Goal: Information Seeking & Learning: Learn about a topic

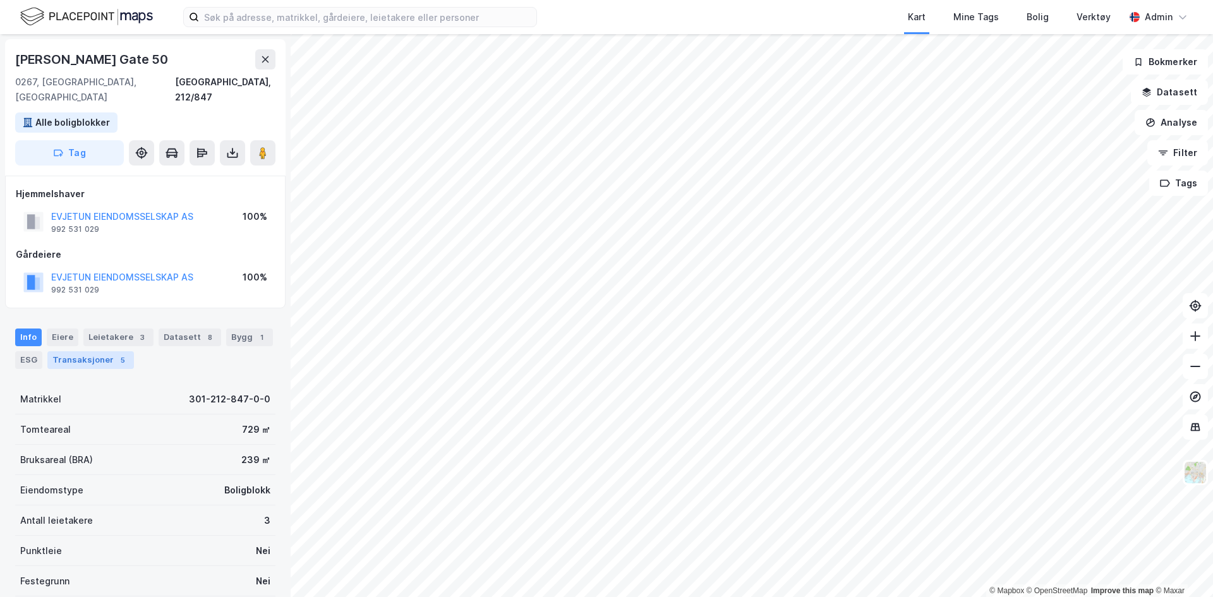
click at [114, 351] on div "Transaksjoner 5" at bounding box center [90, 360] width 87 height 18
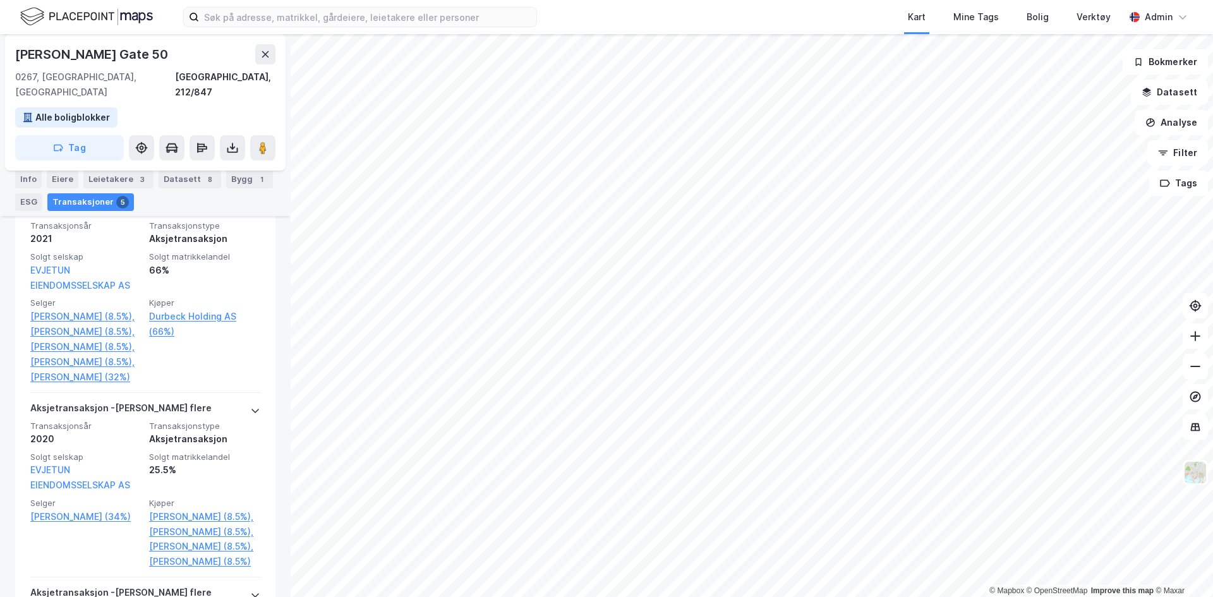
scroll to position [523, 0]
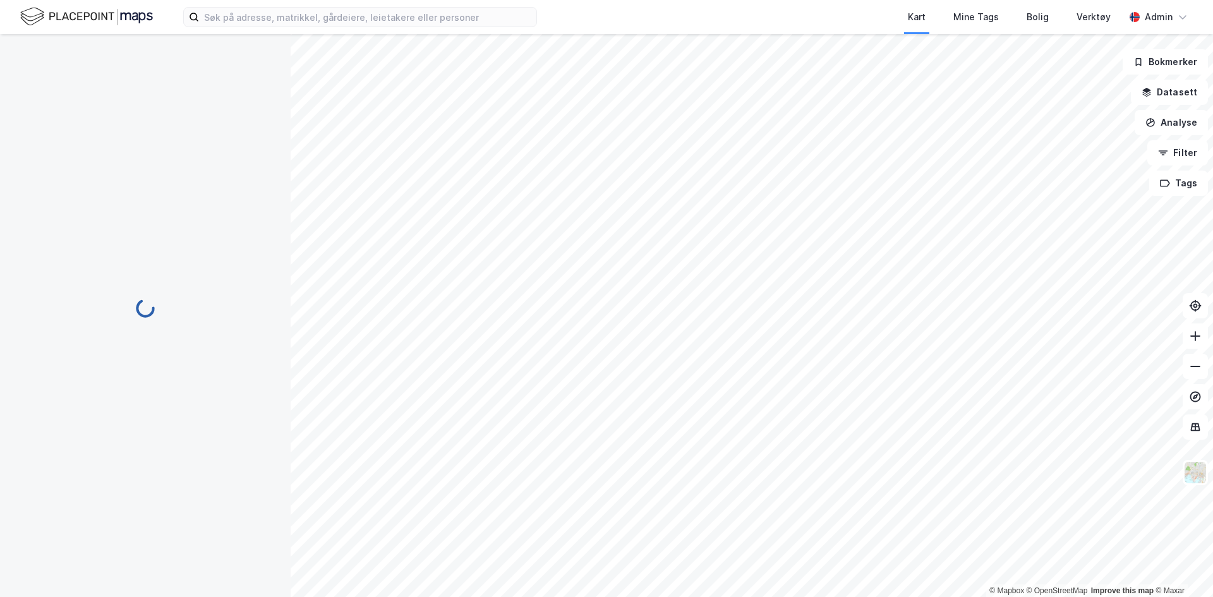
scroll to position [23, 0]
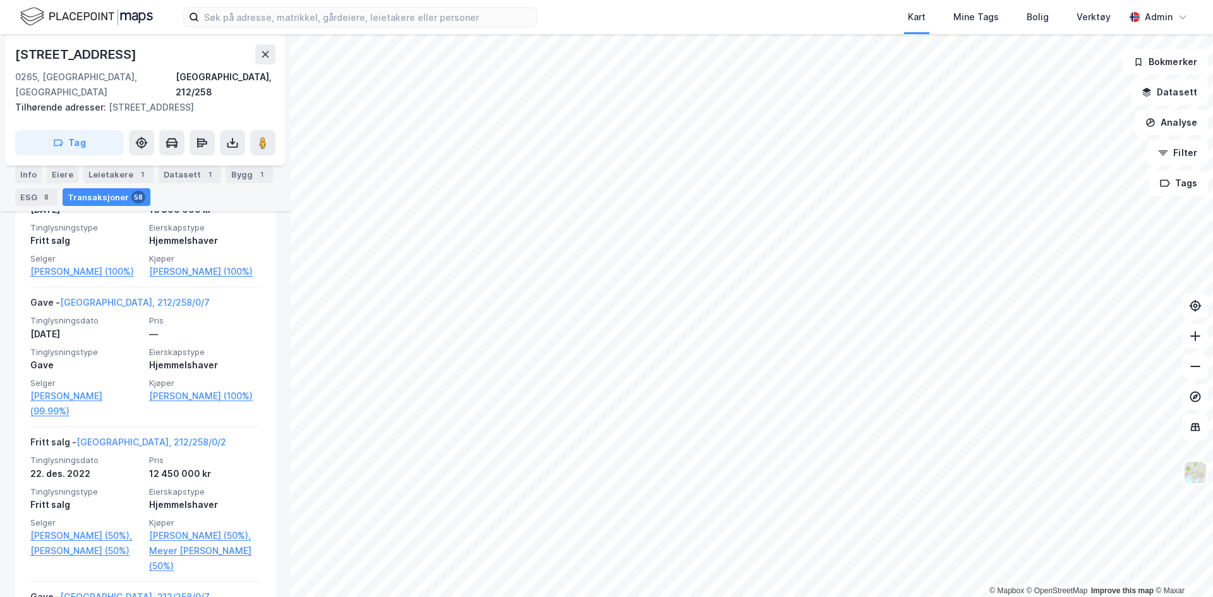
scroll to position [816, 0]
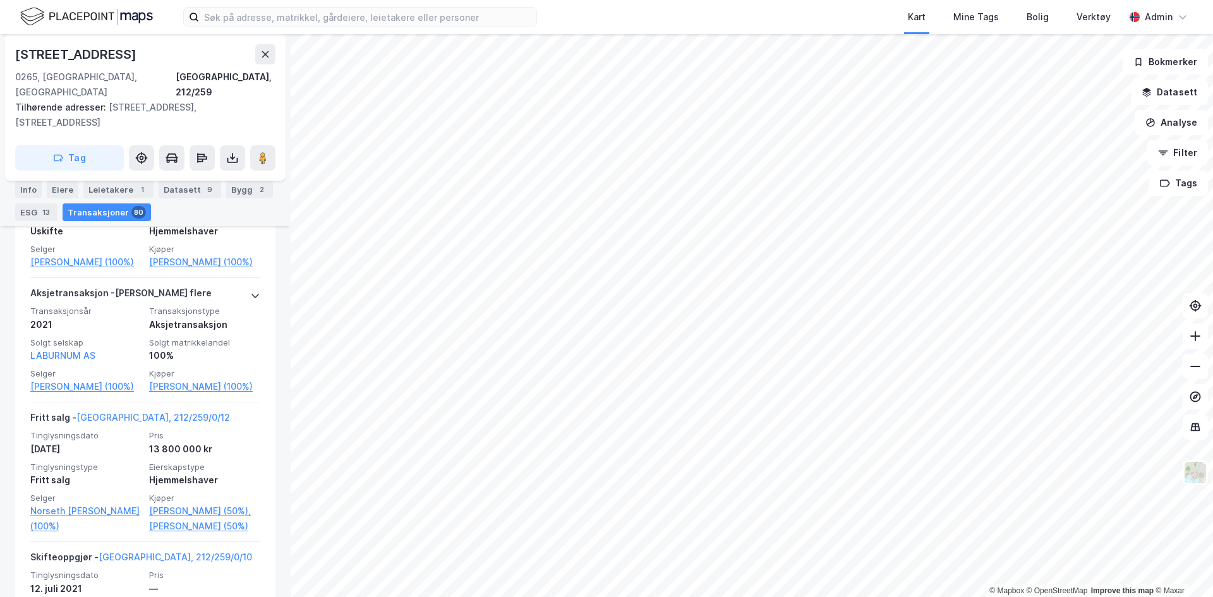
scroll to position [1658, 0]
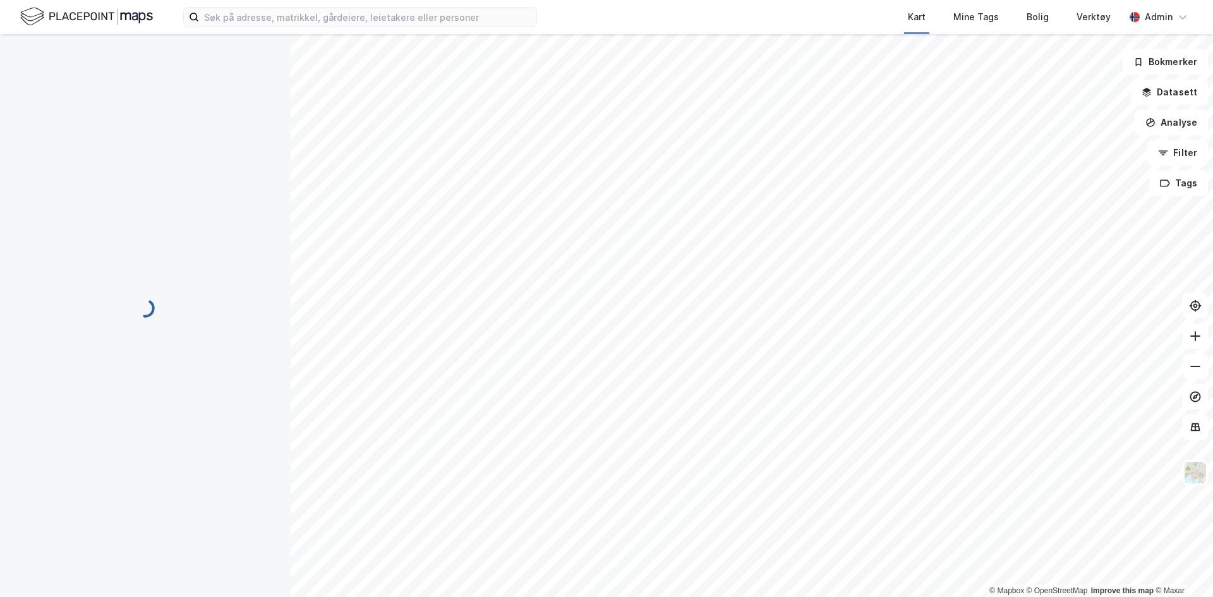
scroll to position [13, 0]
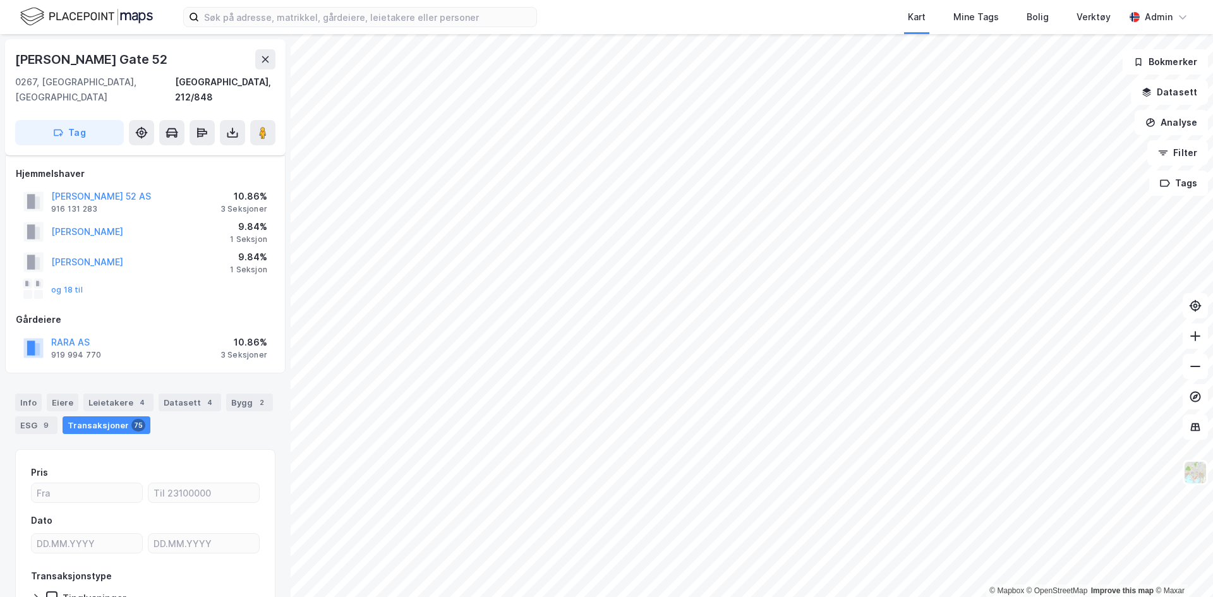
scroll to position [13, 0]
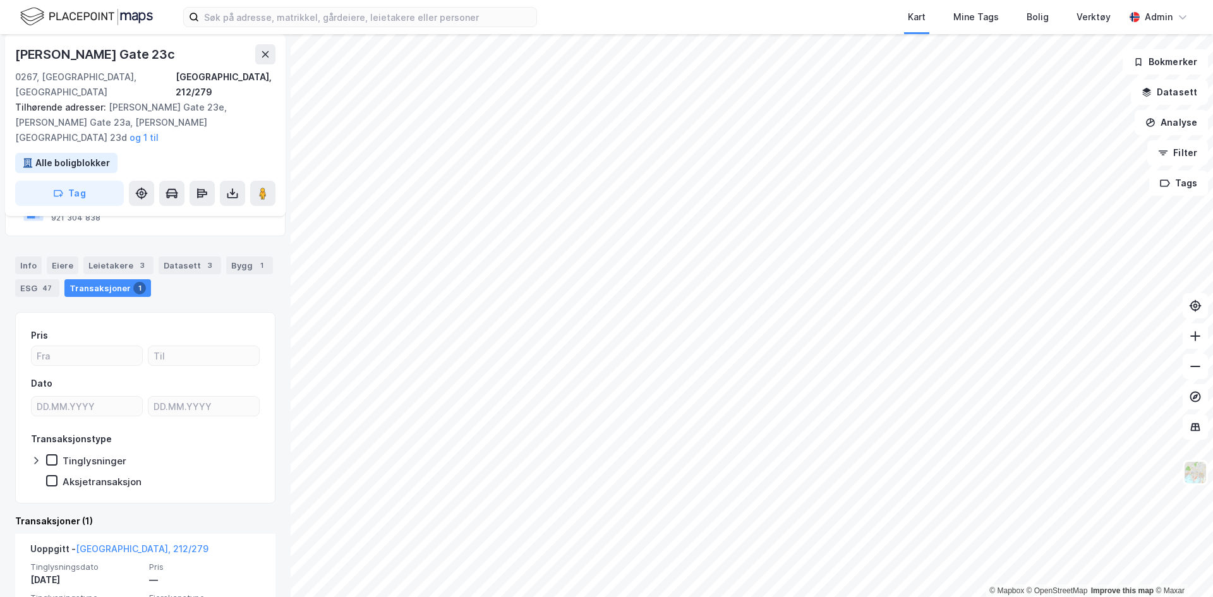
scroll to position [118, 0]
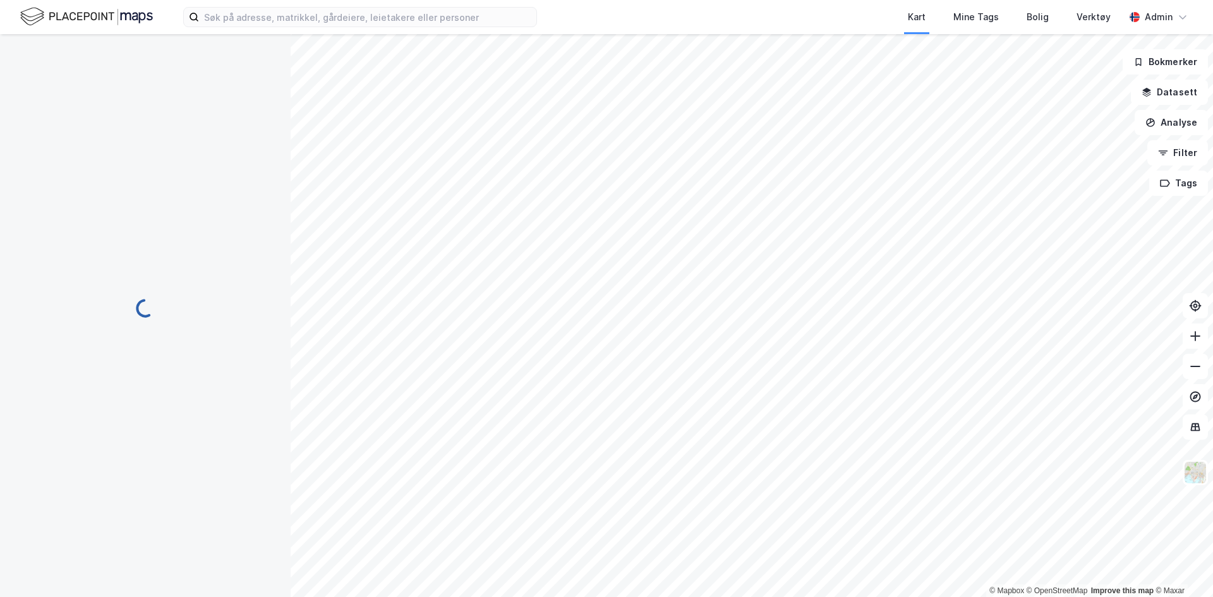
scroll to position [13, 0]
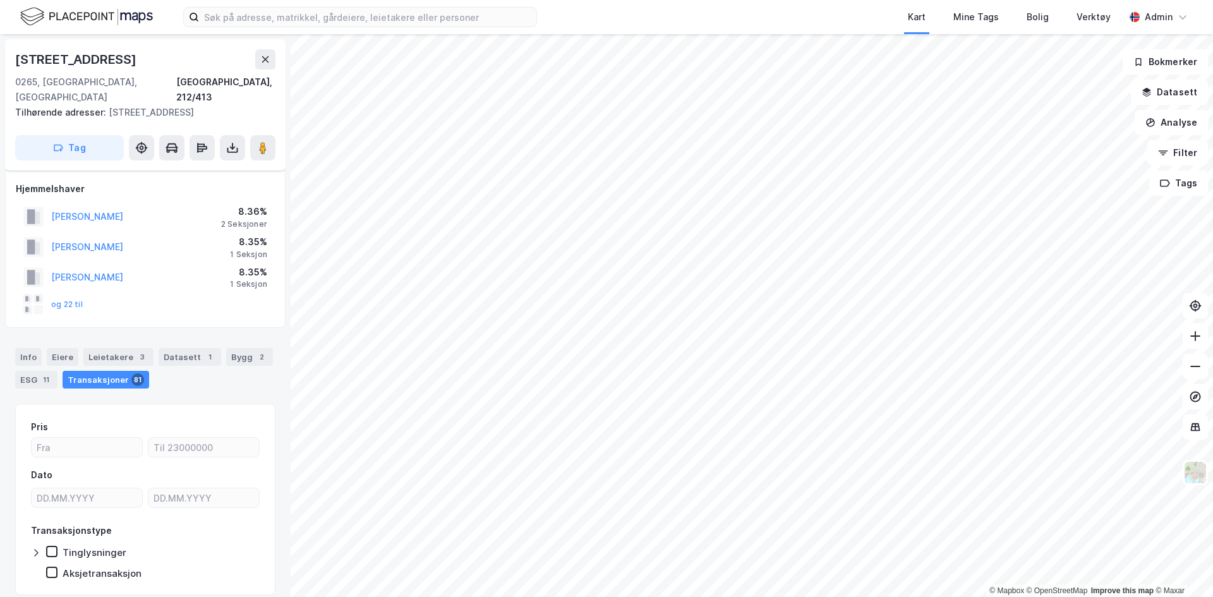
scroll to position [13, 0]
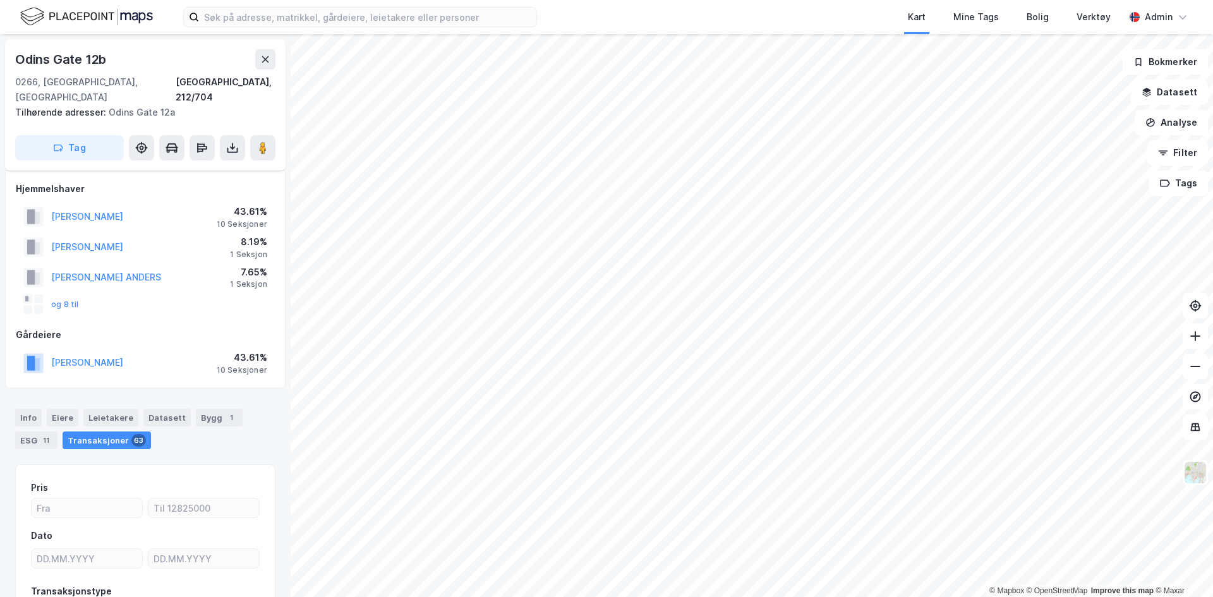
scroll to position [13, 0]
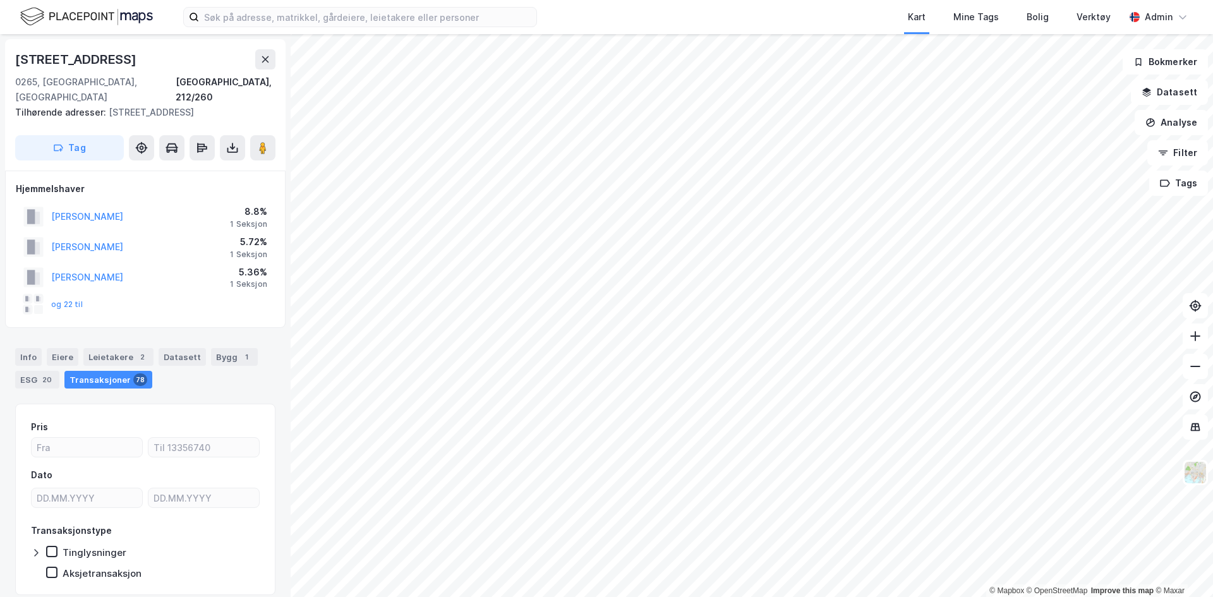
click at [44, 348] on div "Info [PERSON_NAME] 2 Datasett Bygg 1 ESG 20 Transaksjoner 78" at bounding box center [145, 368] width 260 height 40
click at [56, 348] on div "Eiere" at bounding box center [63, 357] width 32 height 18
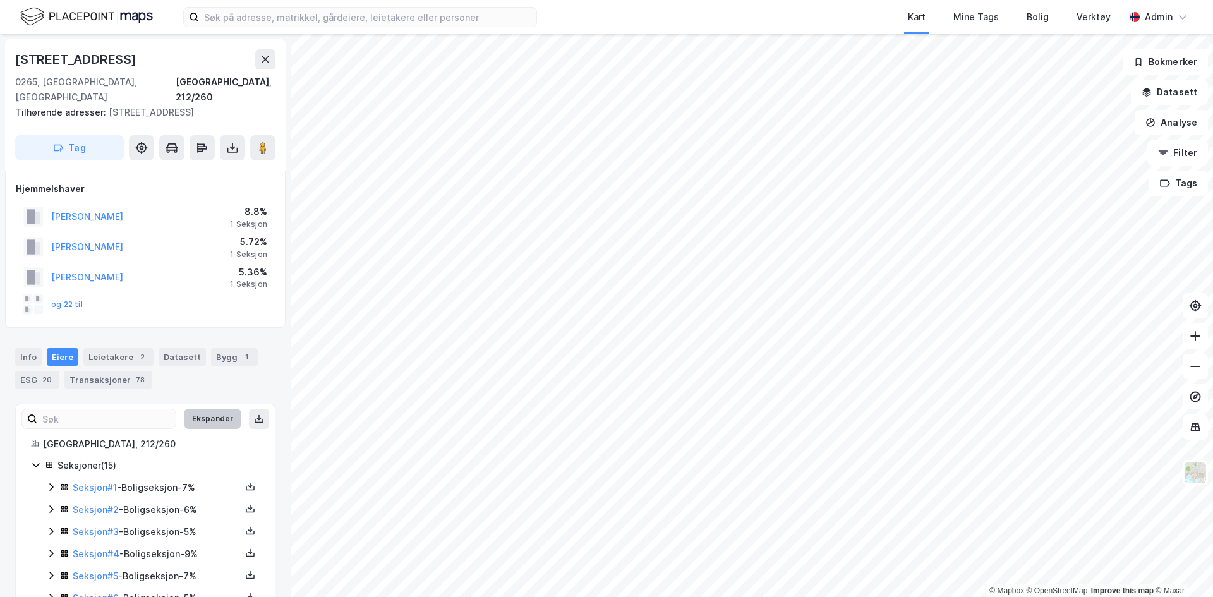
click at [210, 409] on button "Ekspander" at bounding box center [212, 419] width 57 height 20
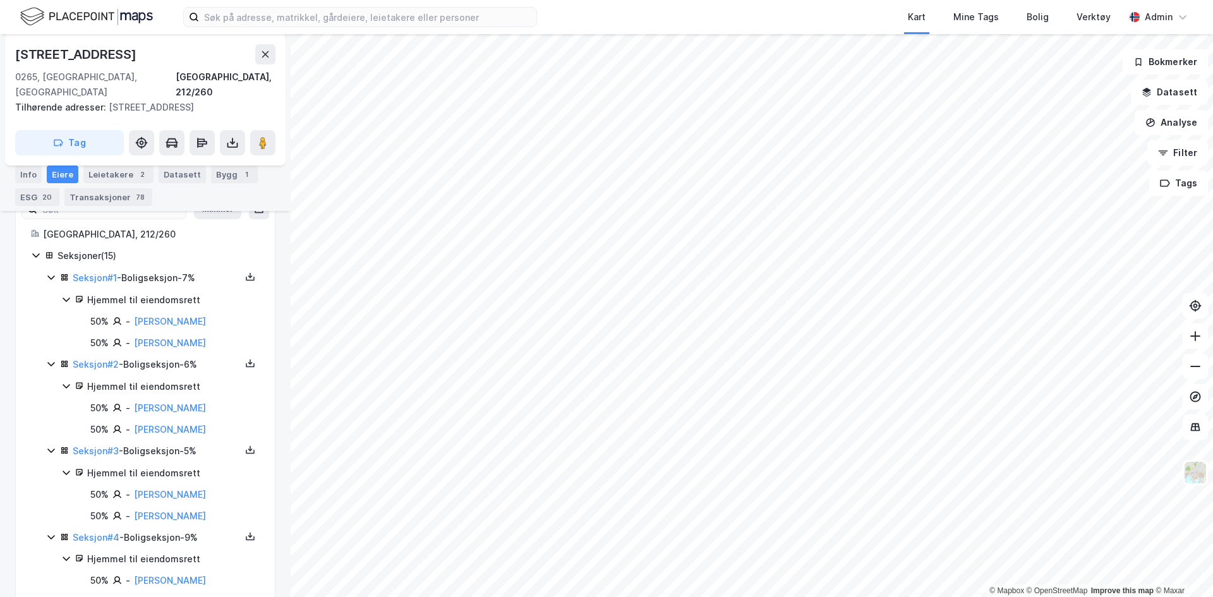
scroll to position [193, 0]
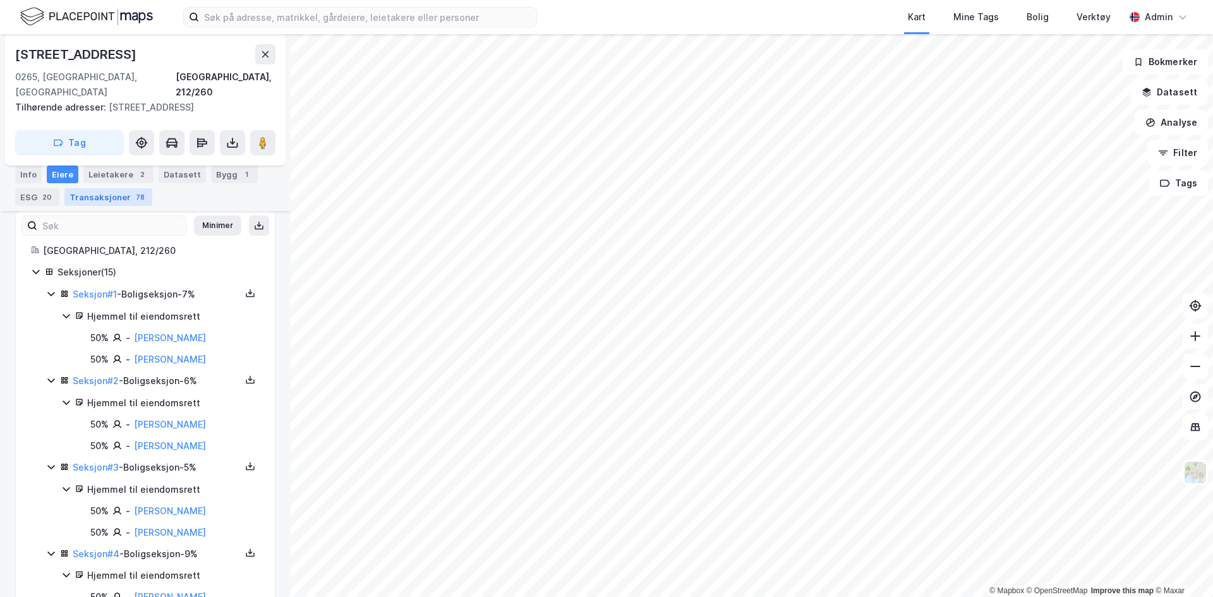
click at [113, 191] on div "Transaksjoner 78" at bounding box center [108, 197] width 88 height 18
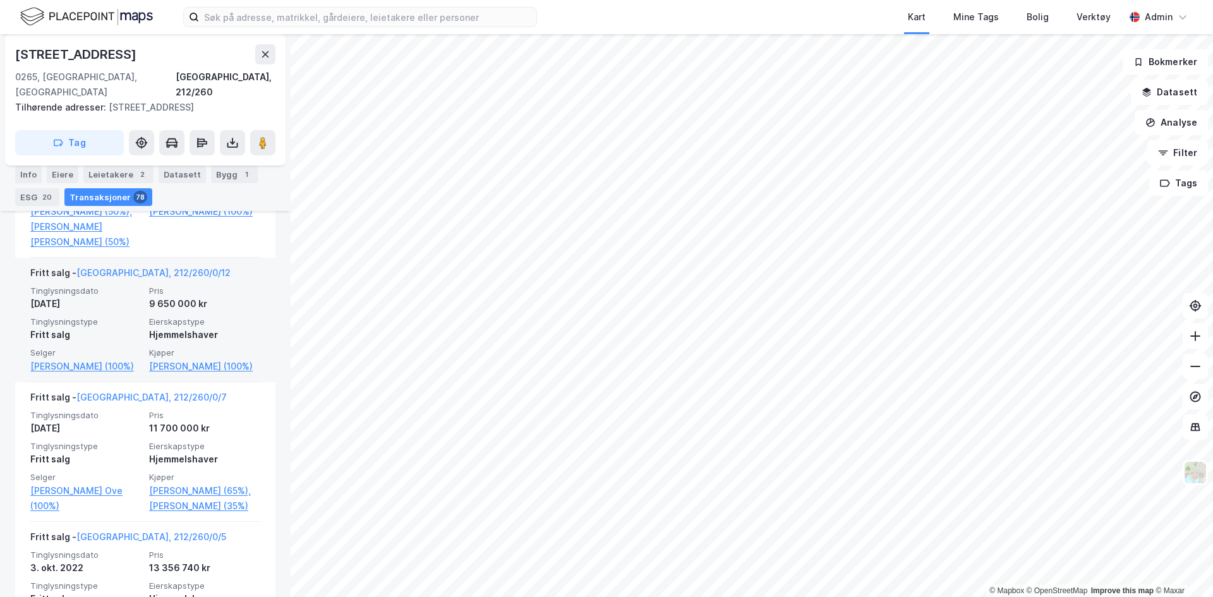
scroll to position [663, 0]
click at [187, 373] on link "[PERSON_NAME] (100%)" at bounding box center [204, 365] width 111 height 15
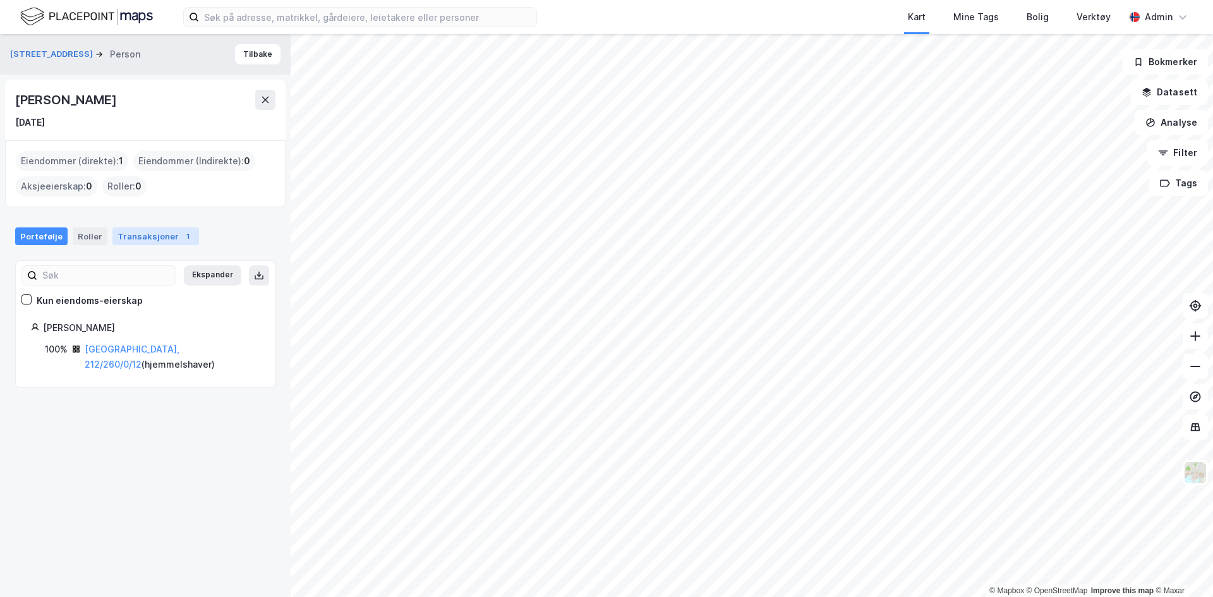
click at [130, 234] on div "Transaksjoner 1" at bounding box center [155, 236] width 87 height 18
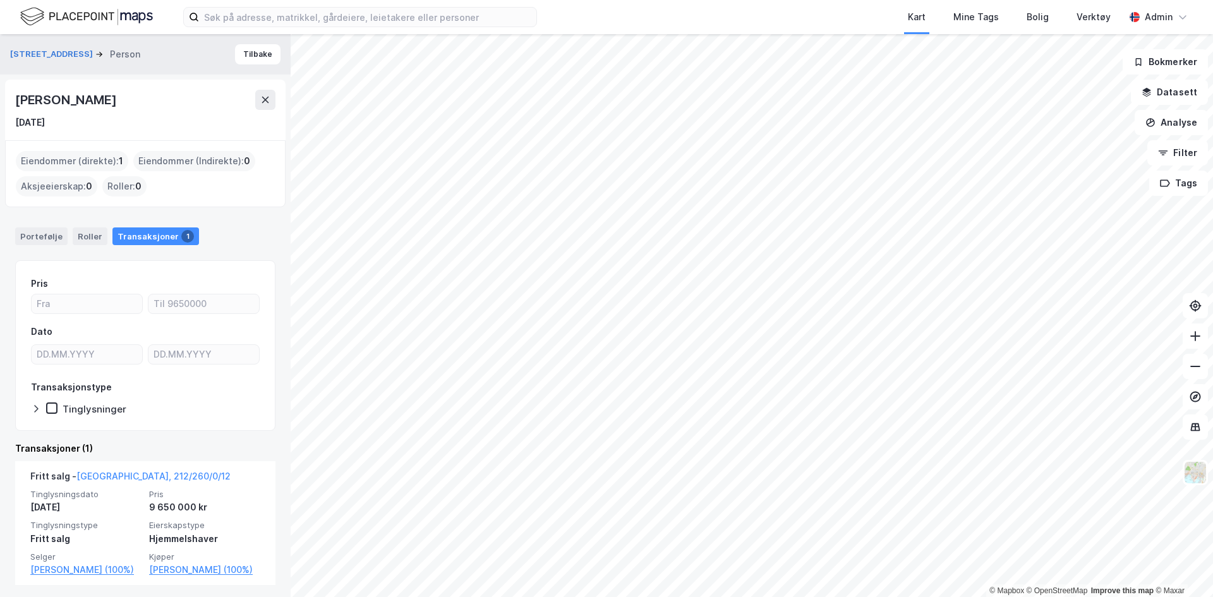
scroll to position [3, 0]
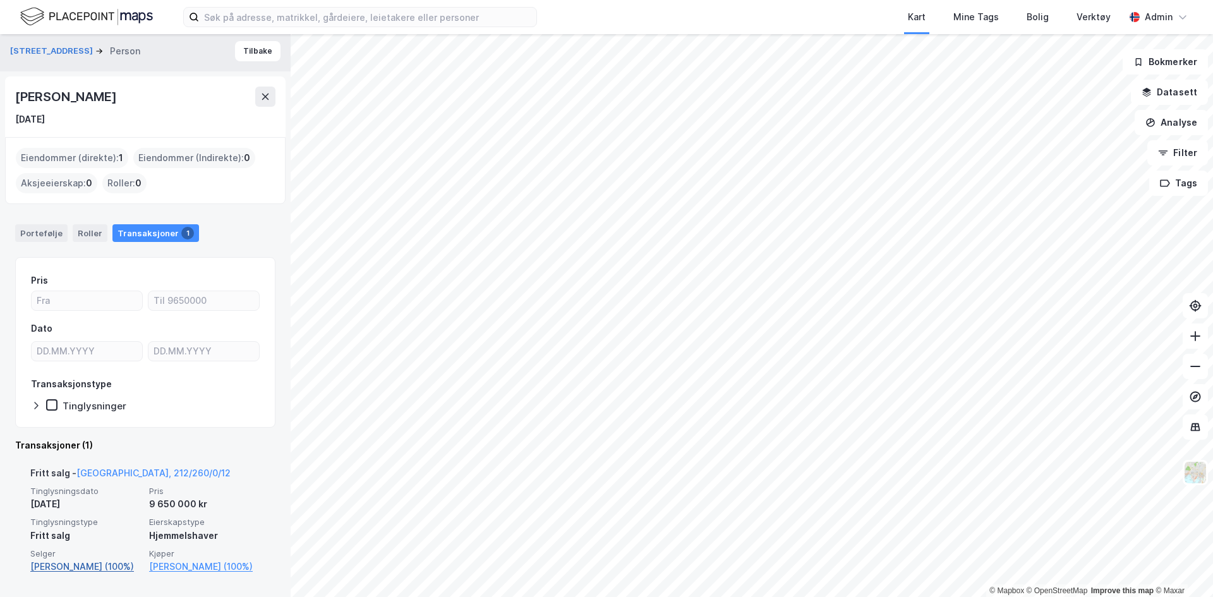
click at [69, 569] on link "[PERSON_NAME] (100%)" at bounding box center [85, 566] width 111 height 15
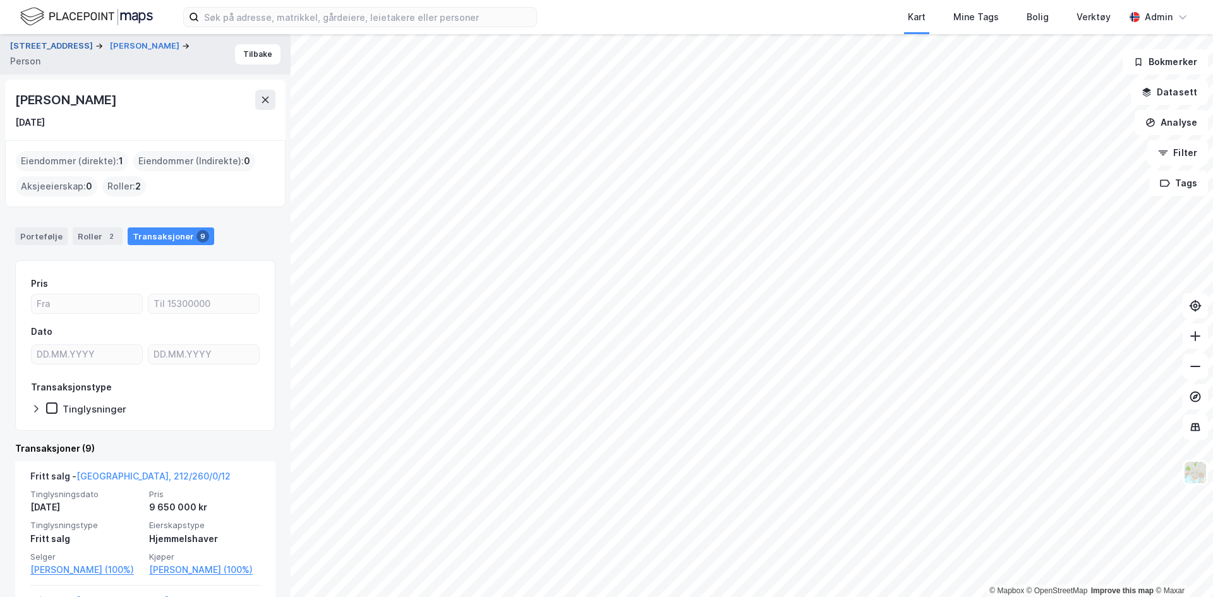
click at [45, 47] on button "[STREET_ADDRESS]" at bounding box center [52, 46] width 85 height 13
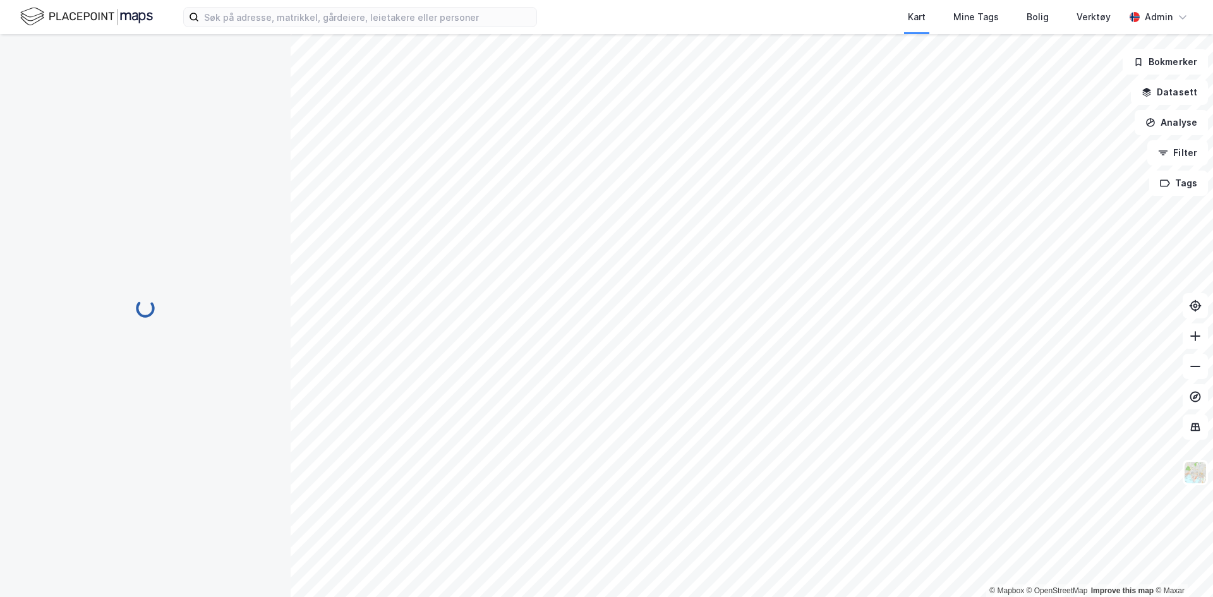
scroll to position [28, 0]
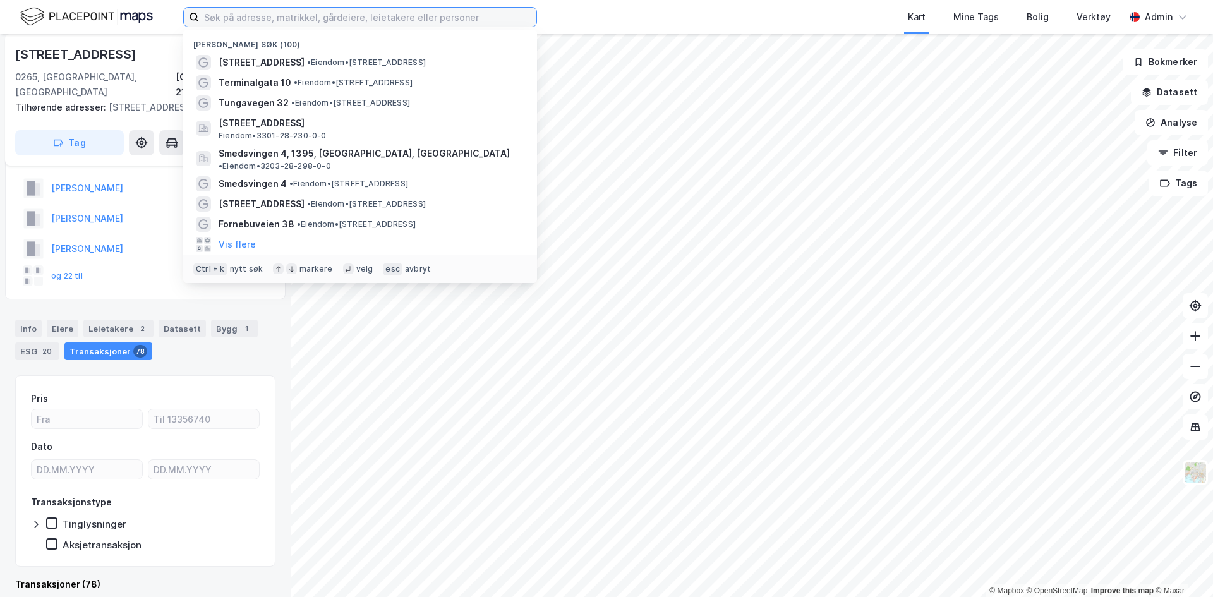
click at [208, 19] on input at bounding box center [367, 17] width 337 height 19
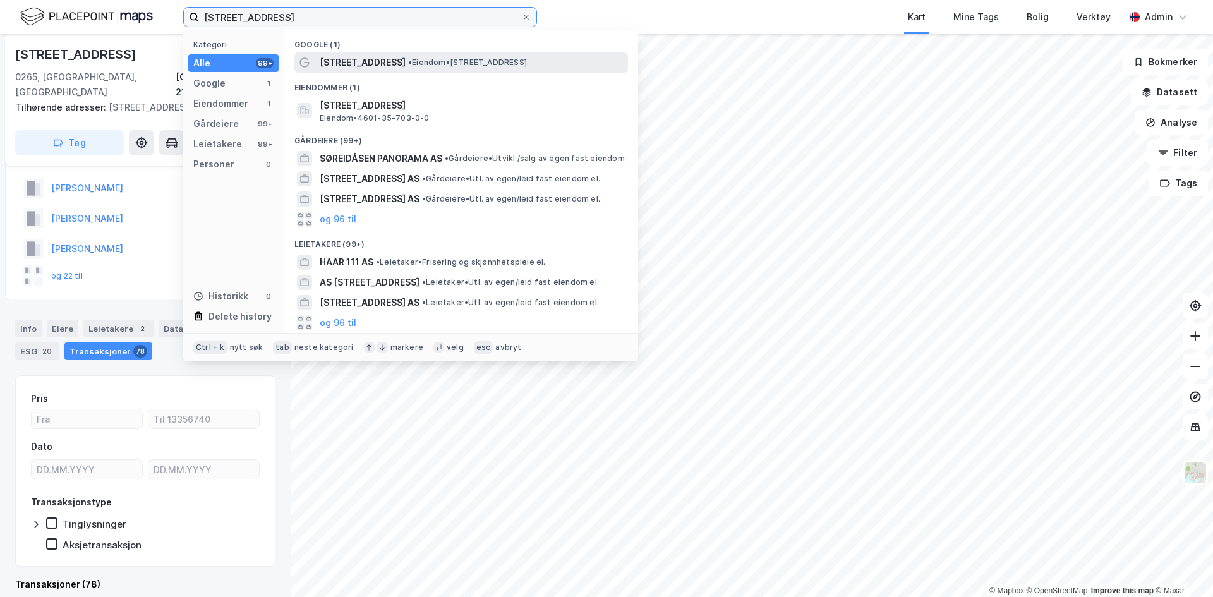
type input "[STREET_ADDRESS]"
click at [350, 61] on span "[STREET_ADDRESS]" at bounding box center [363, 62] width 86 height 15
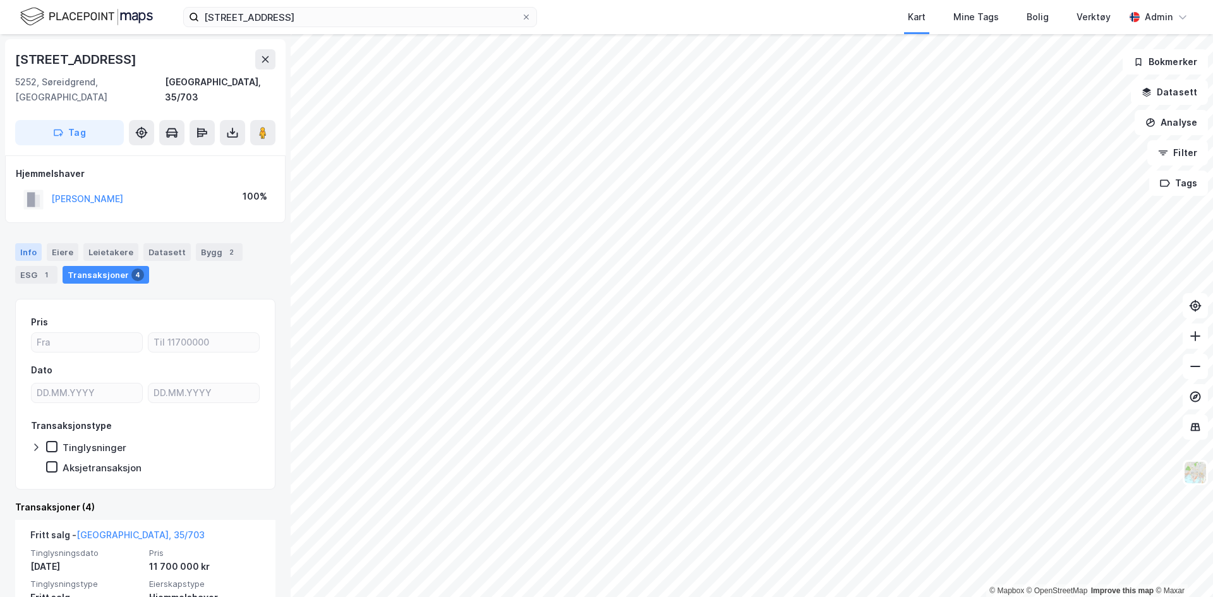
click at [28, 243] on div "Info" at bounding box center [28, 252] width 27 height 18
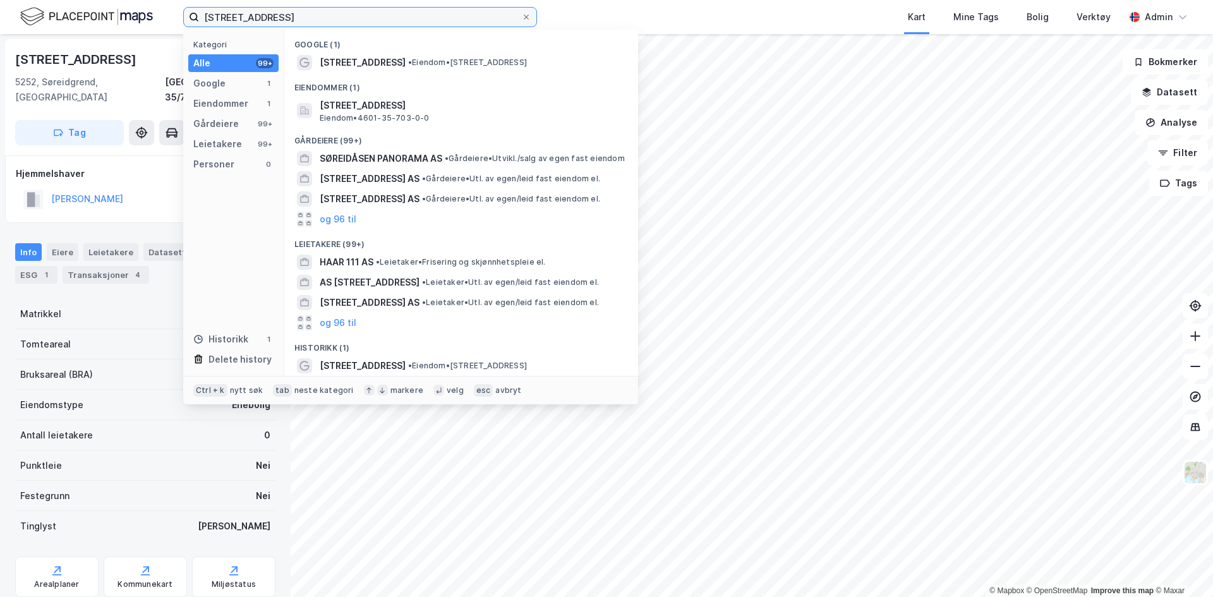
click at [347, 13] on input "[STREET_ADDRESS]" at bounding box center [360, 17] width 322 height 19
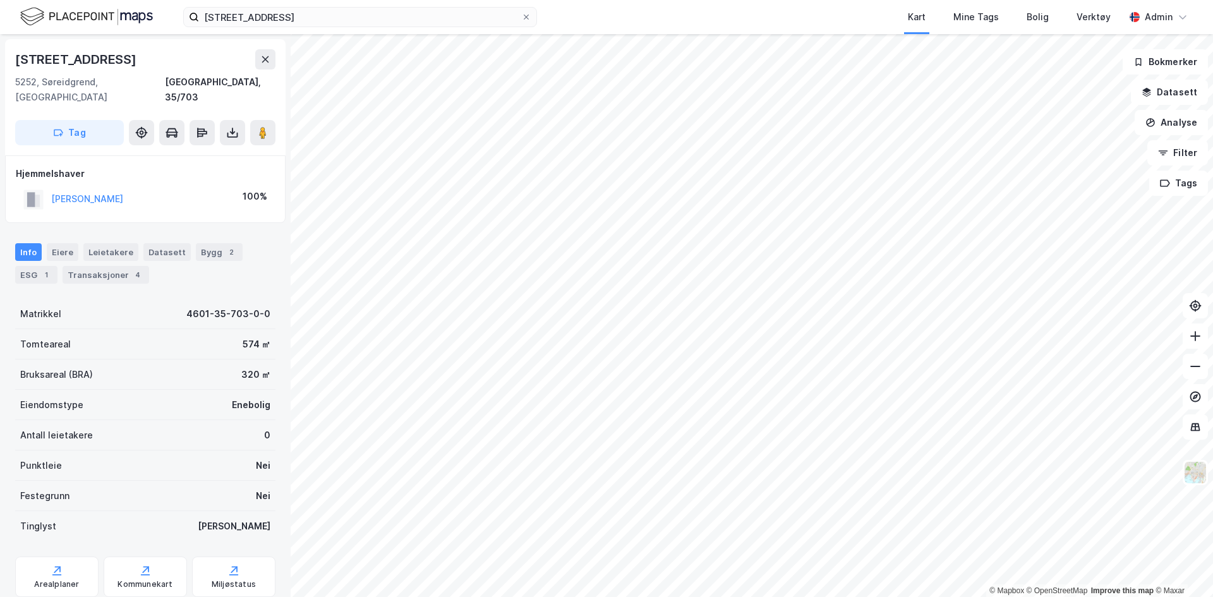
click at [528, 6] on div "søreidåsen 11b Kart Mine Tags Bolig Verktøy Admin" at bounding box center [606, 17] width 1213 height 34
click at [527, 16] on icon at bounding box center [526, 17] width 5 height 5
click at [521, 16] on input "[STREET_ADDRESS]" at bounding box center [360, 17] width 322 height 19
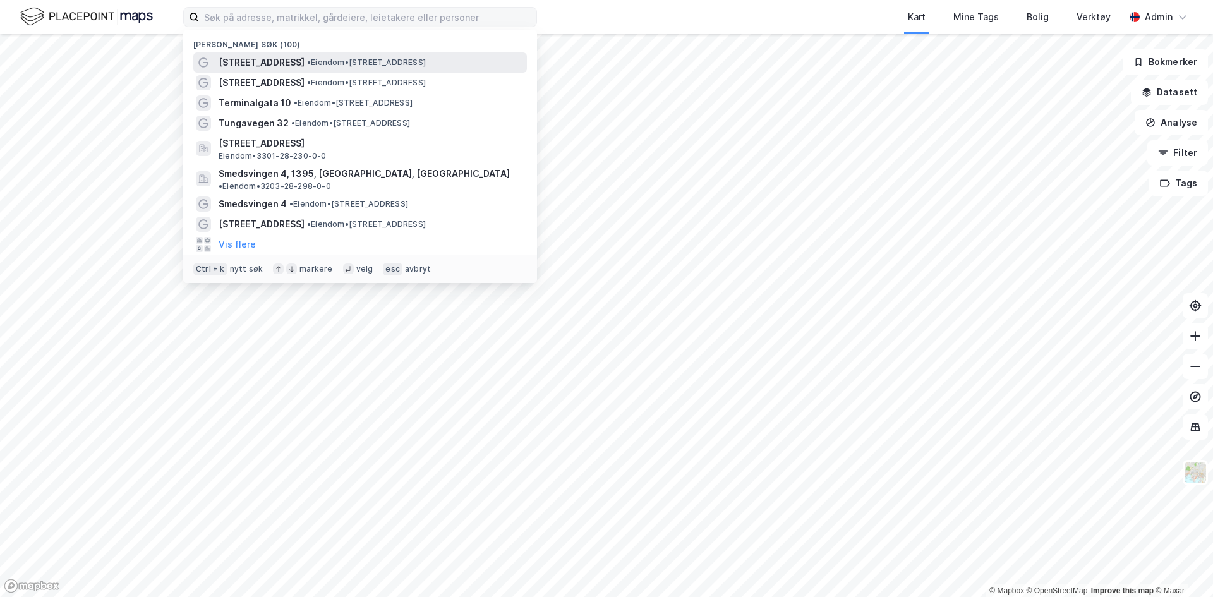
click at [497, 70] on div "[STREET_ADDRESS] • Eiendom • [STREET_ADDRESS]" at bounding box center [360, 62] width 334 height 20
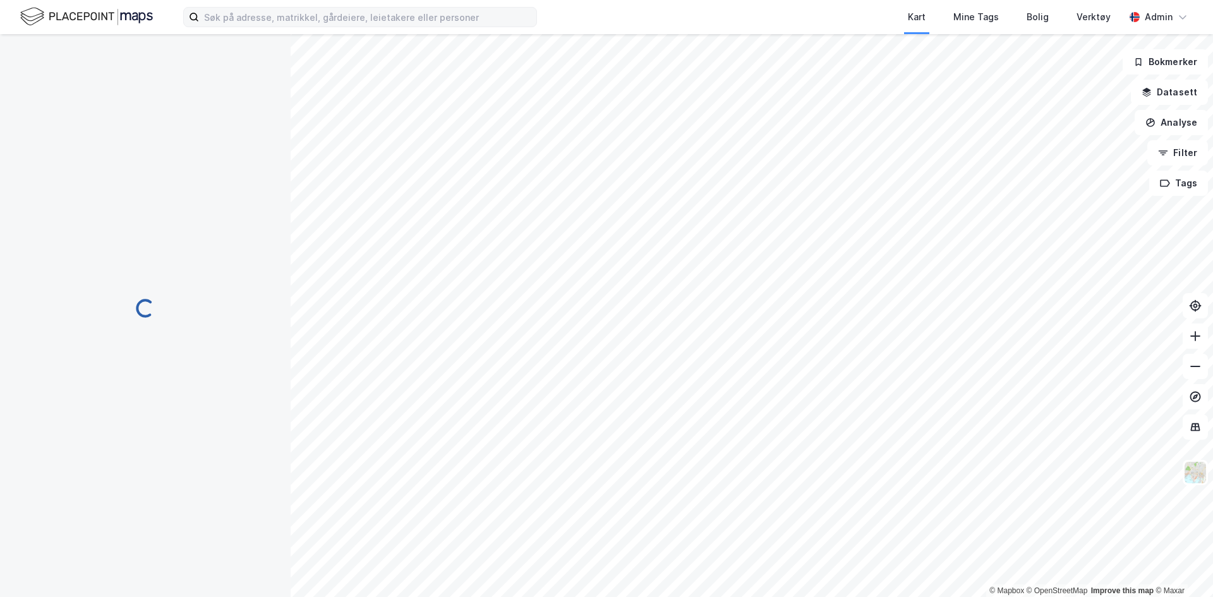
scroll to position [26, 0]
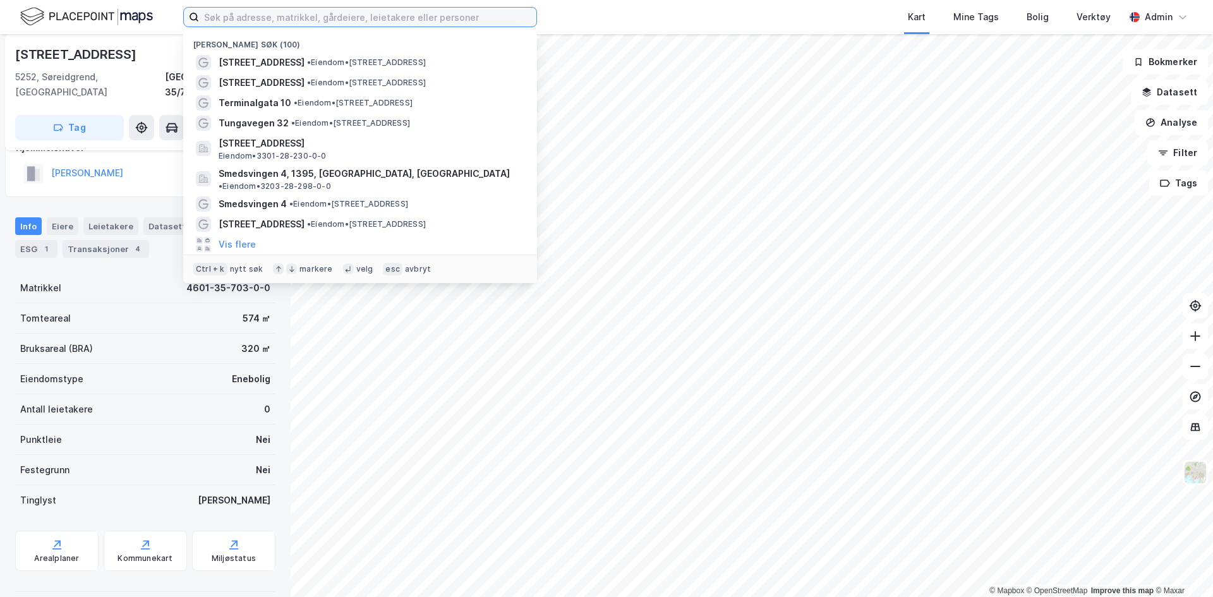
click at [425, 21] on input at bounding box center [367, 17] width 337 height 19
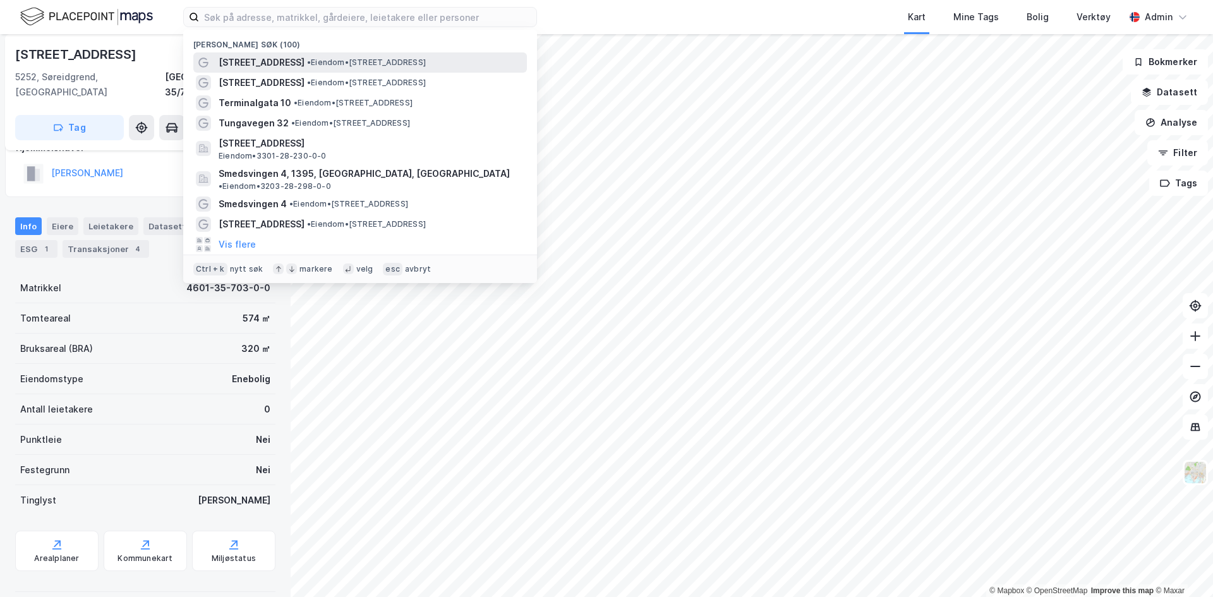
click at [383, 65] on span "• Eiendom • [STREET_ADDRESS]" at bounding box center [366, 62] width 119 height 10
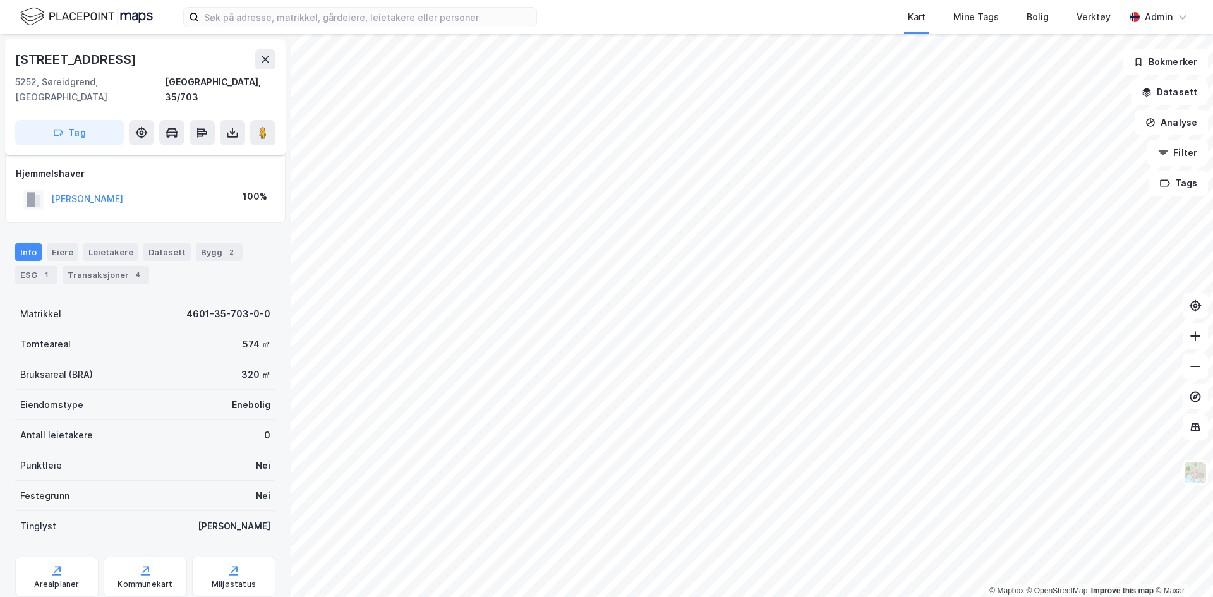
scroll to position [26, 0]
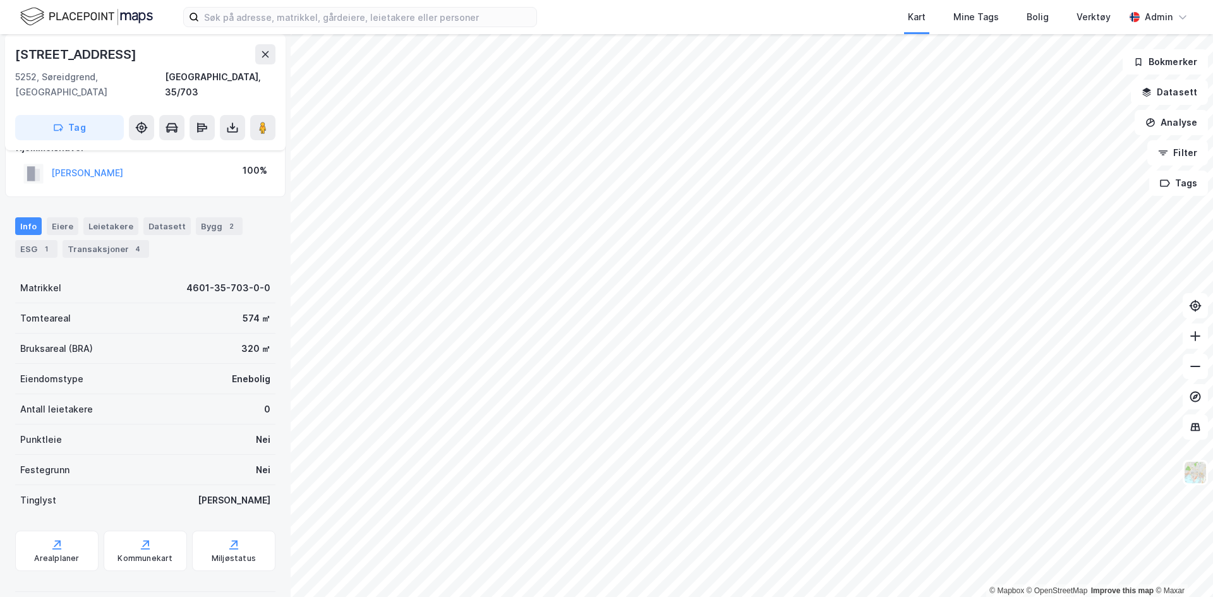
click at [377, 28] on div "Kart Mine Tags Bolig Verktøy Admin" at bounding box center [606, 17] width 1213 height 34
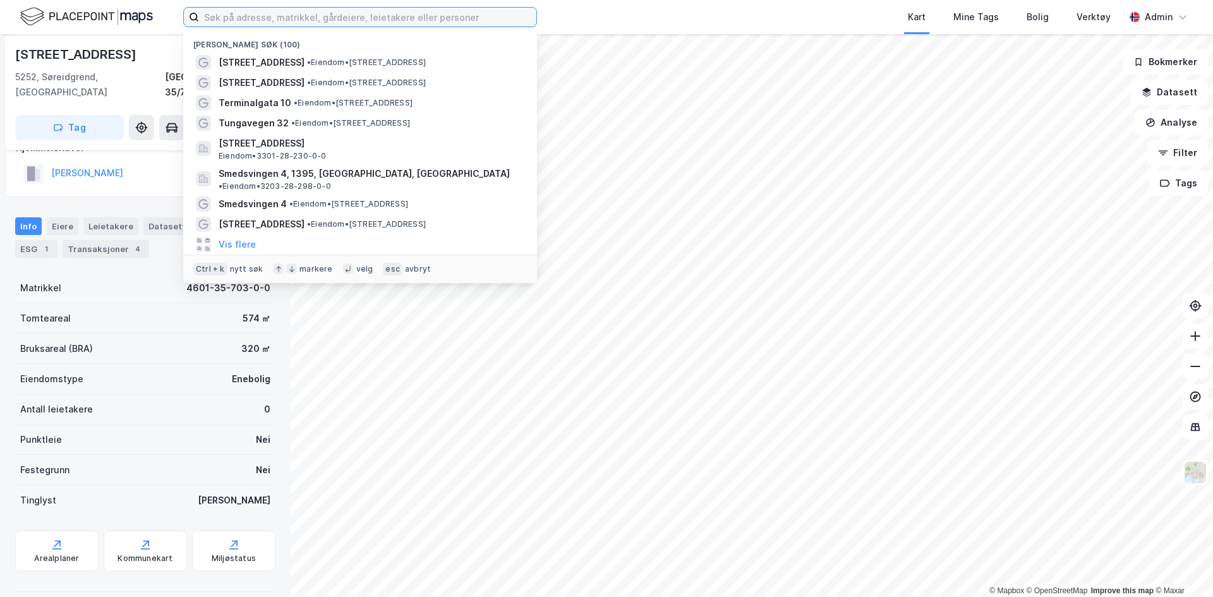
click at [372, 20] on input at bounding box center [367, 17] width 337 height 19
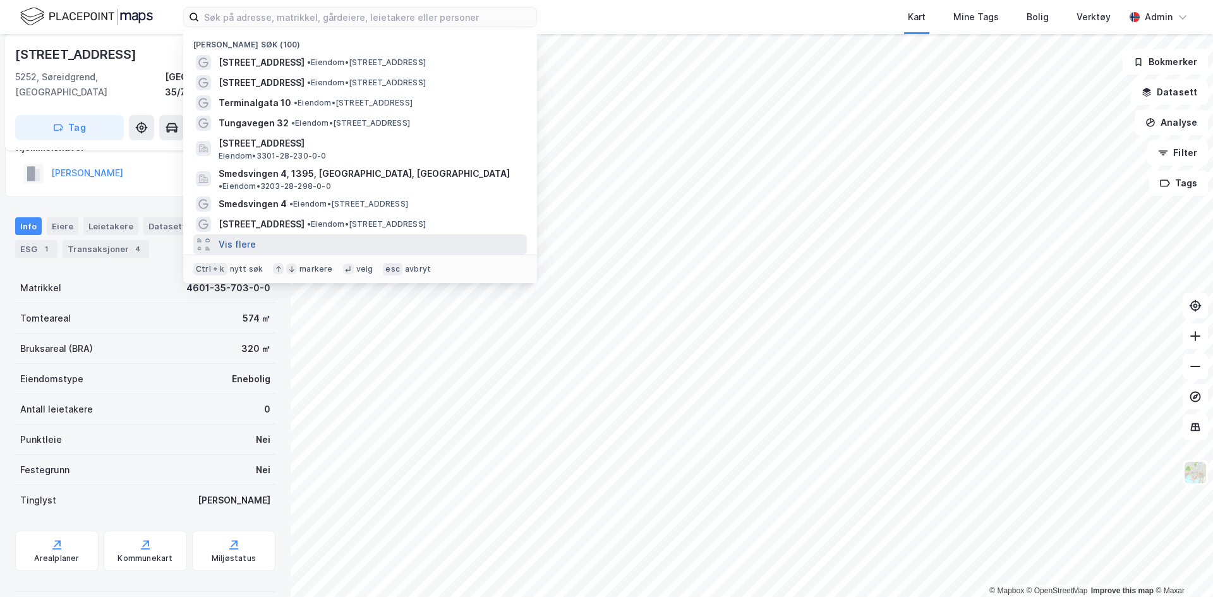
click at [229, 237] on button "Vis flere" at bounding box center [237, 244] width 37 height 15
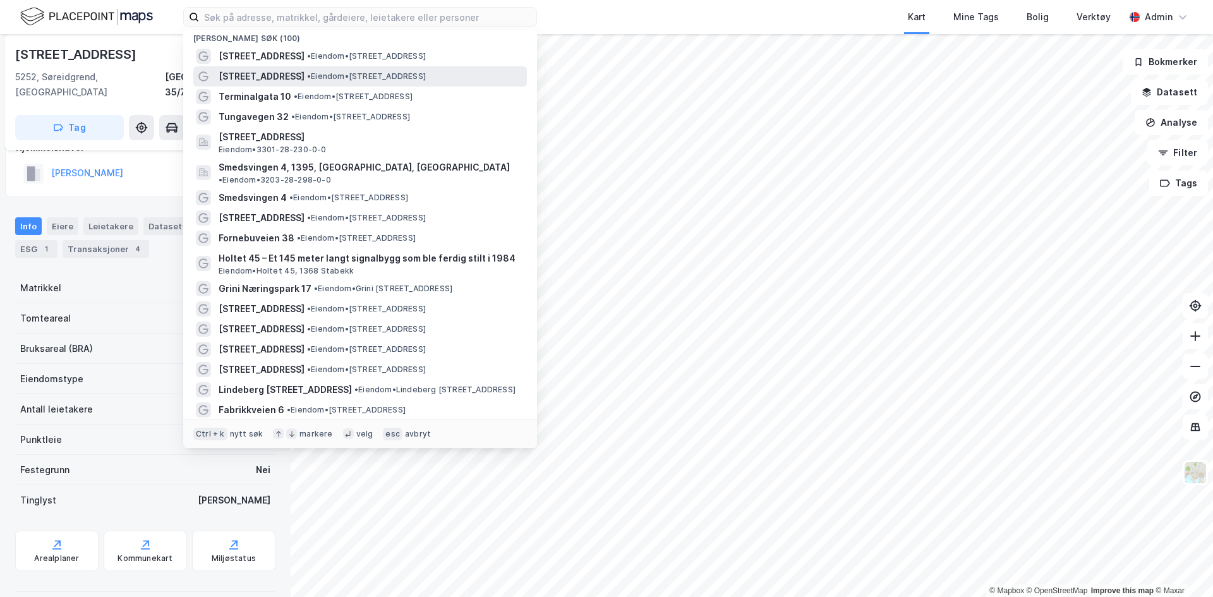
scroll to position [8, 0]
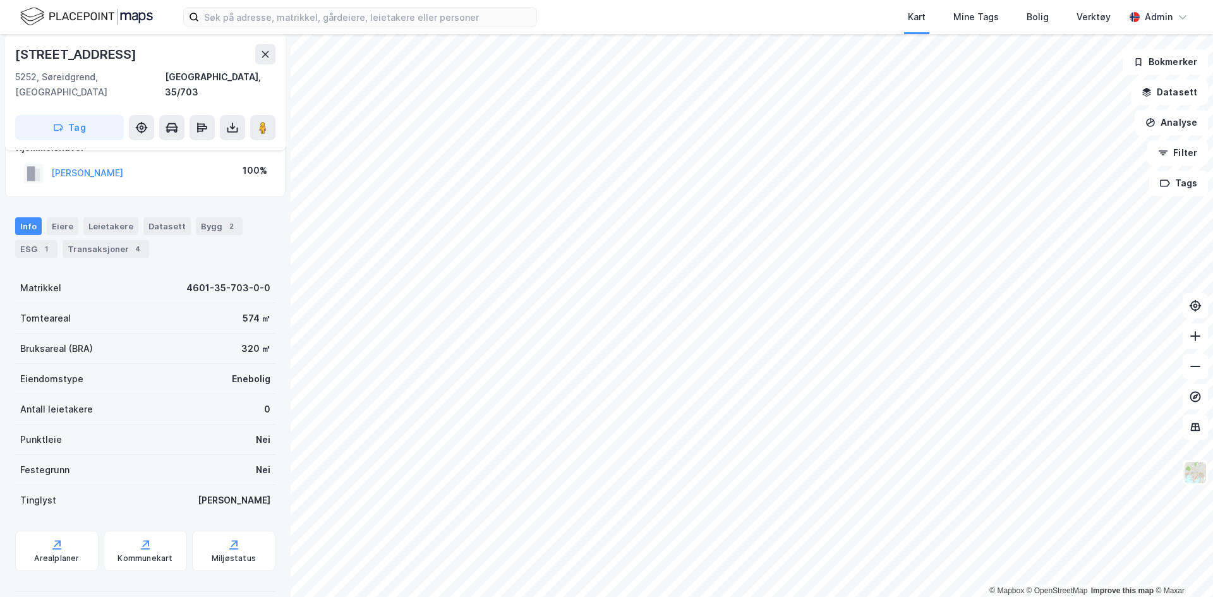
click at [375, 28] on div "Kart Mine Tags Bolig Verktøy Admin" at bounding box center [606, 17] width 1213 height 34
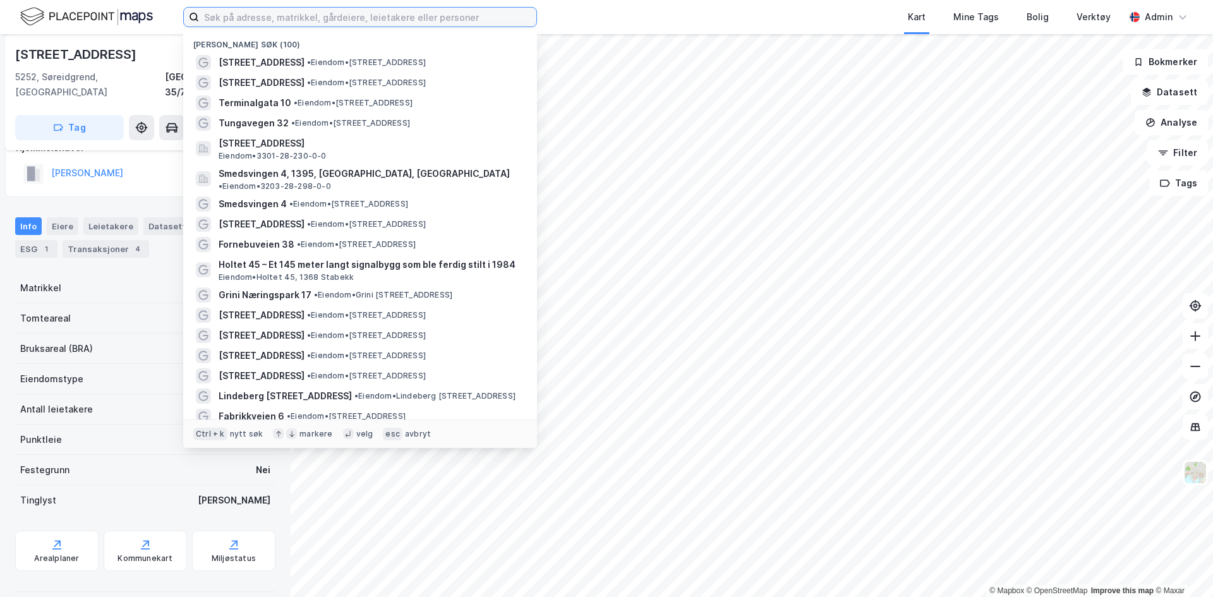
click at [372, 18] on input at bounding box center [367, 17] width 337 height 19
drag, startPoint x: 356, startPoint y: 73, endPoint x: 346, endPoint y: 90, distance: 19.3
click at [346, 90] on div "[STREET_ADDRESS] • Eiendom • [STREET_ADDRESS]" at bounding box center [372, 82] width 306 height 15
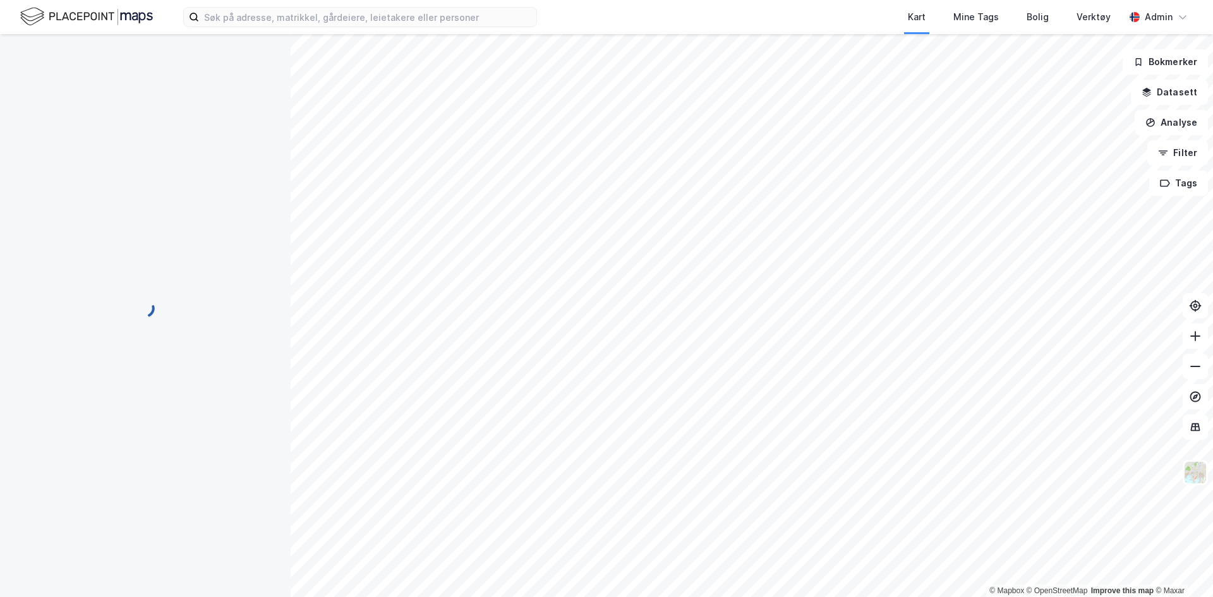
click at [343, 6] on div "Kart Mine Tags Bolig Verktøy Admin" at bounding box center [606, 17] width 1213 height 34
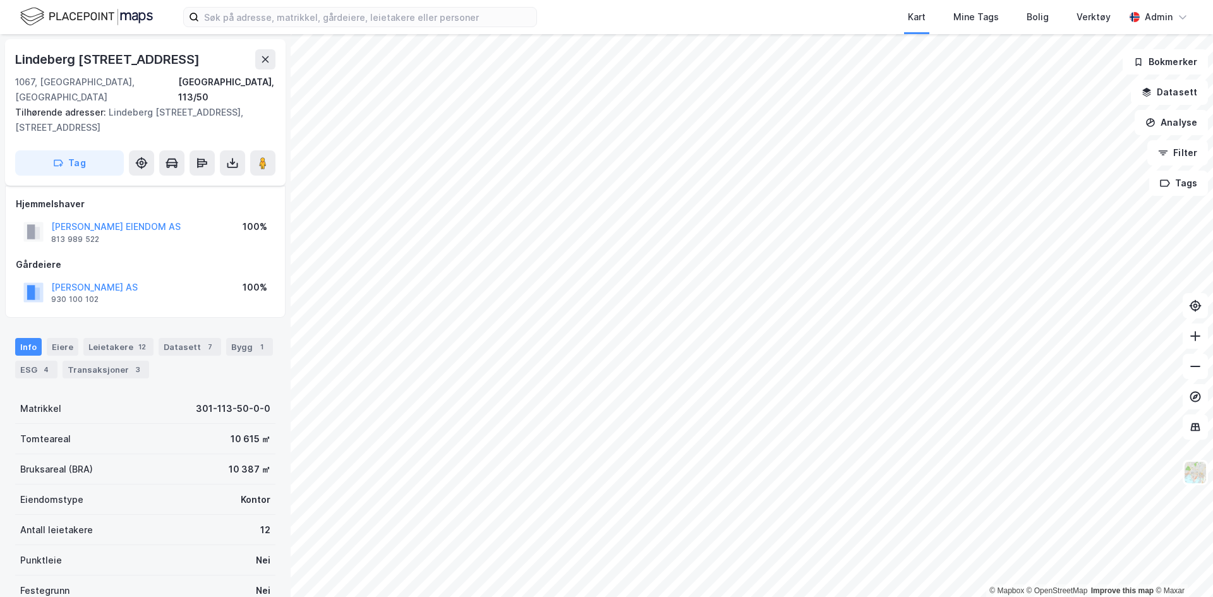
scroll to position [26, 0]
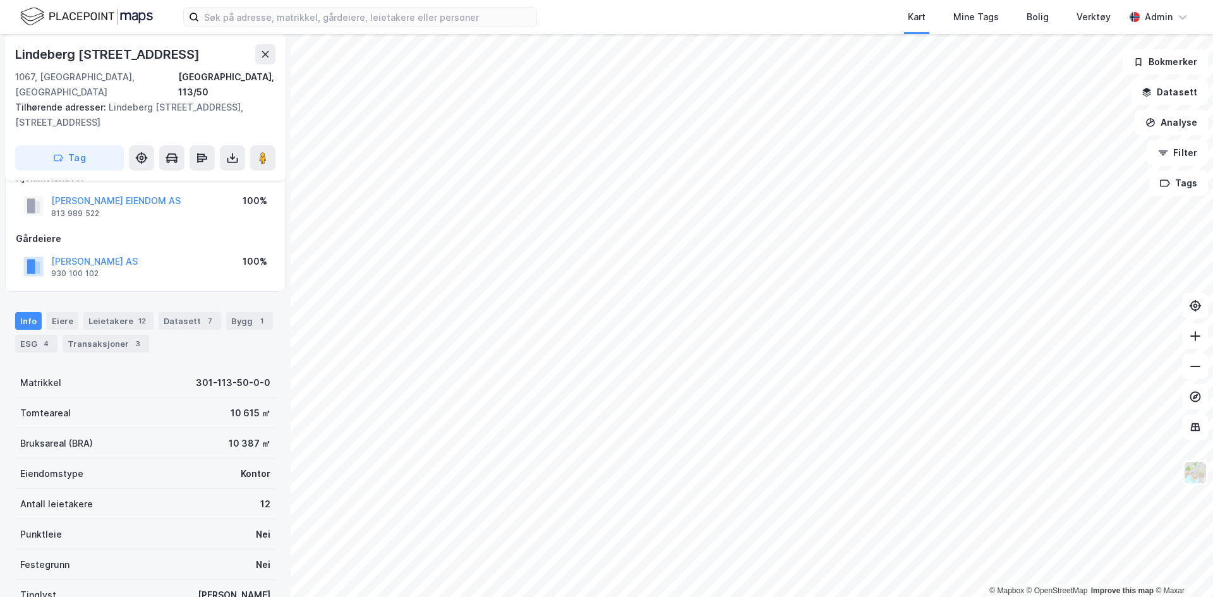
click at [337, 27] on div "Kart Mine Tags Bolig Verktøy Admin" at bounding box center [606, 17] width 1213 height 34
click at [339, 21] on input at bounding box center [367, 17] width 337 height 19
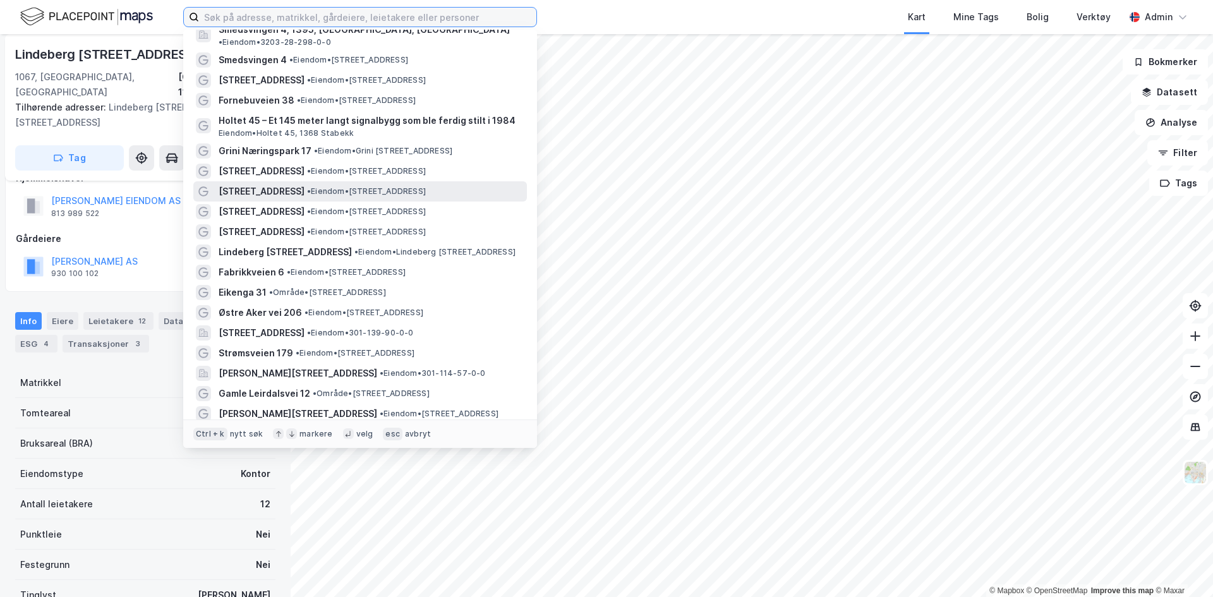
scroll to position [0, 0]
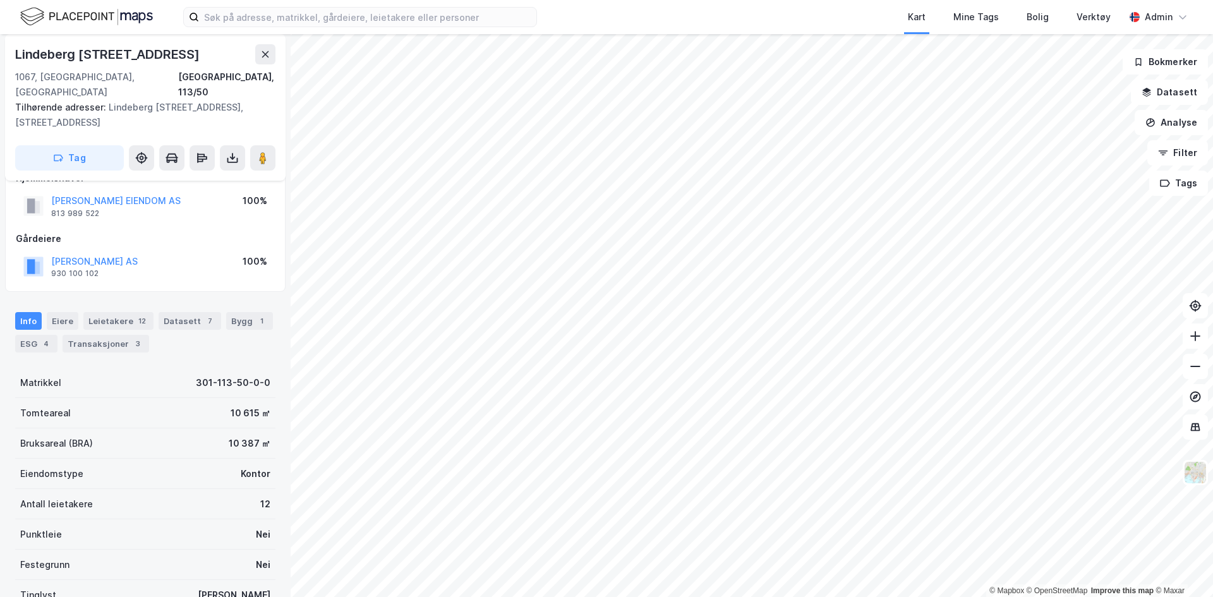
click at [40, 11] on img at bounding box center [86, 17] width 133 height 22
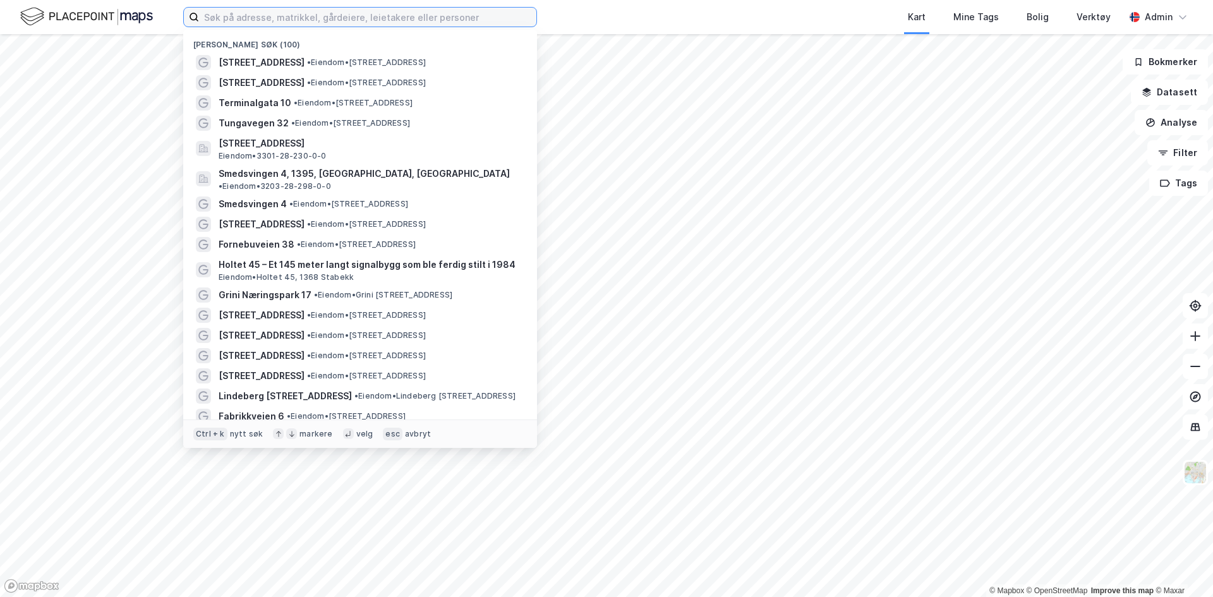
click at [299, 15] on input at bounding box center [367, 17] width 337 height 19
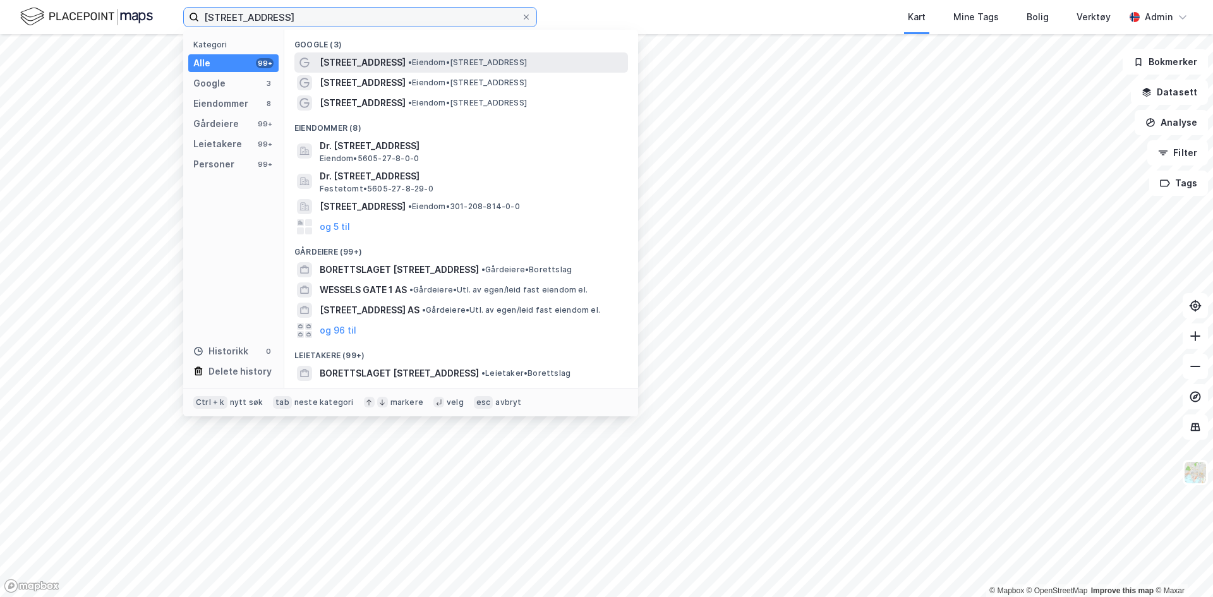
type input "[STREET_ADDRESS]"
click at [337, 64] on span "[STREET_ADDRESS]" at bounding box center [363, 62] width 86 height 15
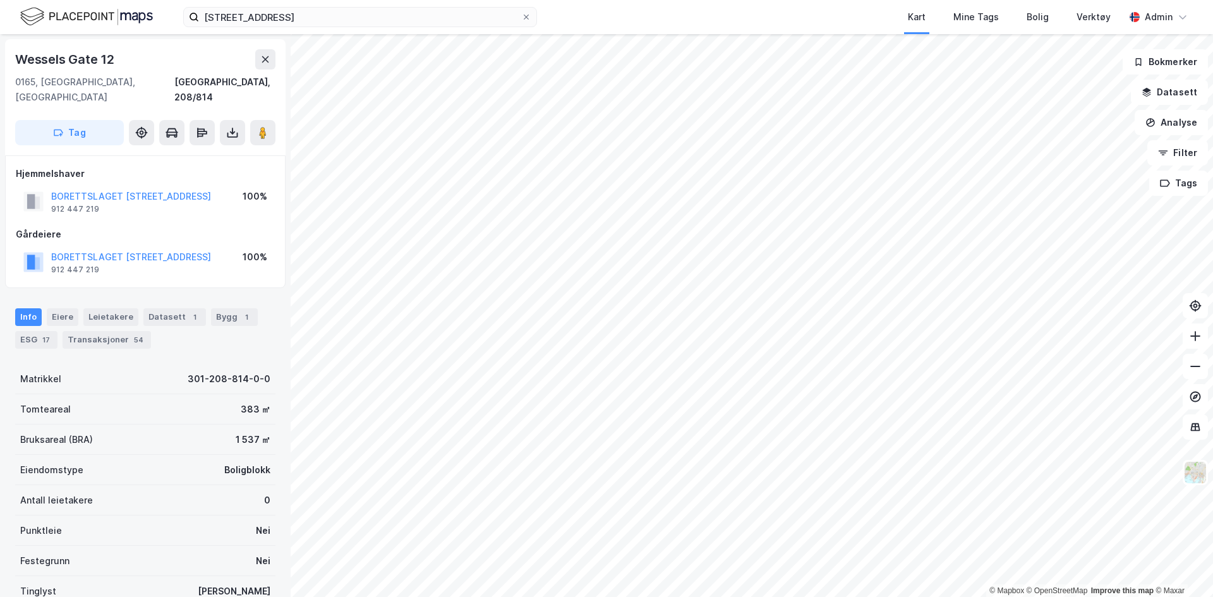
scroll to position [26, 0]
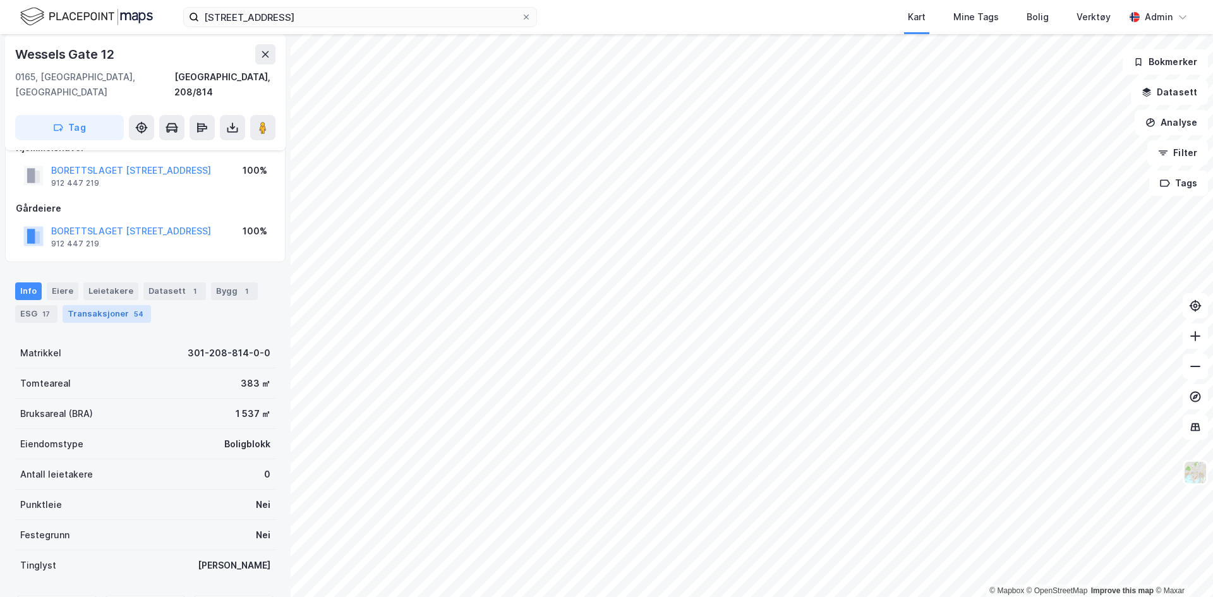
click at [122, 305] on div "Transaksjoner 54" at bounding box center [107, 314] width 88 height 18
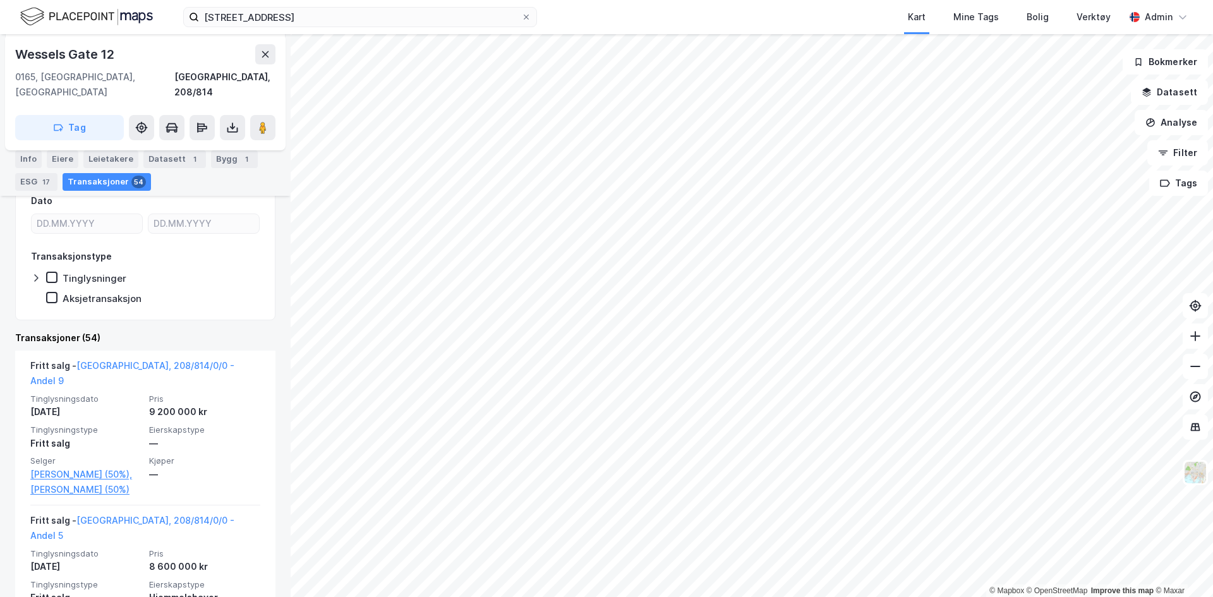
scroll to position [236, 0]
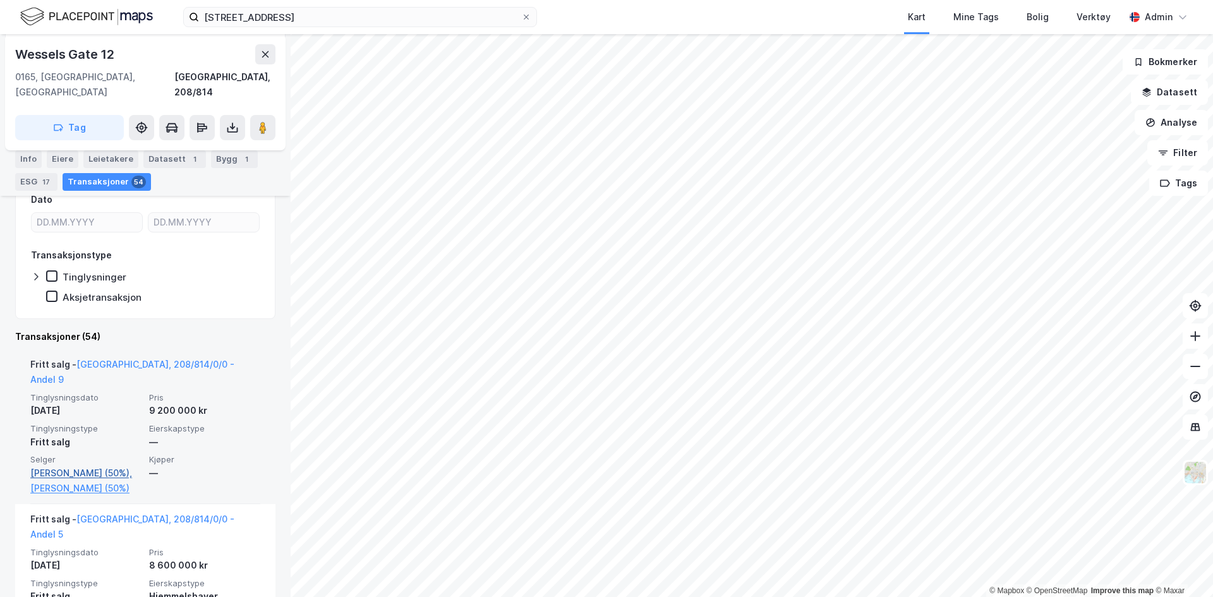
click at [81, 466] on link "[PERSON_NAME] (50%)," at bounding box center [85, 473] width 111 height 15
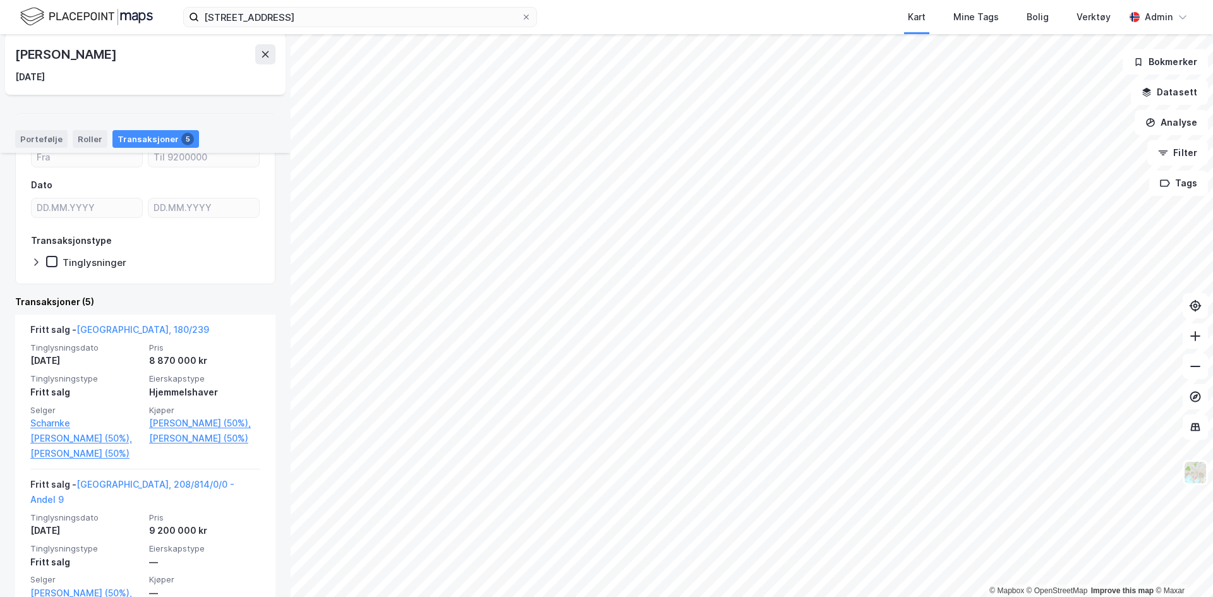
scroll to position [147, 0]
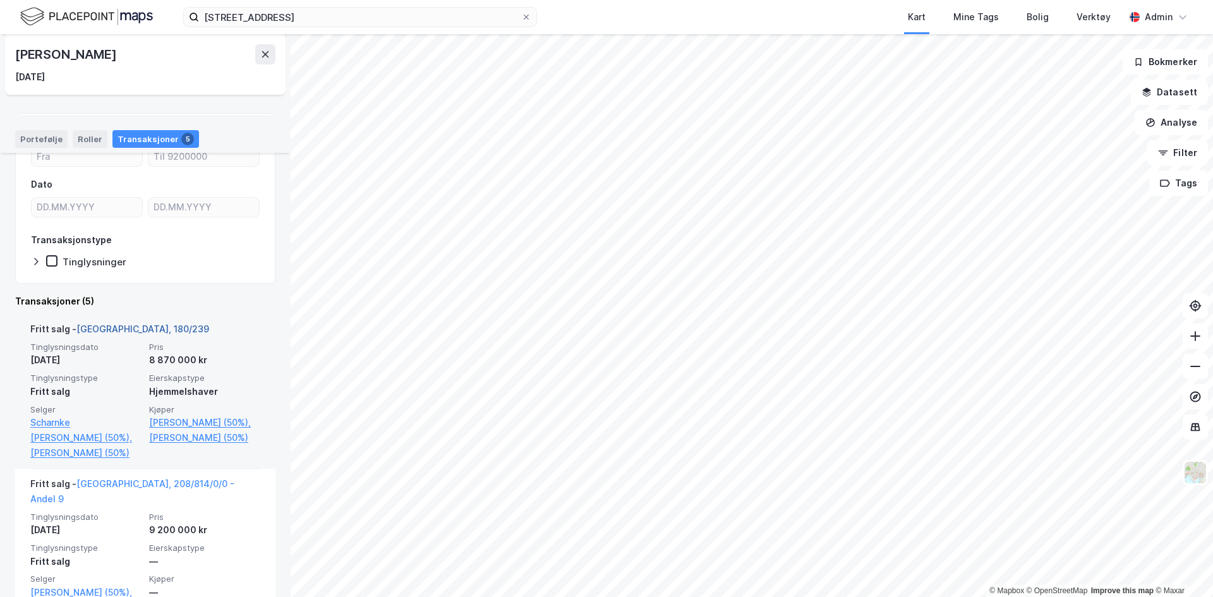
click at [110, 334] on link "[GEOGRAPHIC_DATA], 180/239" at bounding box center [142, 328] width 133 height 11
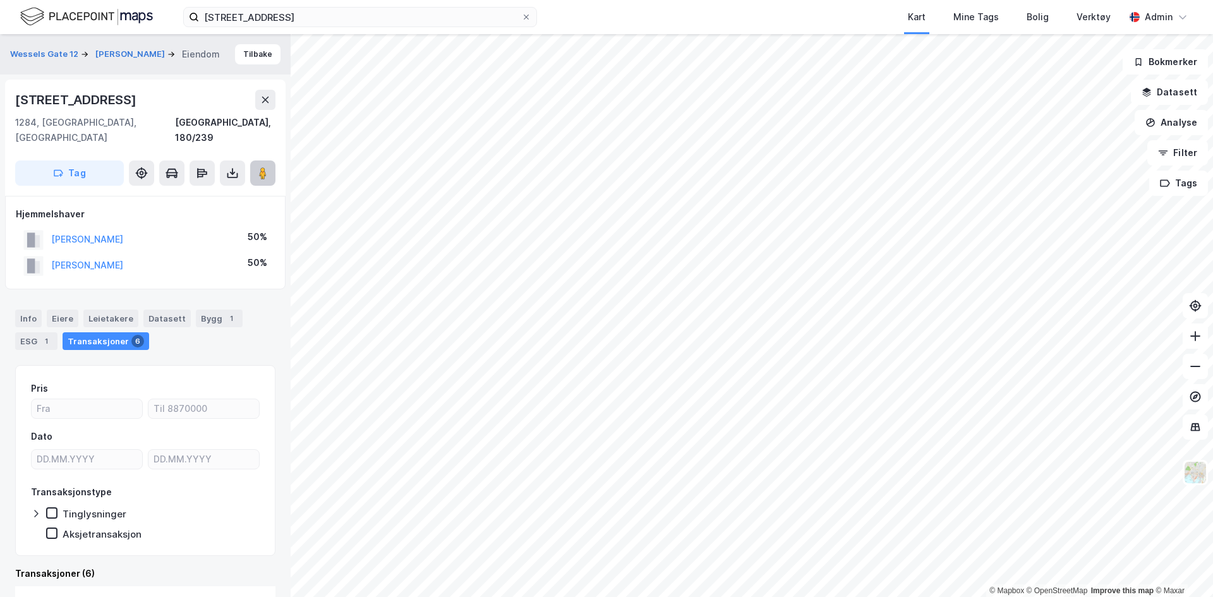
click at [263, 167] on image at bounding box center [263, 173] width 8 height 13
click at [61, 48] on button "Wessels Gate 12" at bounding box center [45, 54] width 71 height 13
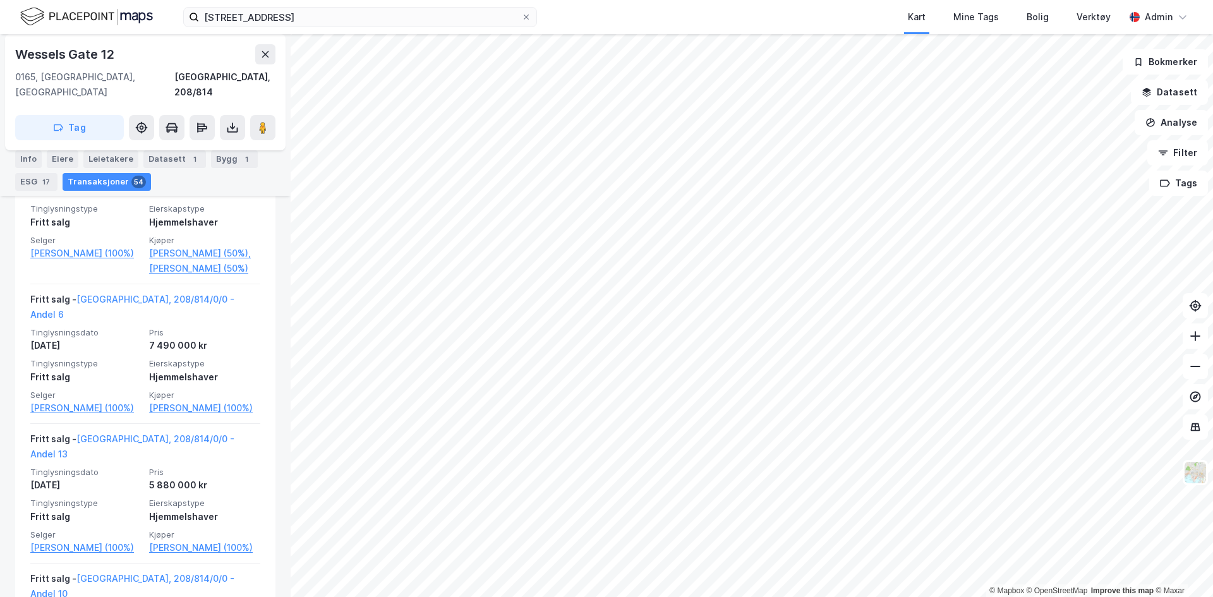
scroll to position [1815, 0]
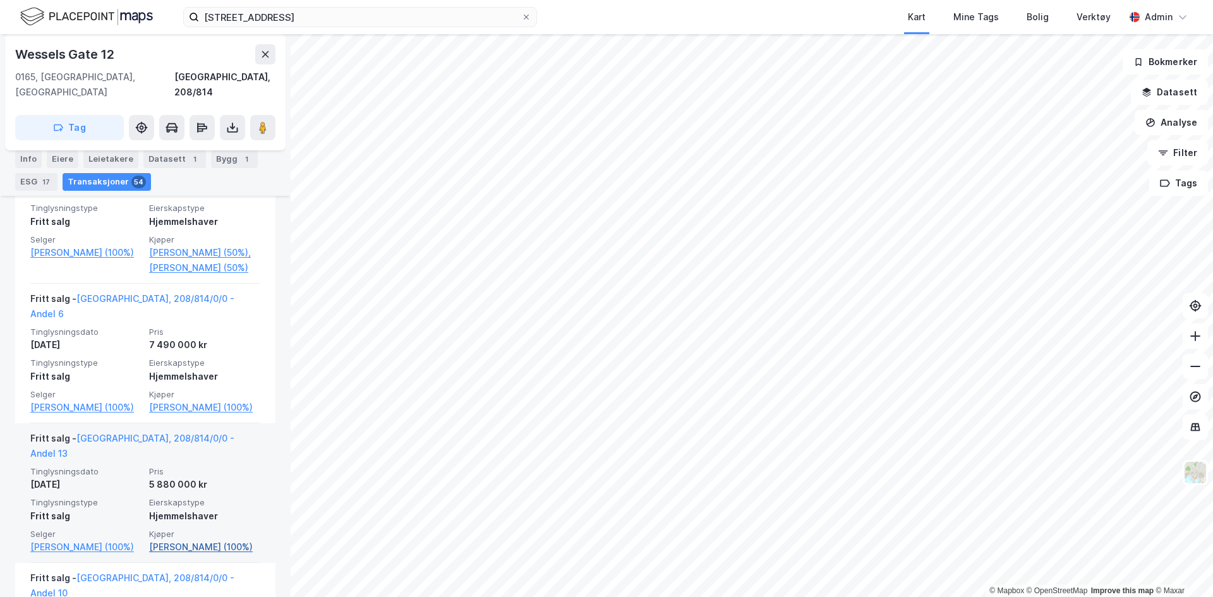
click at [186, 540] on link "[PERSON_NAME] (100%)" at bounding box center [204, 547] width 111 height 15
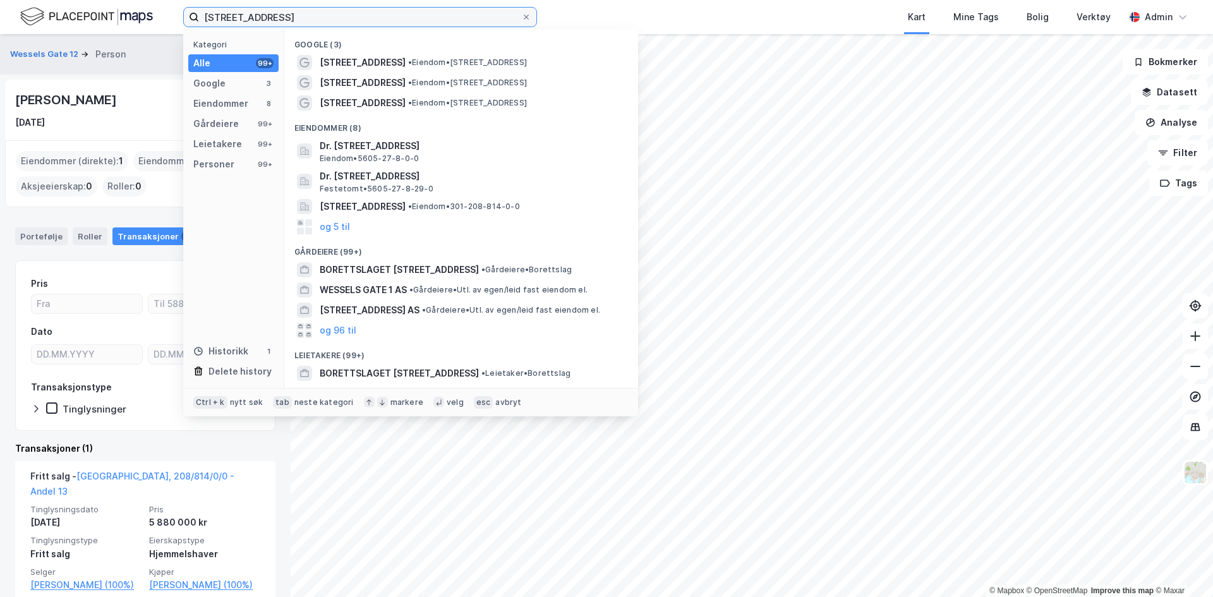
drag, startPoint x: 295, startPoint y: 14, endPoint x: 170, endPoint y: 14, distance: 125.1
click at [170, 14] on div "[STREET_ADDRESS] Kategori Alle 99+ Google 3 Eiendommer 8 Gårdeiere 99+ Leietake…" at bounding box center [606, 17] width 1213 height 34
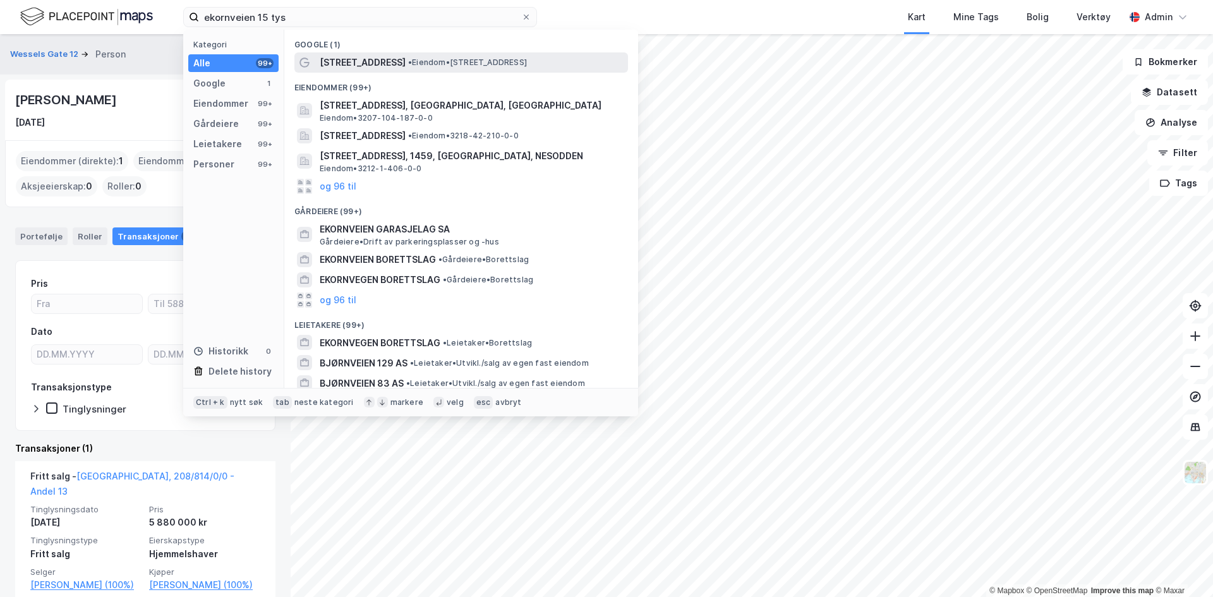
click at [408, 64] on span "•" at bounding box center [410, 61] width 4 height 9
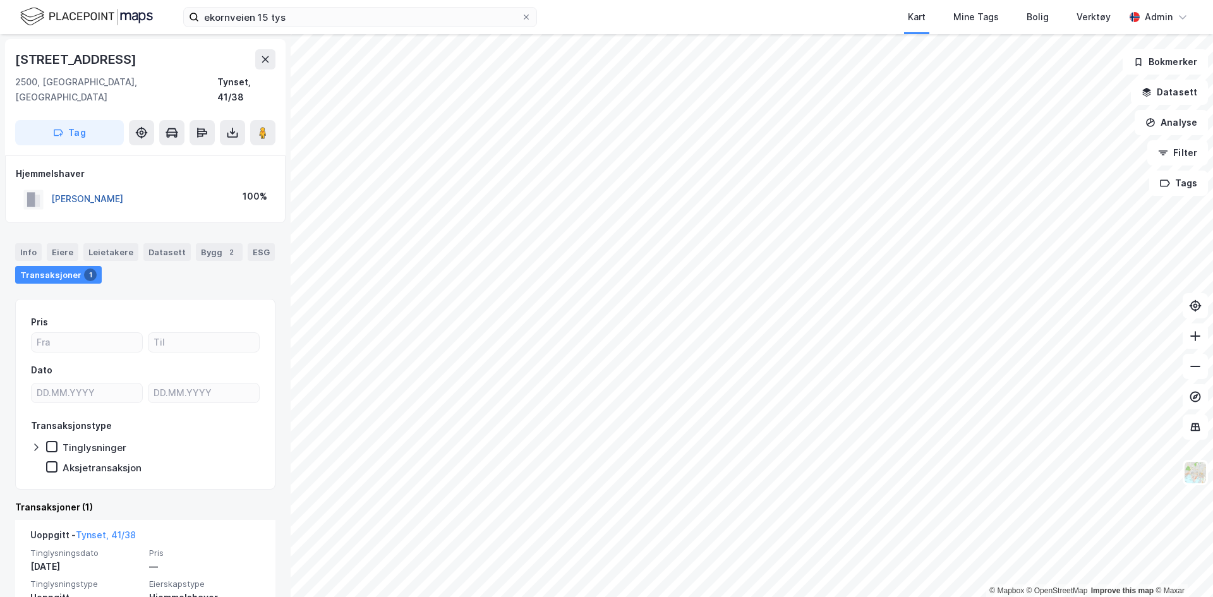
click at [0, 0] on button "[PERSON_NAME]" at bounding box center [0, 0] width 0 height 0
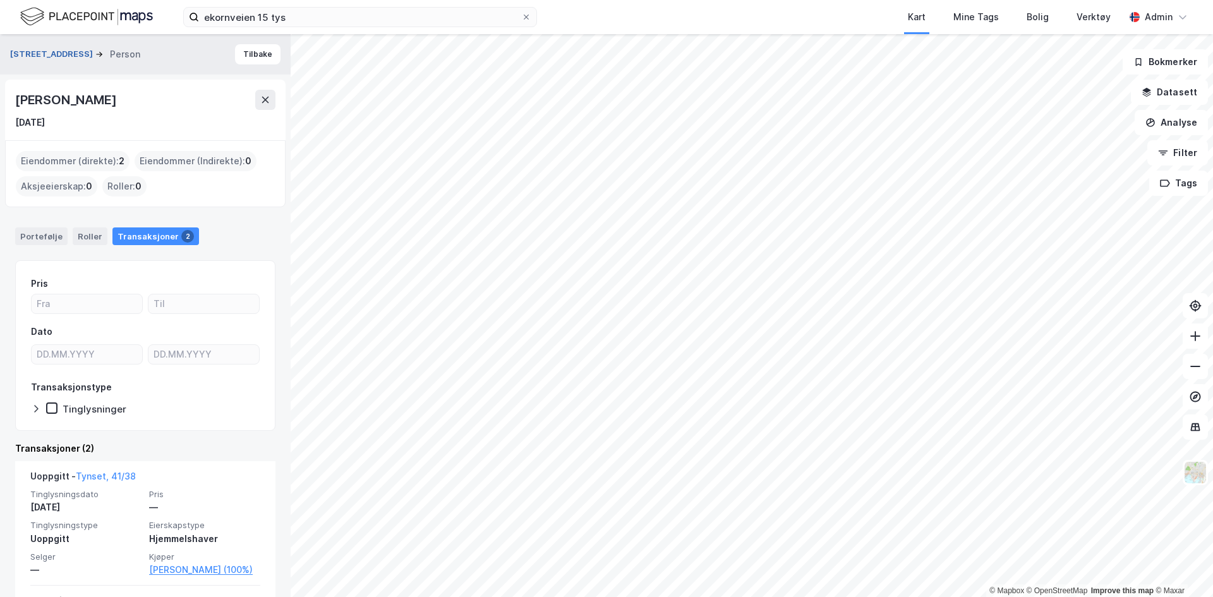
click at [50, 50] on button "[STREET_ADDRESS]" at bounding box center [52, 54] width 85 height 13
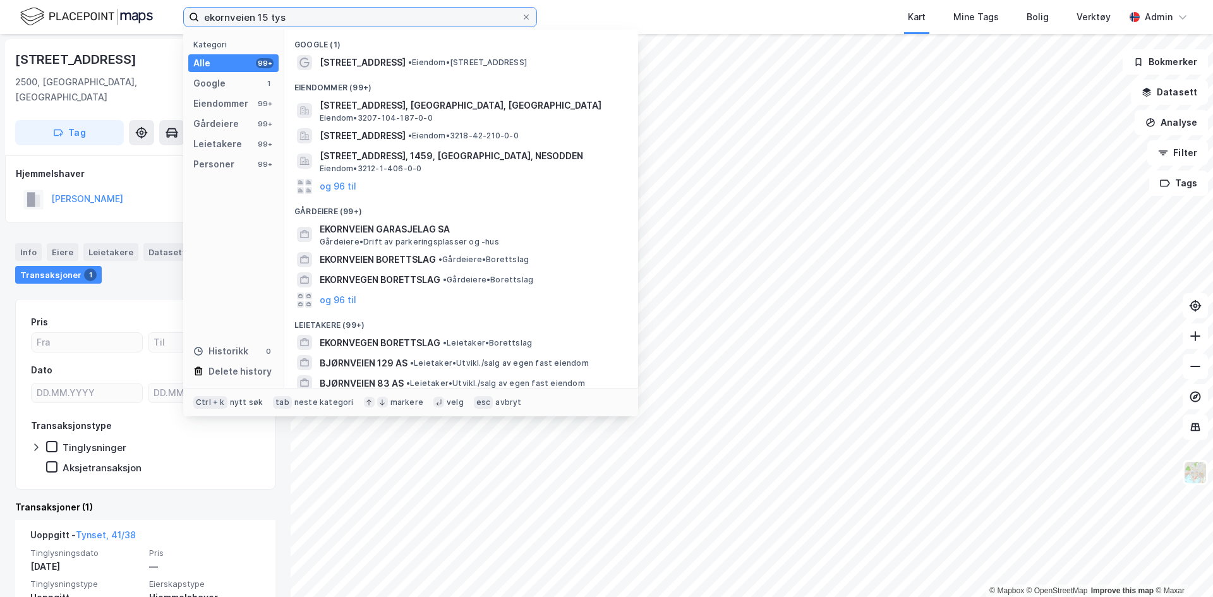
drag, startPoint x: 320, startPoint y: 20, endPoint x: 166, endPoint y: 29, distance: 155.0
click at [166, 29] on div "ekornveien 15 tys Kategori Alle 99+ Google 1 Eiendommer 99+ Gårdeiere 99+ Leiet…" at bounding box center [606, 17] width 1213 height 34
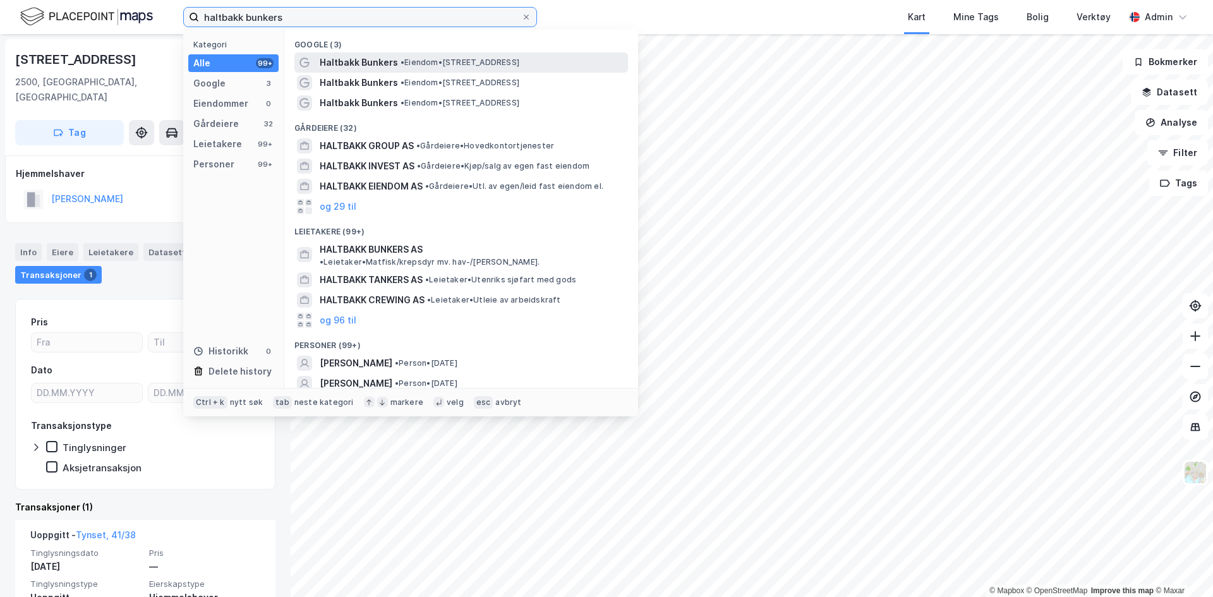
type input "haltbakk bunkers"
click at [335, 63] on span "Haltbakk Bunkers" at bounding box center [359, 62] width 78 height 15
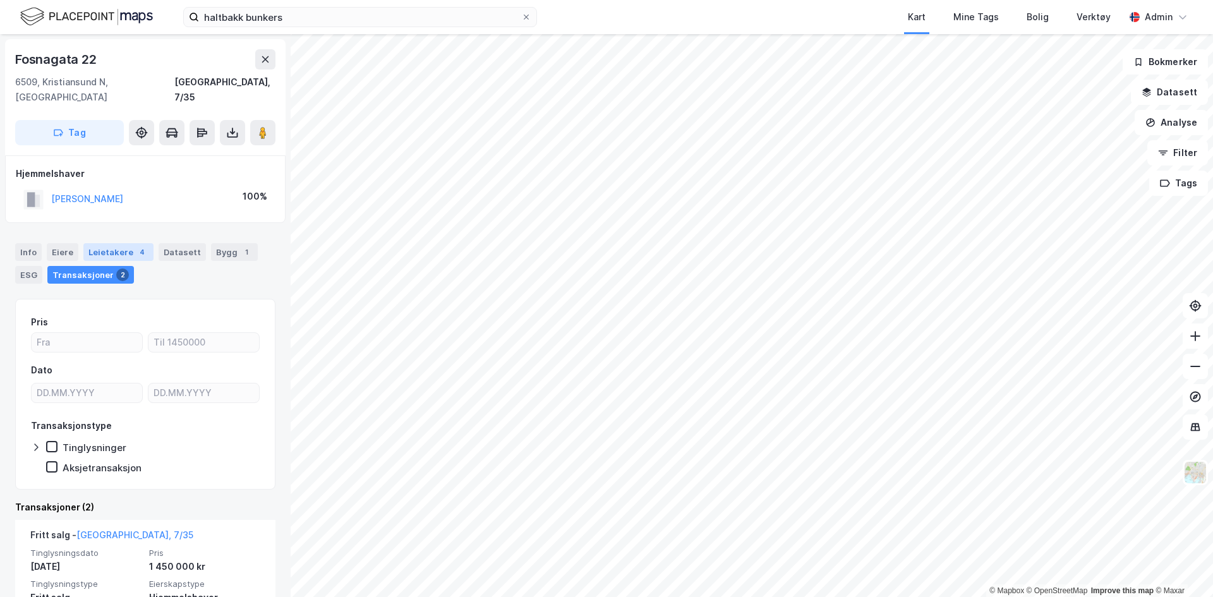
click at [136, 246] on div "4" at bounding box center [142, 252] width 13 height 13
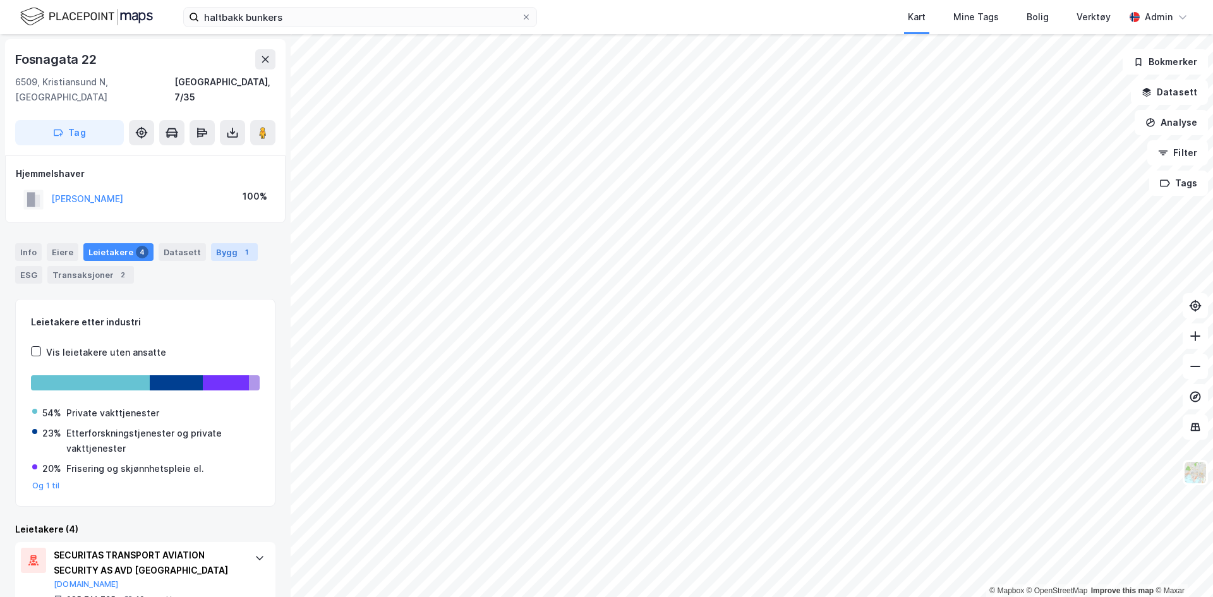
click at [220, 243] on div "Bygg 1" at bounding box center [234, 252] width 47 height 18
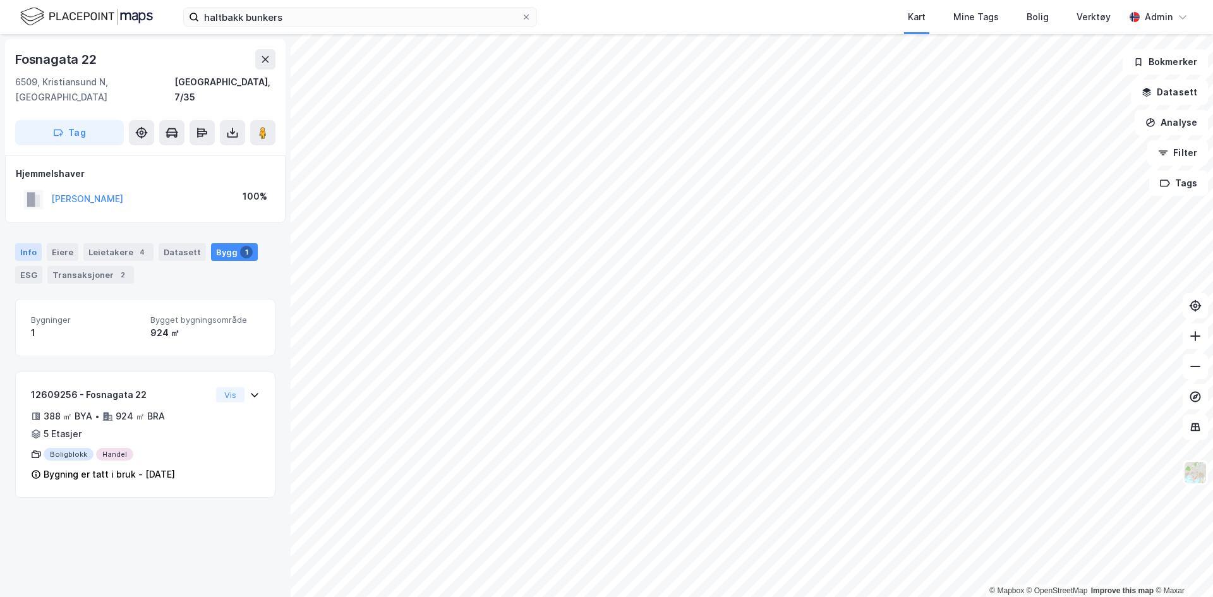
click at [27, 243] on div "Info" at bounding box center [28, 252] width 27 height 18
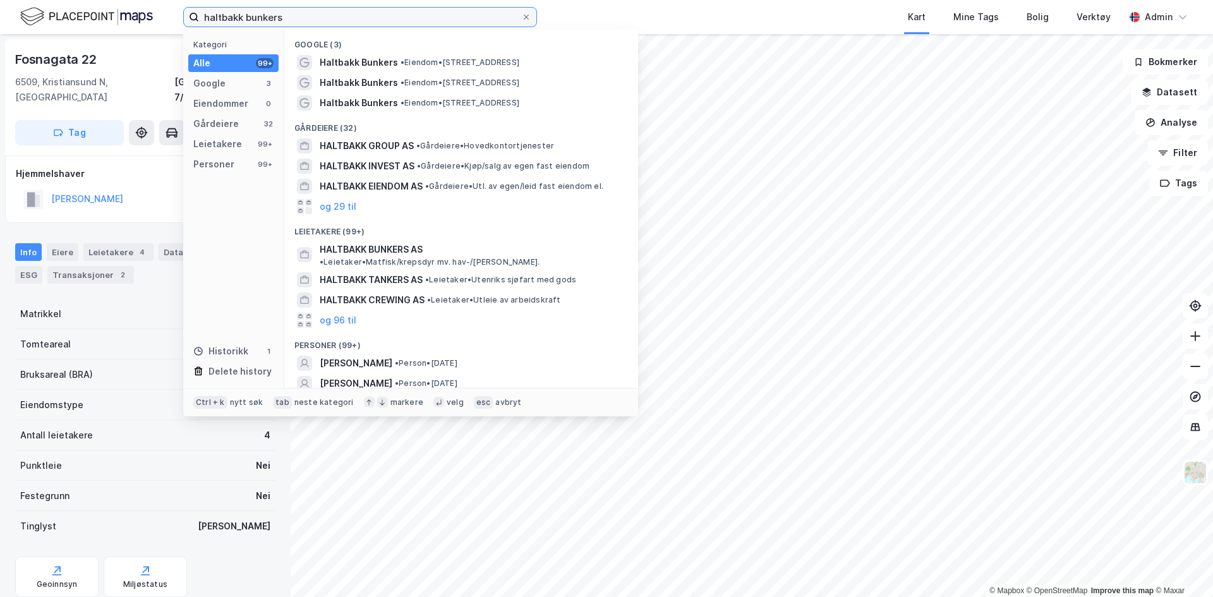
click at [291, 12] on input "haltbakk bunkers" at bounding box center [360, 17] width 322 height 19
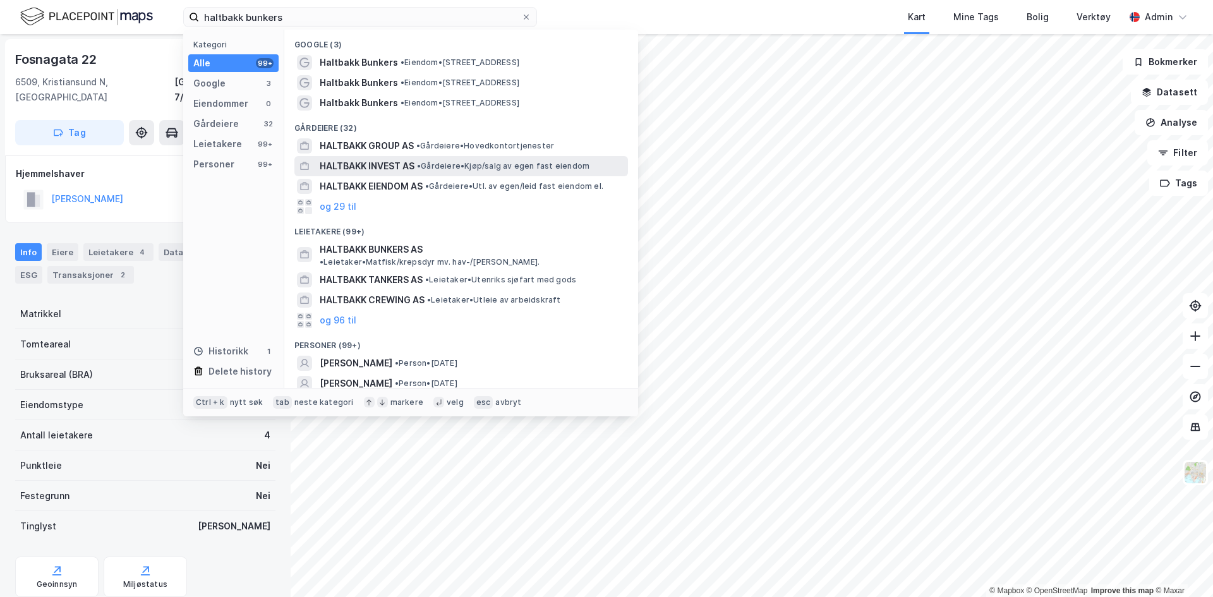
click at [330, 167] on span "HALTBAKK INVEST AS" at bounding box center [367, 166] width 95 height 15
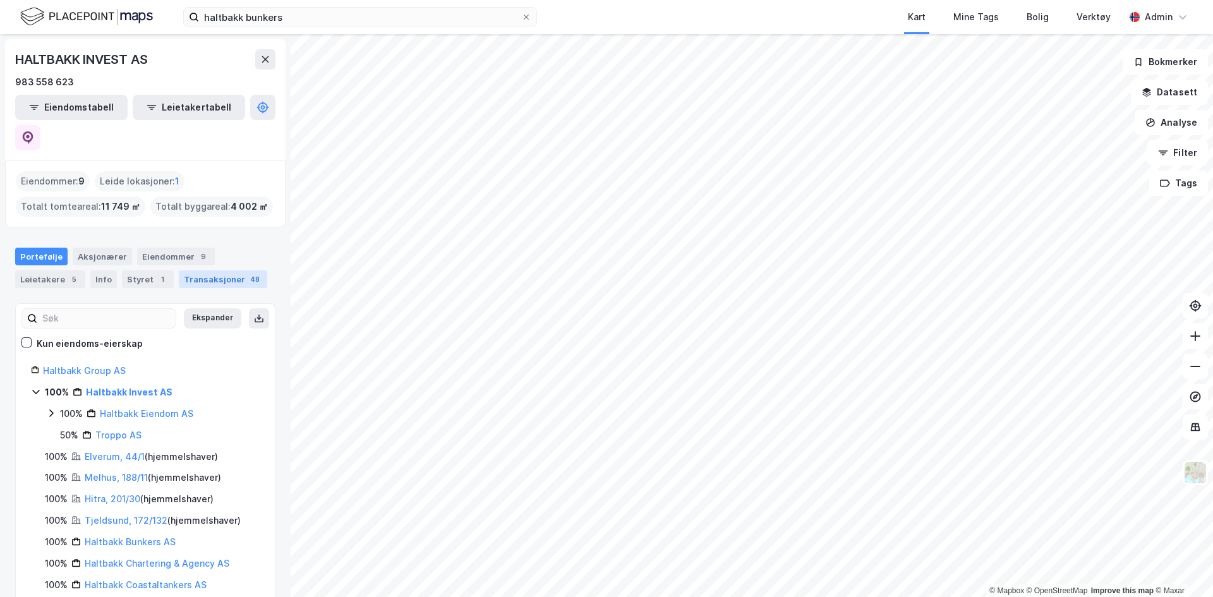
click at [197, 270] on div "Transaksjoner 48" at bounding box center [223, 279] width 88 height 18
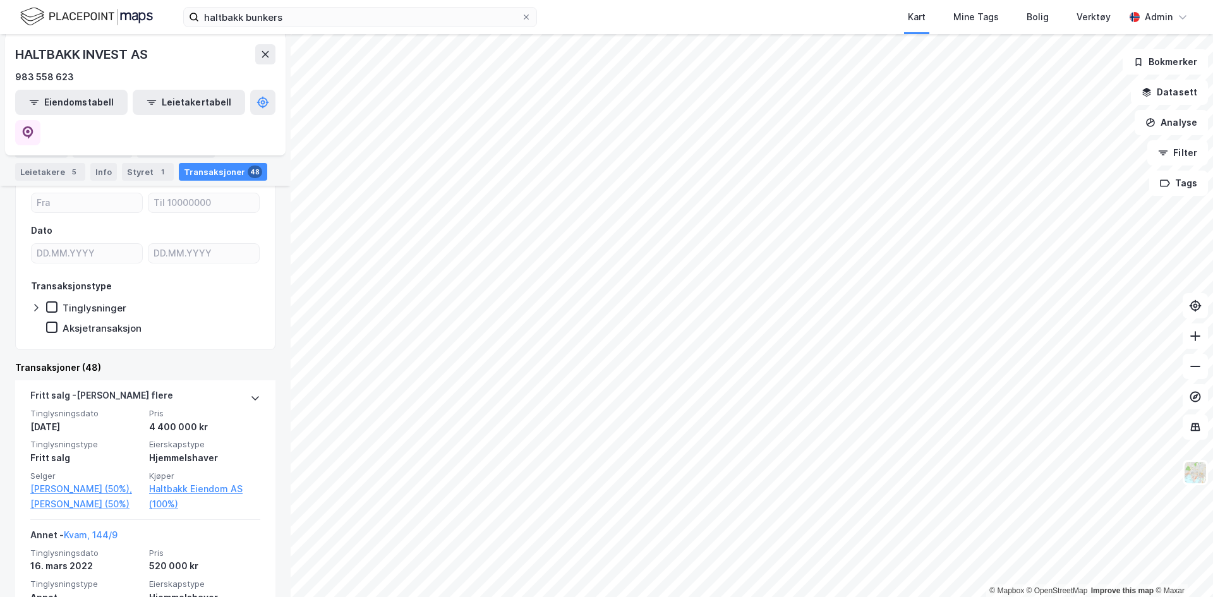
scroll to position [145, 0]
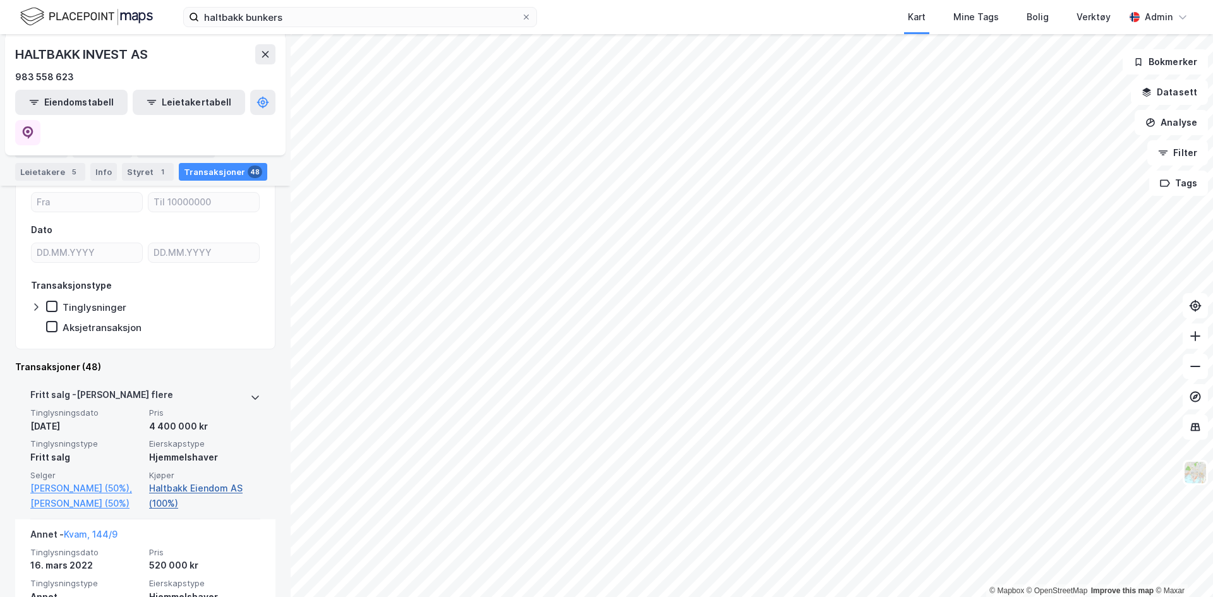
click at [157, 481] on link "Haltbakk Eiendom AS (100%)" at bounding box center [204, 496] width 111 height 30
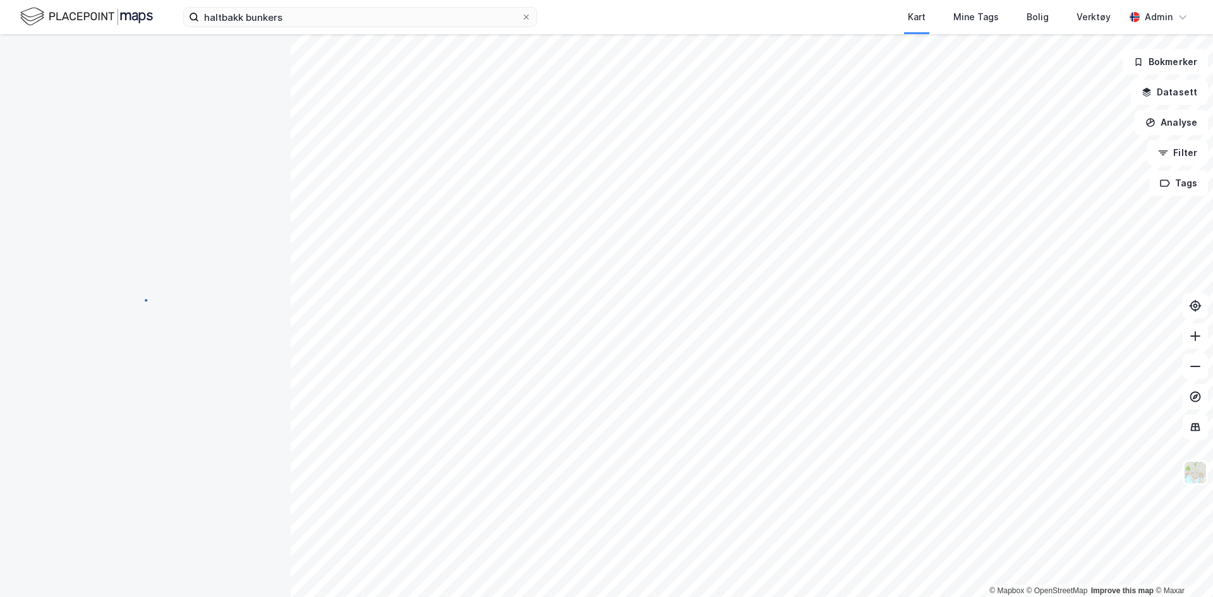
scroll to position [0, 0]
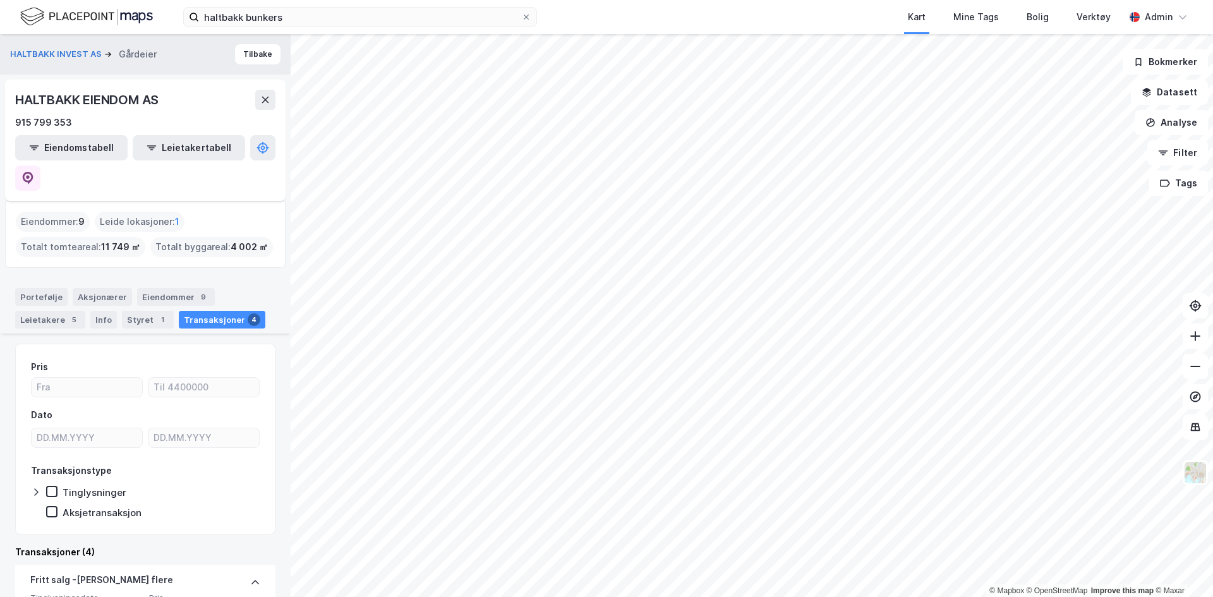
click at [81, 47] on div "HALTBAKK INVEST AS Gårdeier" at bounding box center [88, 54] width 157 height 15
click at [71, 56] on button "HALTBAKK INVEST AS" at bounding box center [57, 54] width 94 height 13
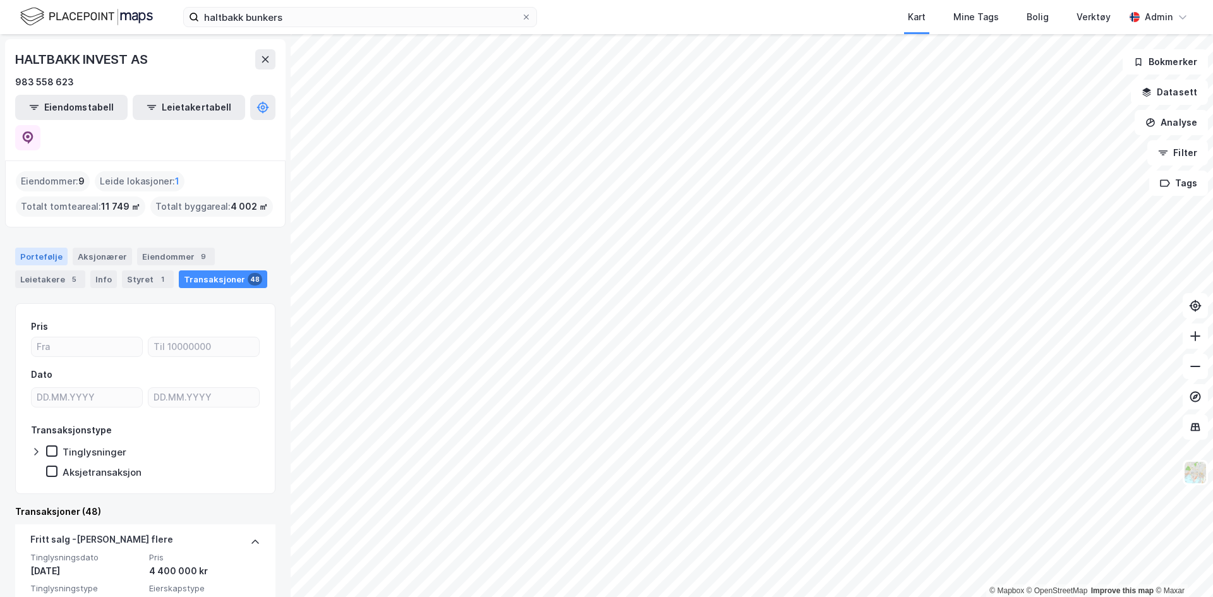
click at [27, 248] on div "Portefølje" at bounding box center [41, 257] width 52 height 18
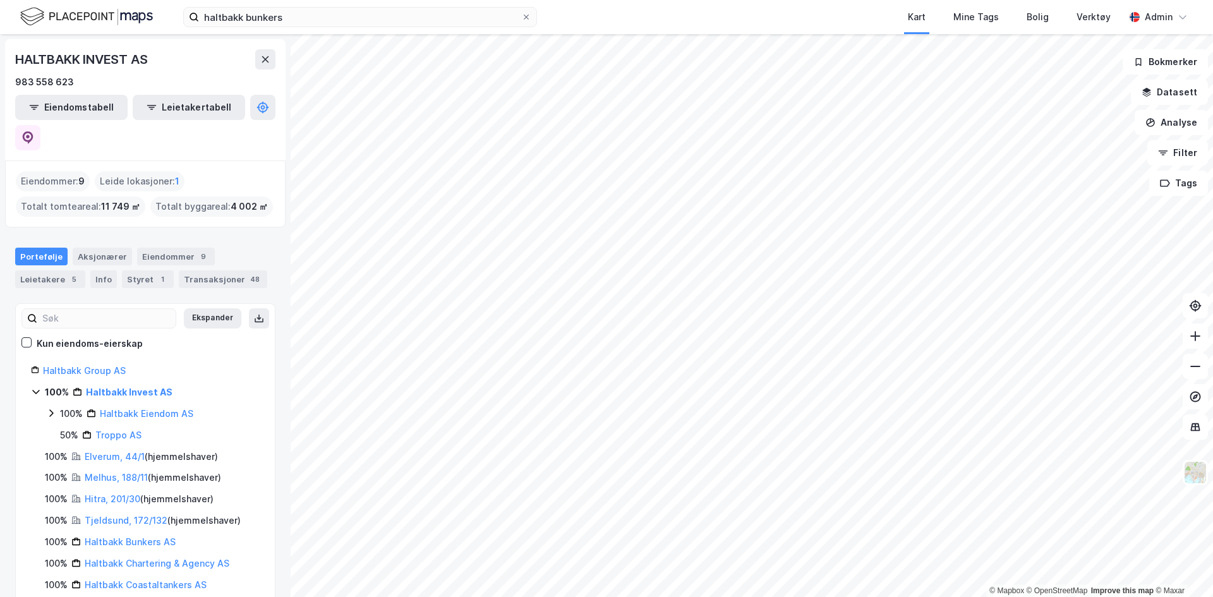
click at [35, 54] on div "HALTBAKK INVEST AS" at bounding box center [82, 59] width 135 height 20
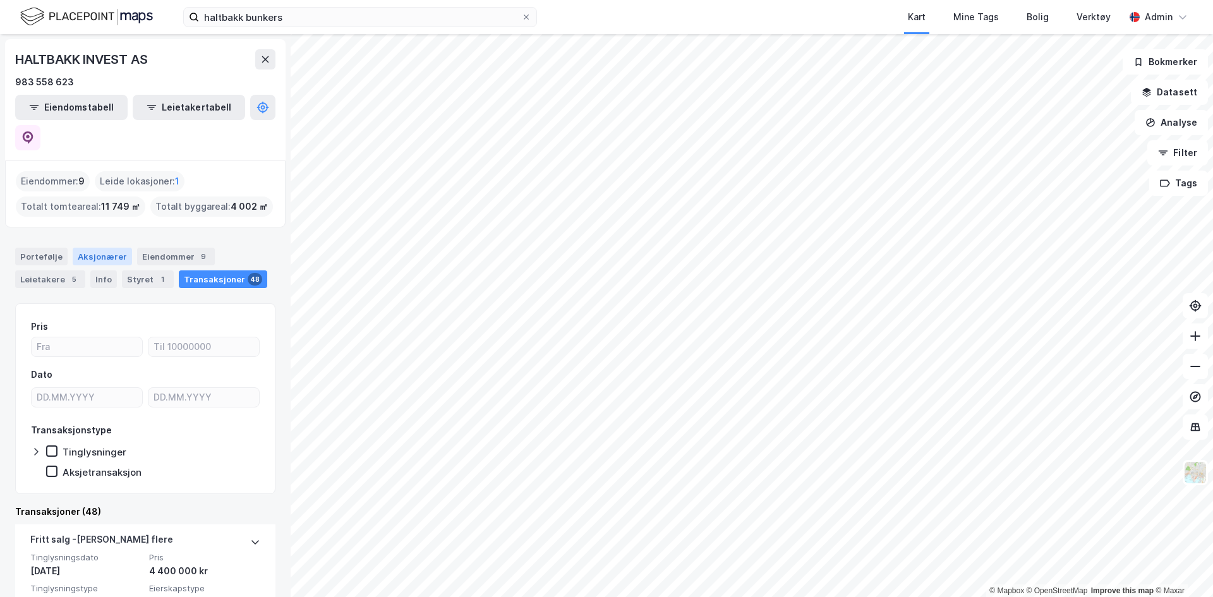
click at [87, 248] on div "Aksjonærer" at bounding box center [102, 257] width 59 height 18
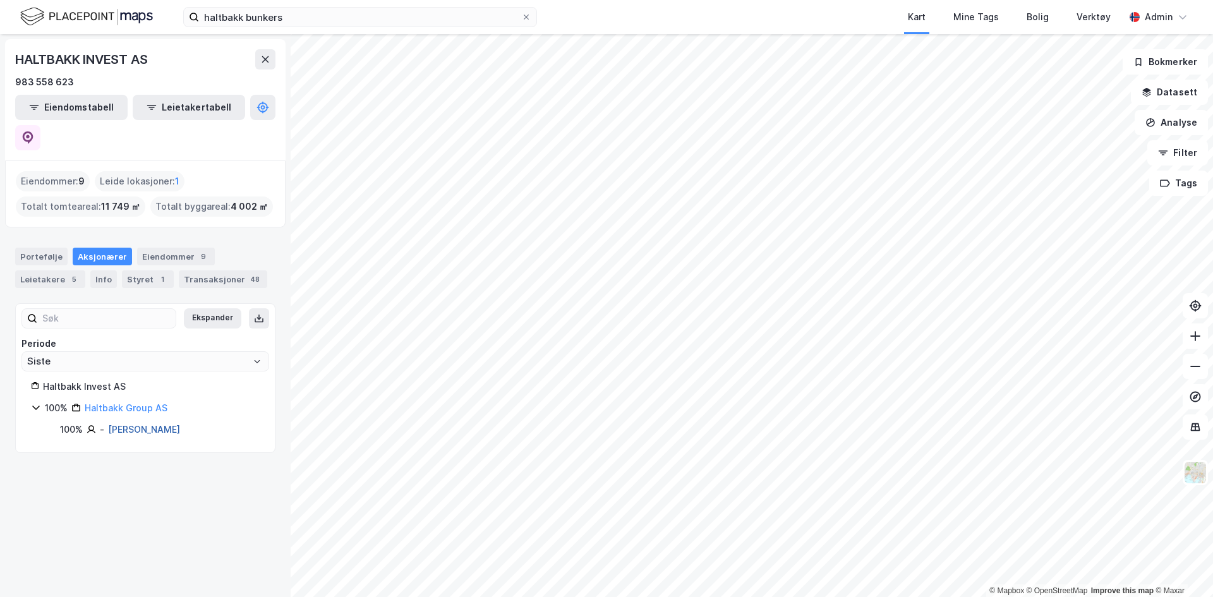
click at [123, 424] on link "[PERSON_NAME]" at bounding box center [144, 429] width 72 height 11
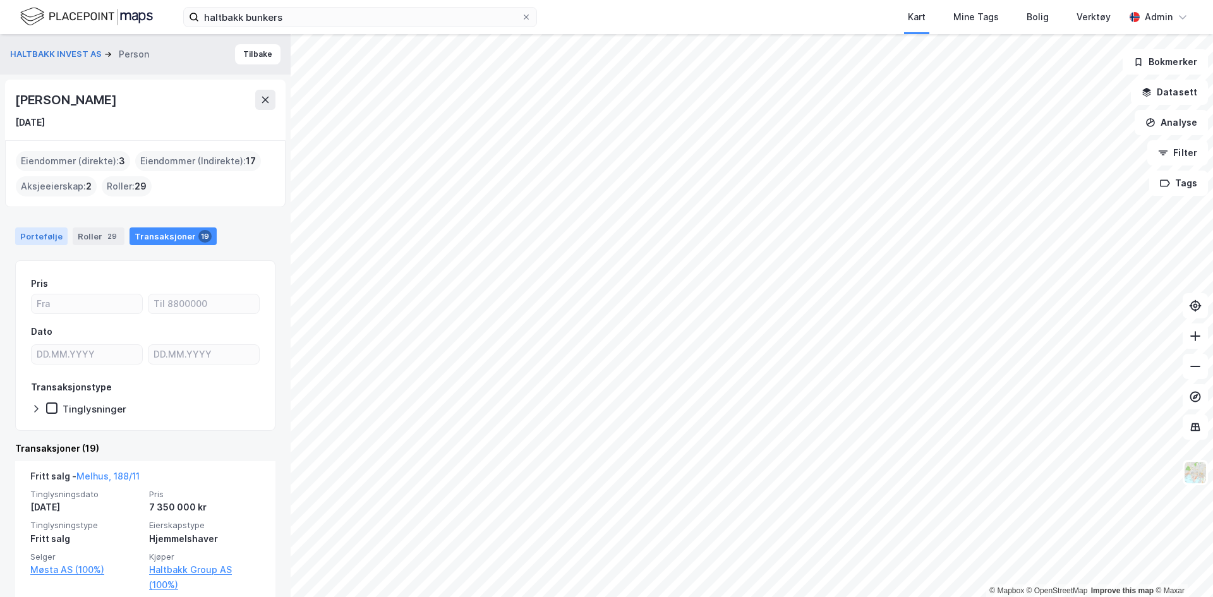
click at [46, 236] on div "Portefølje" at bounding box center [41, 236] width 52 height 18
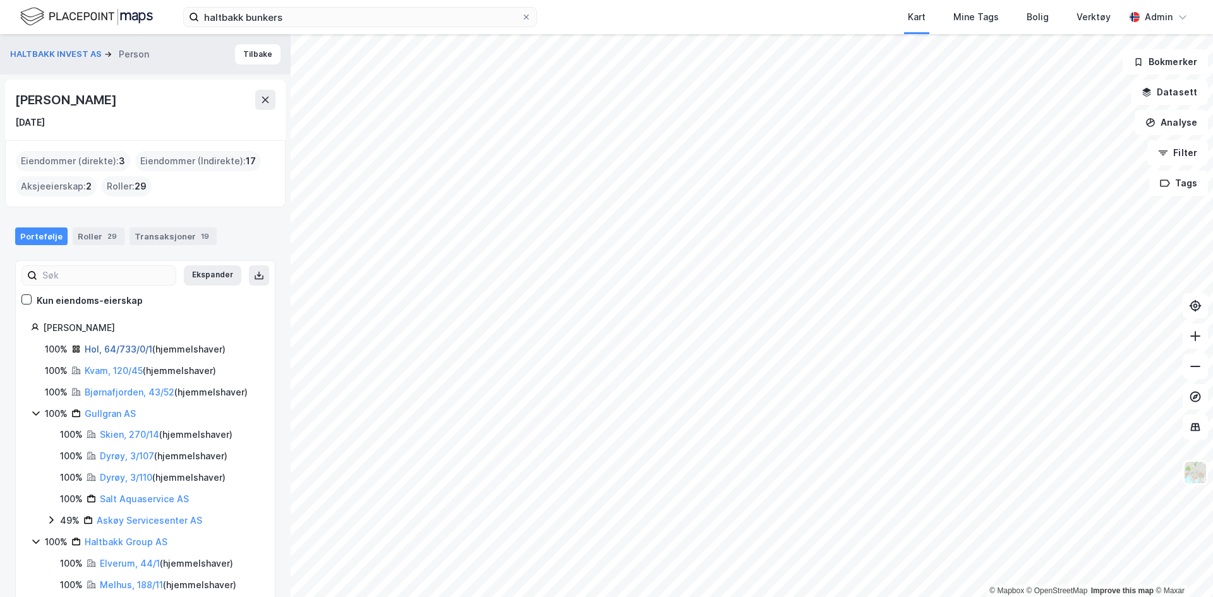
click at [109, 353] on link "Hol, 64/733/0/1" at bounding box center [119, 349] width 68 height 11
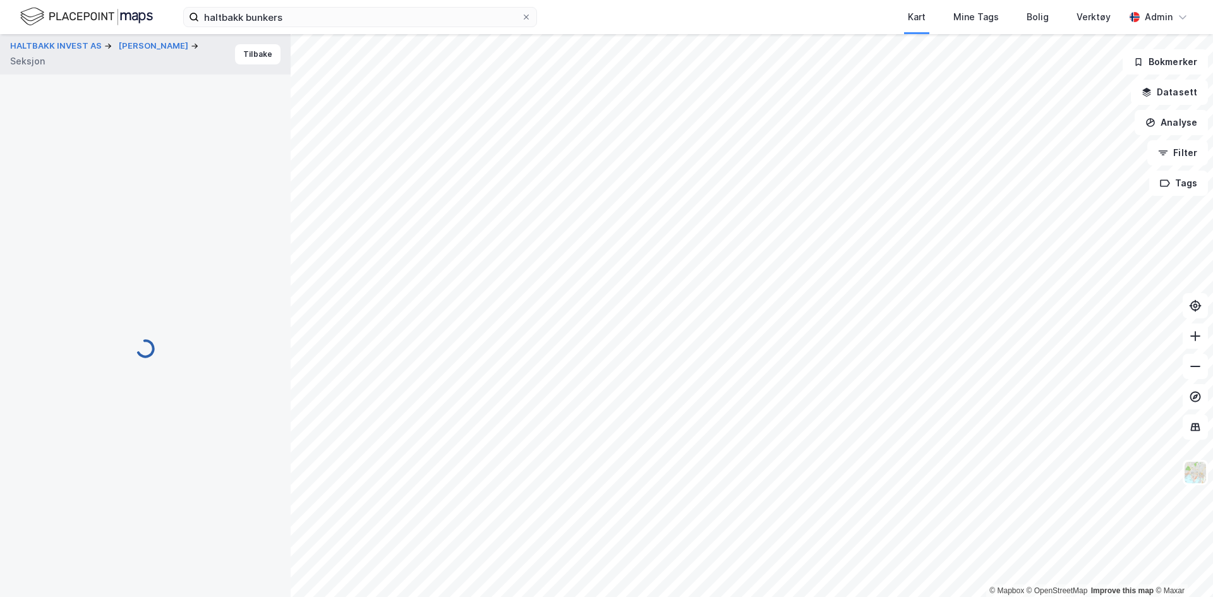
scroll to position [16, 0]
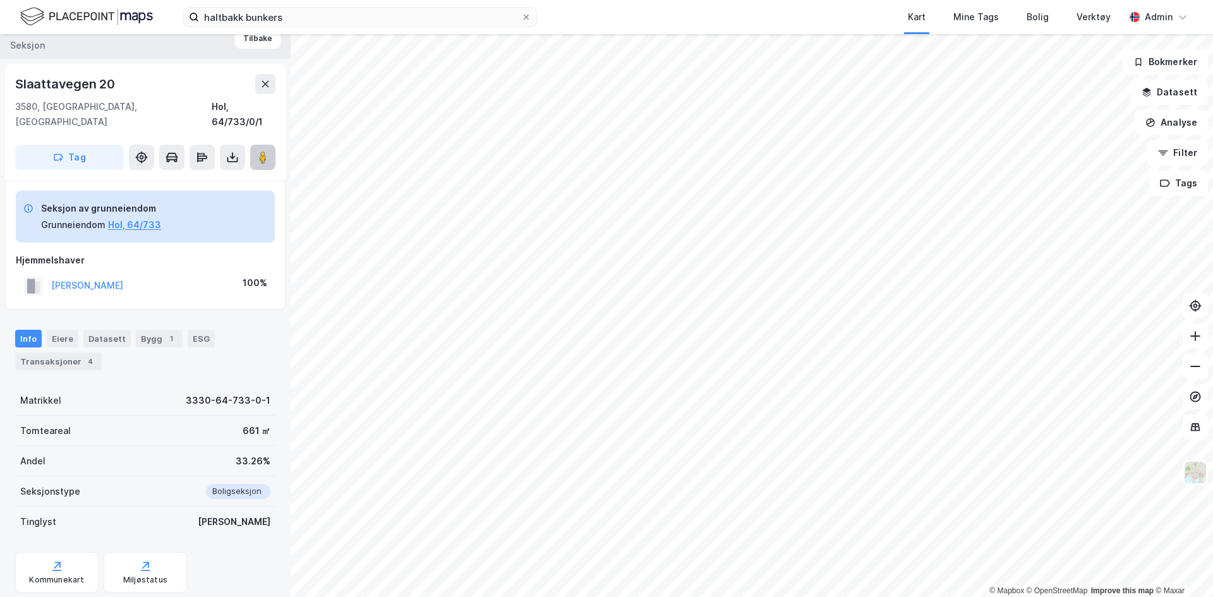
click at [270, 148] on button at bounding box center [262, 157] width 25 height 25
click at [148, 330] on div "Bygg 1" at bounding box center [159, 339] width 47 height 18
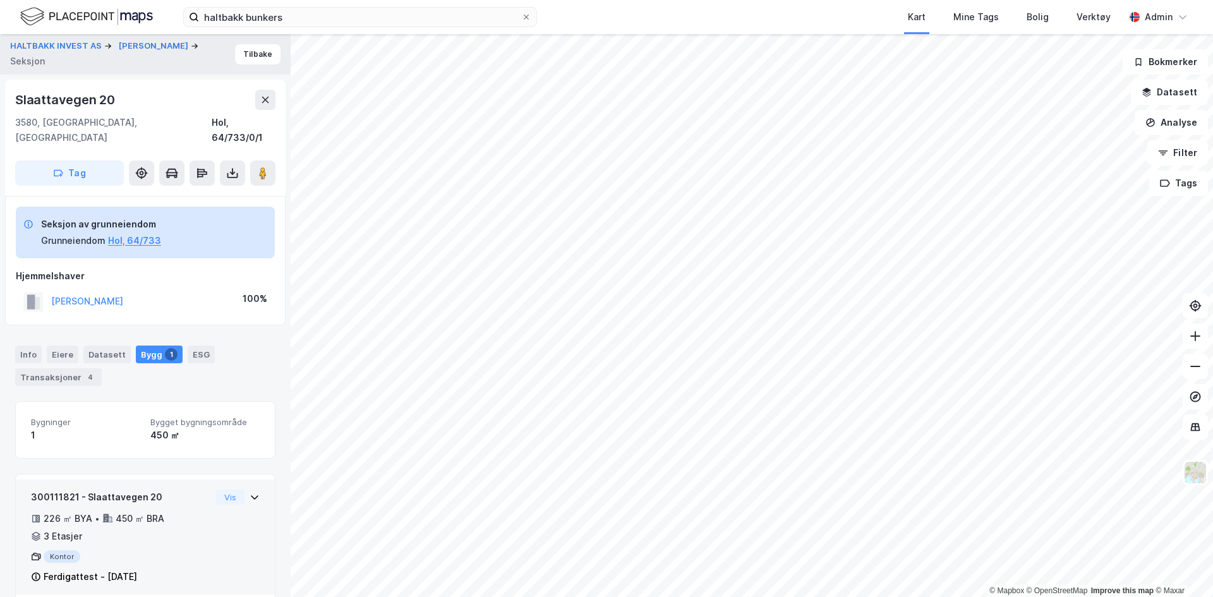
scroll to position [1, 0]
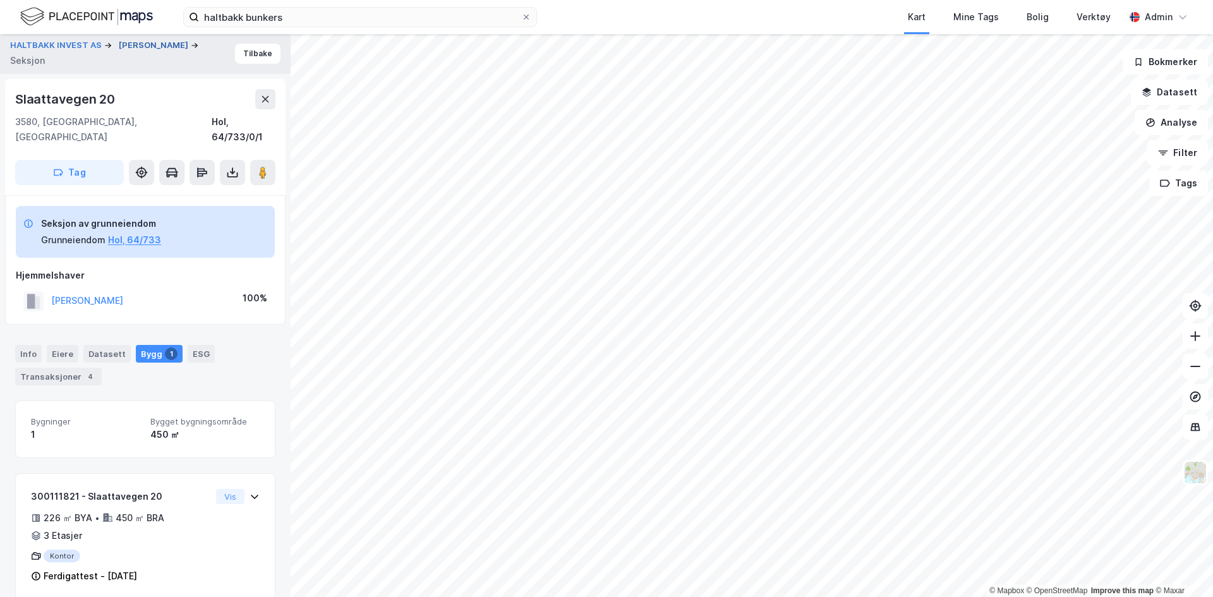
click at [148, 44] on button "[PERSON_NAME]" at bounding box center [155, 45] width 72 height 13
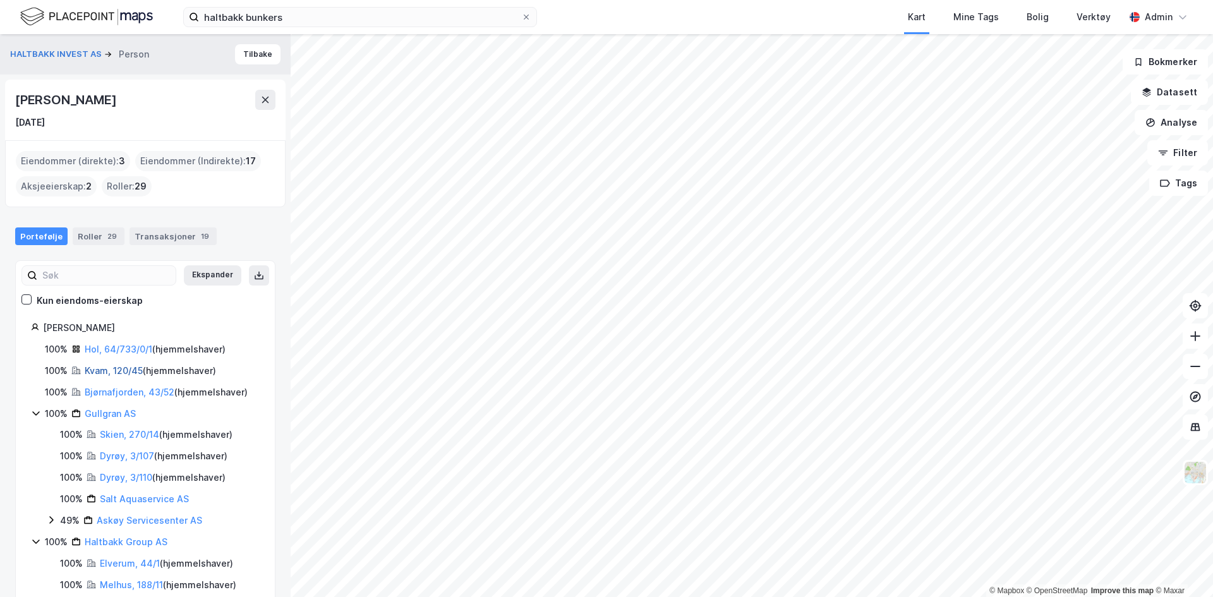
click at [102, 365] on link "Kvam, 120/45" at bounding box center [114, 370] width 58 height 11
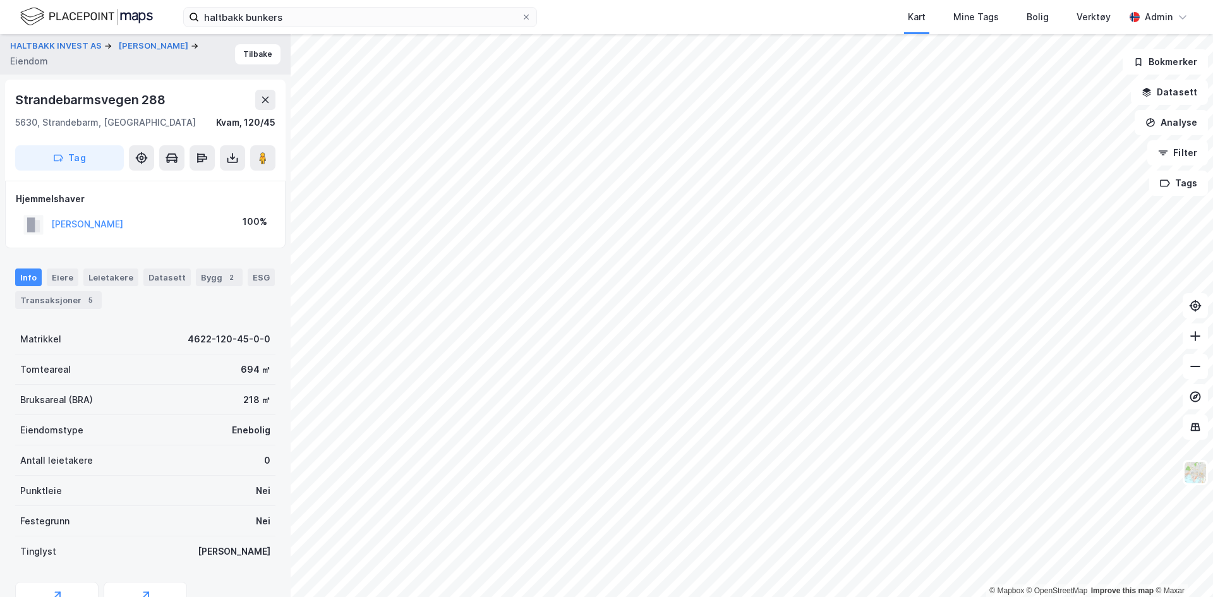
scroll to position [1, 0]
click at [156, 45] on button "[PERSON_NAME]" at bounding box center [155, 45] width 72 height 13
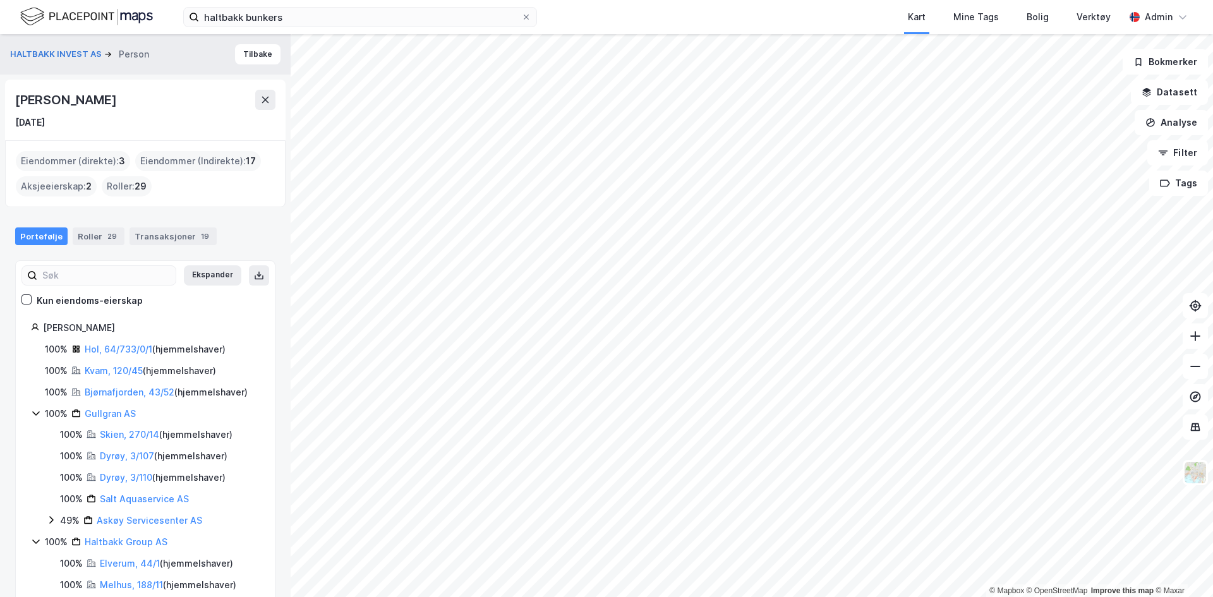
click at [125, 398] on div "Bjørnafjorden, 43/52 ( hjemmelshaver )" at bounding box center [166, 392] width 163 height 15
click at [124, 387] on link "Bjørnafjorden, 43/52" at bounding box center [130, 392] width 90 height 11
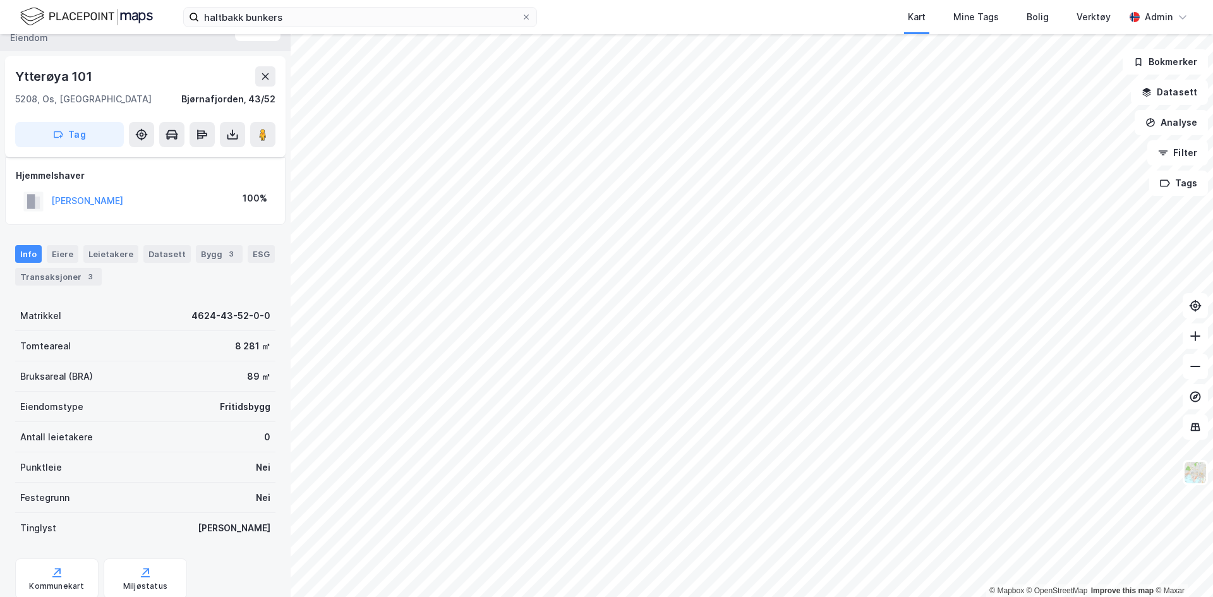
scroll to position [66, 0]
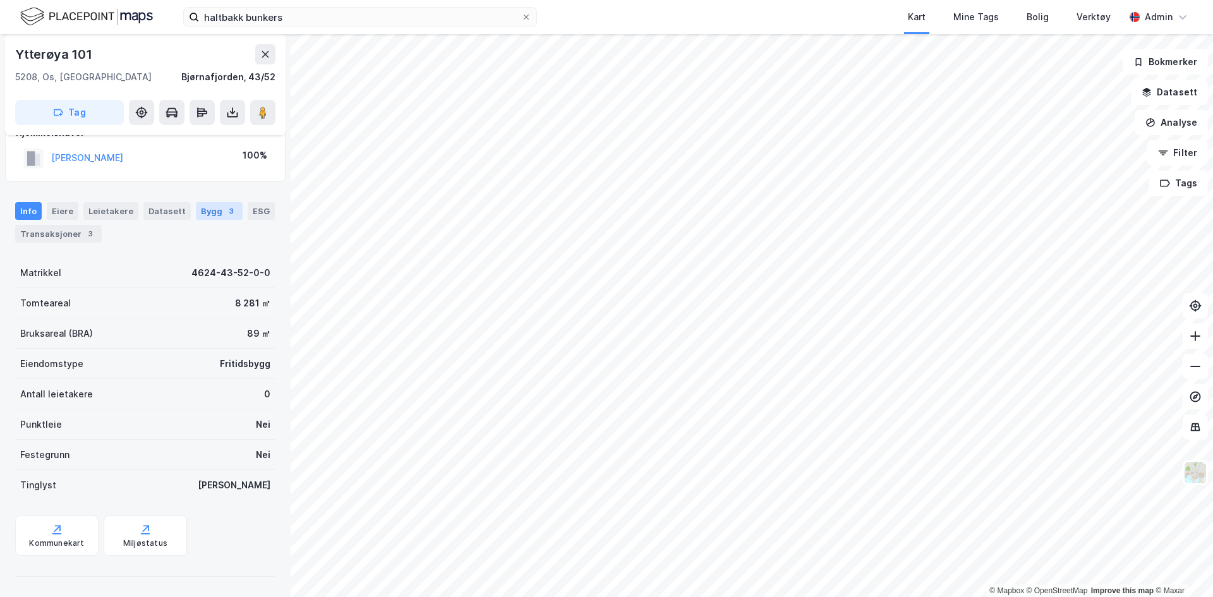
click at [225, 207] on div "3" at bounding box center [231, 211] width 13 height 13
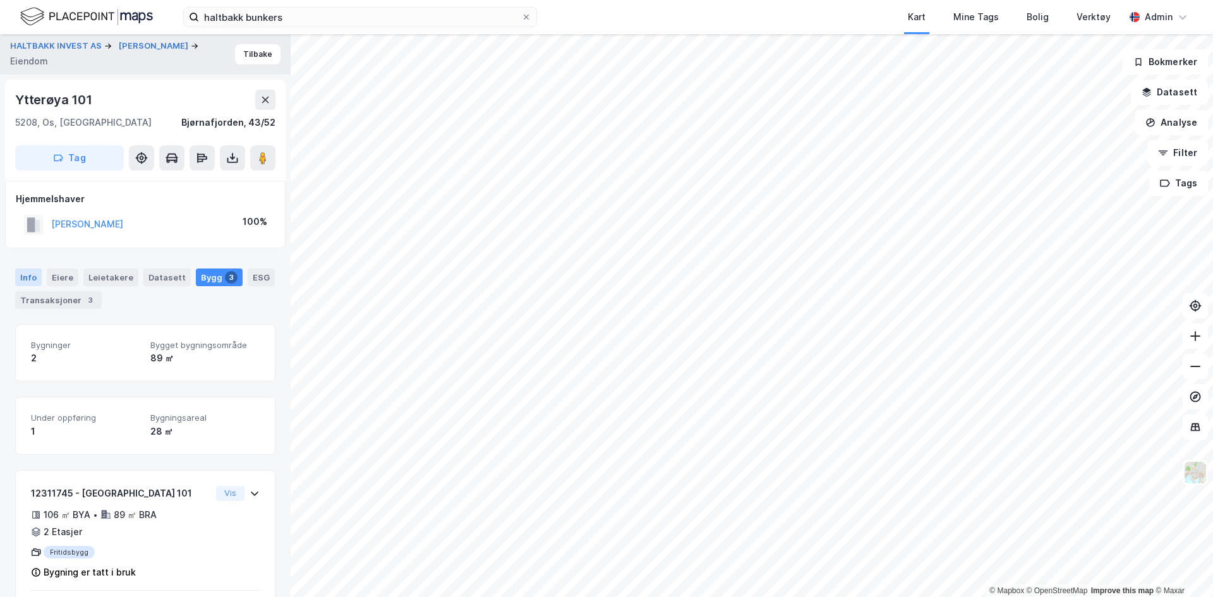
click at [30, 280] on div "Info" at bounding box center [28, 278] width 27 height 18
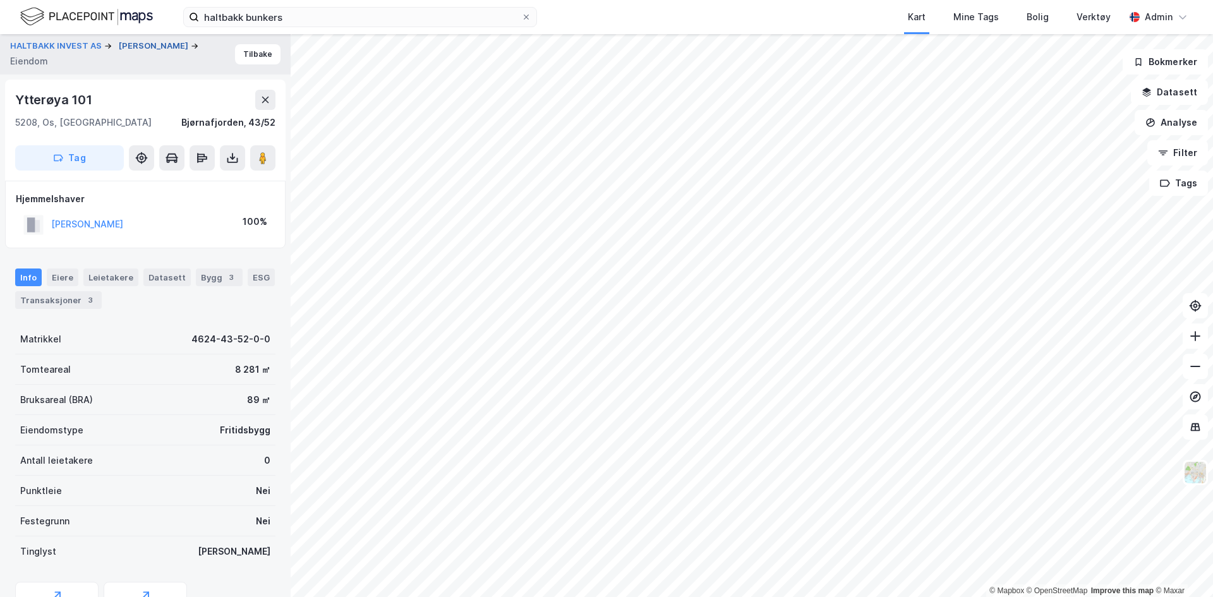
click at [135, 49] on button "[PERSON_NAME]" at bounding box center [155, 46] width 72 height 13
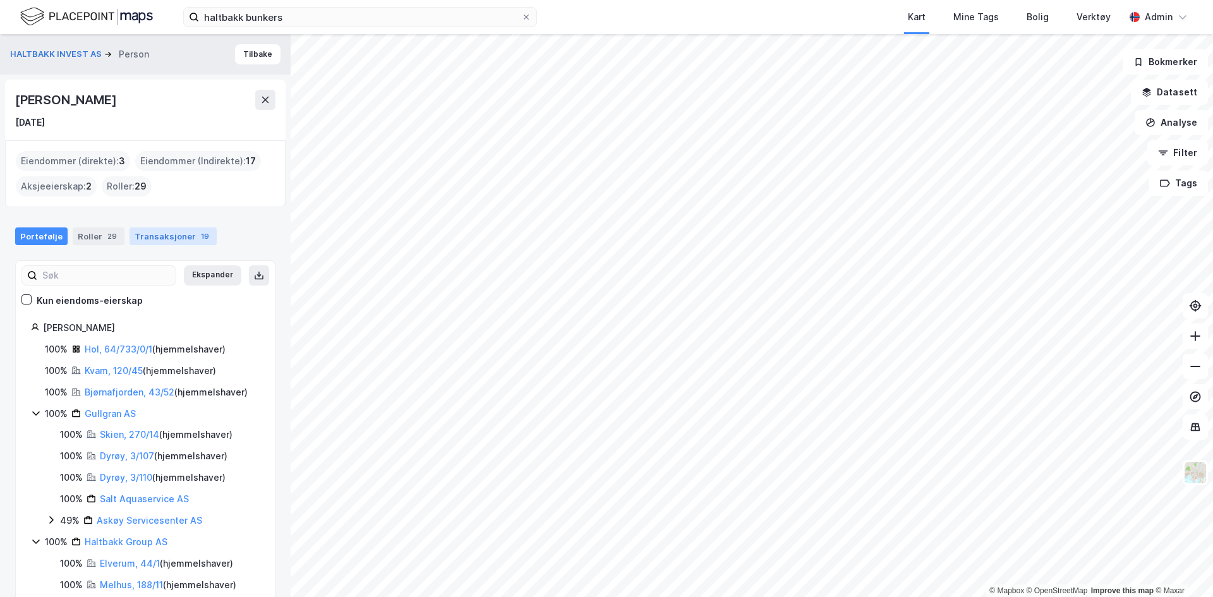
click at [152, 235] on div "Transaksjoner 19" at bounding box center [173, 236] width 87 height 18
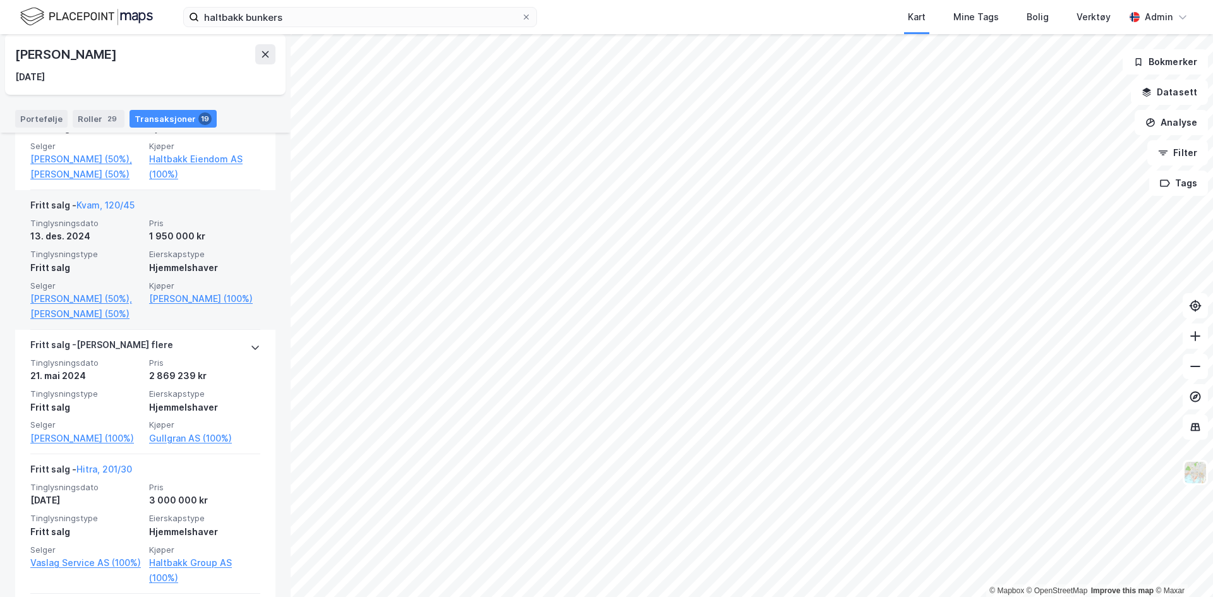
scroll to position [675, 0]
click at [97, 210] on link "Kvam, 120/45" at bounding box center [105, 204] width 58 height 11
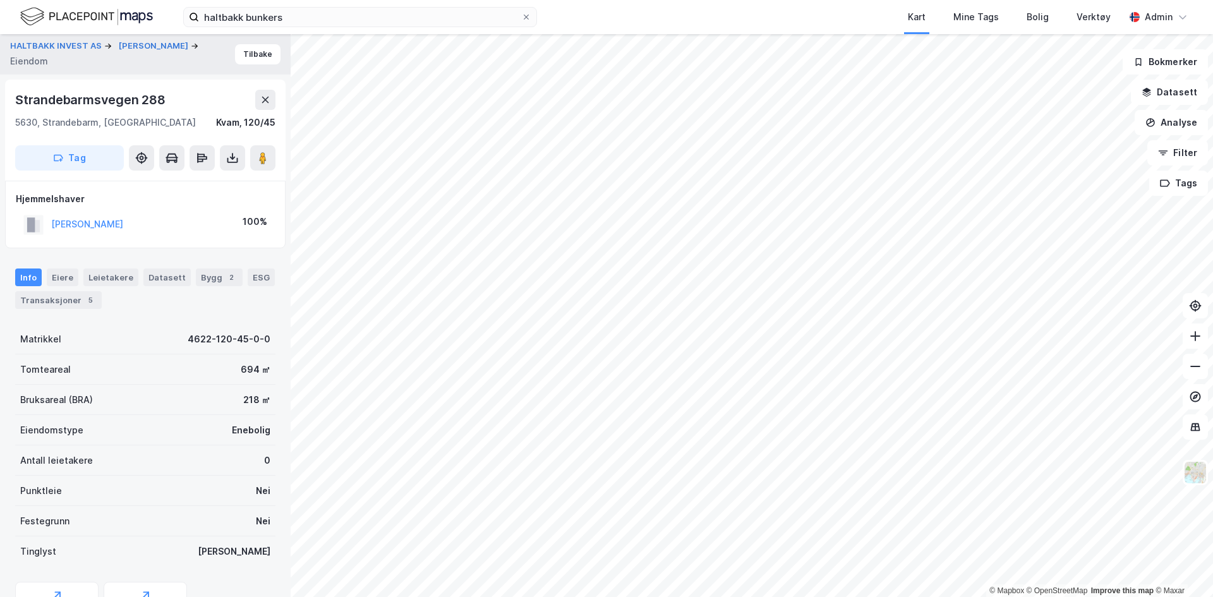
scroll to position [25, 0]
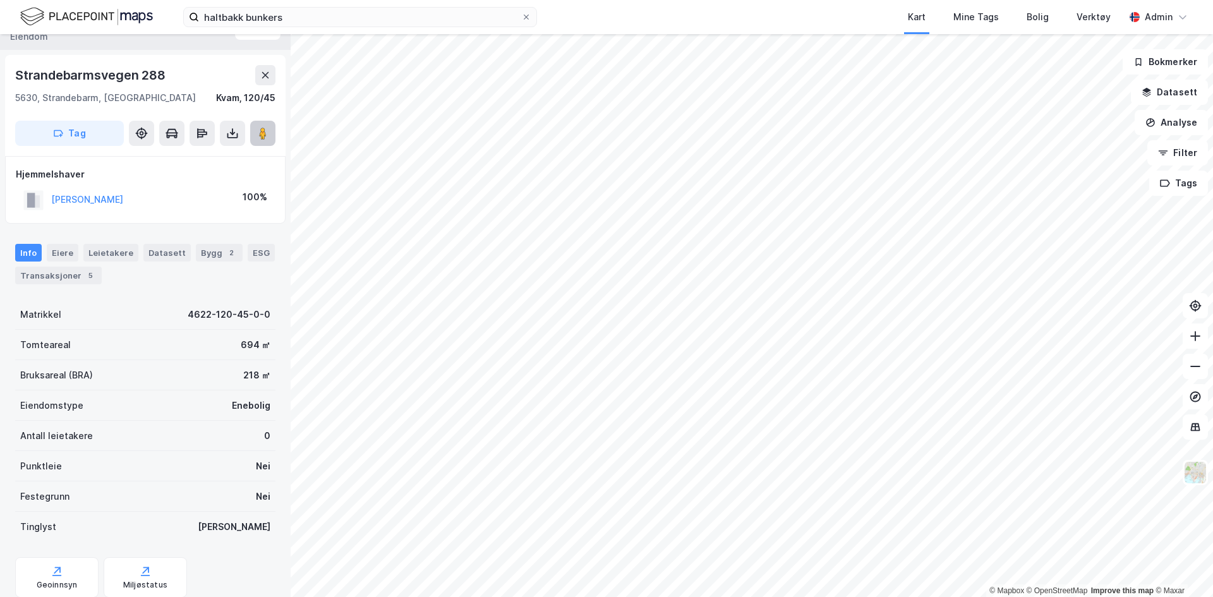
click at [265, 136] on image at bounding box center [263, 133] width 8 height 13
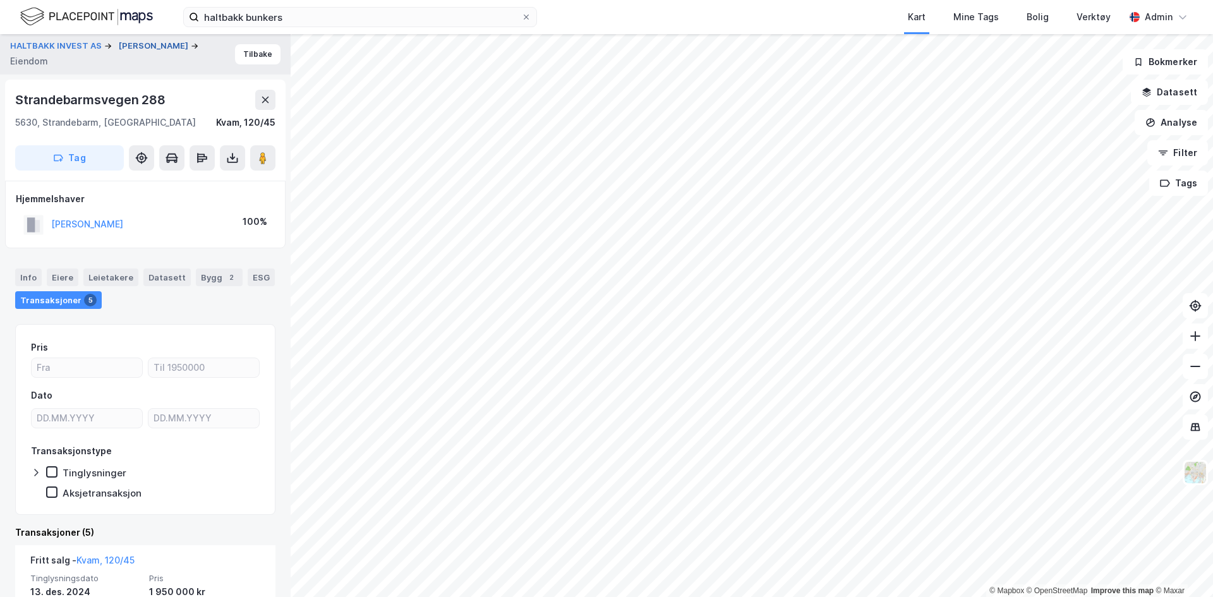
click at [148, 43] on button "[PERSON_NAME]" at bounding box center [155, 46] width 72 height 13
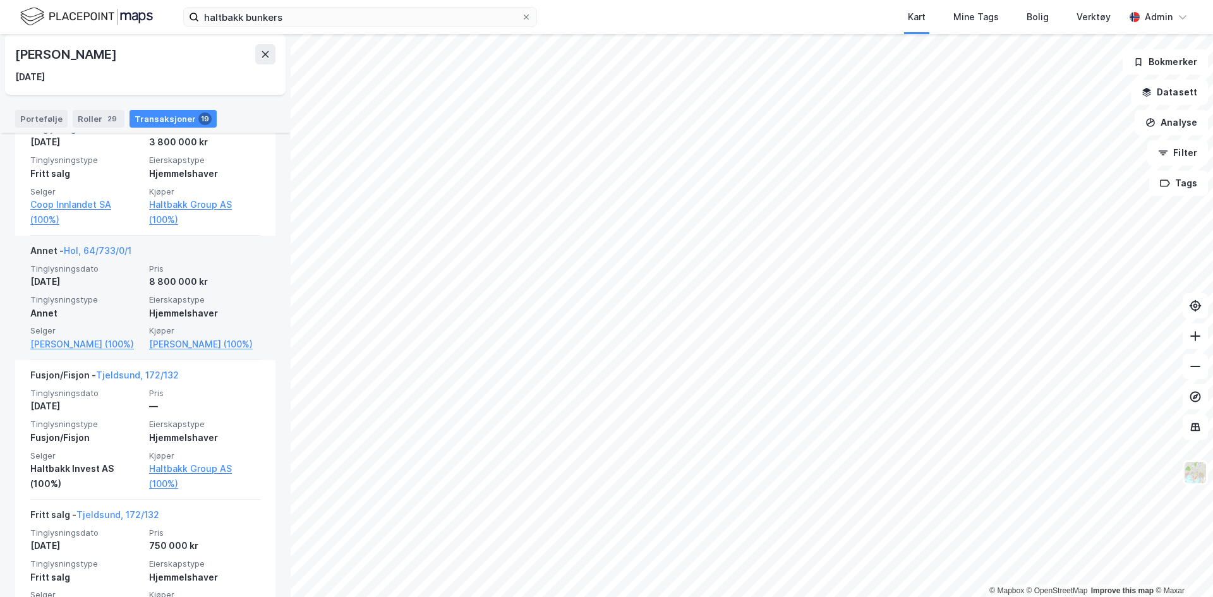
scroll to position [1188, 0]
click at [102, 255] on link "Hol, 64/733/0/1" at bounding box center [98, 250] width 68 height 11
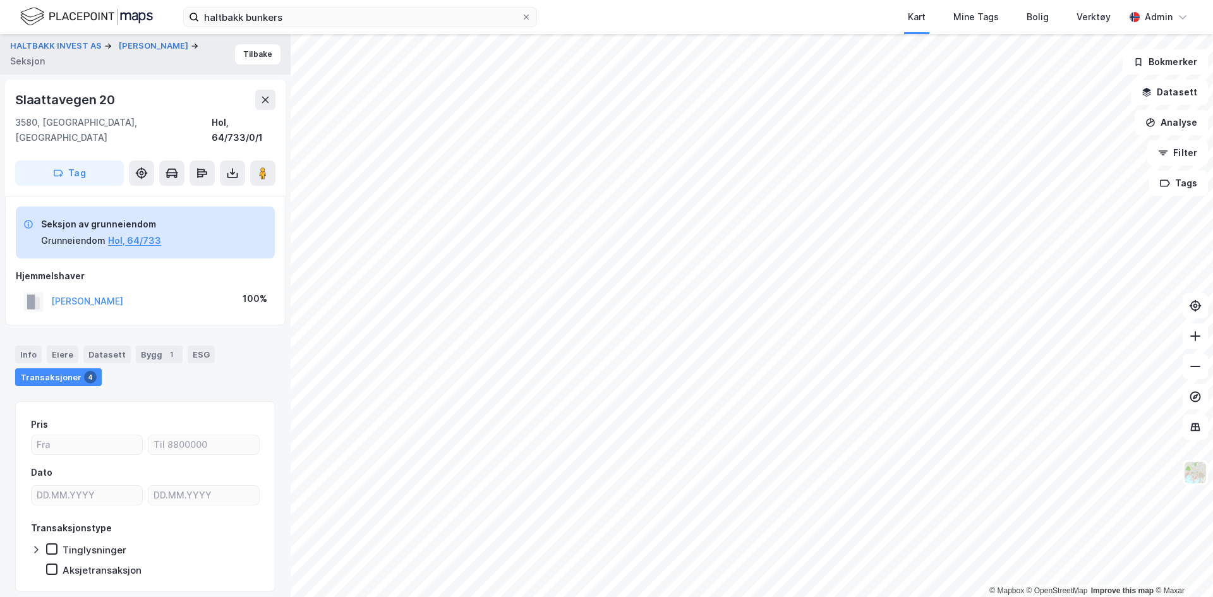
scroll to position [25, 0]
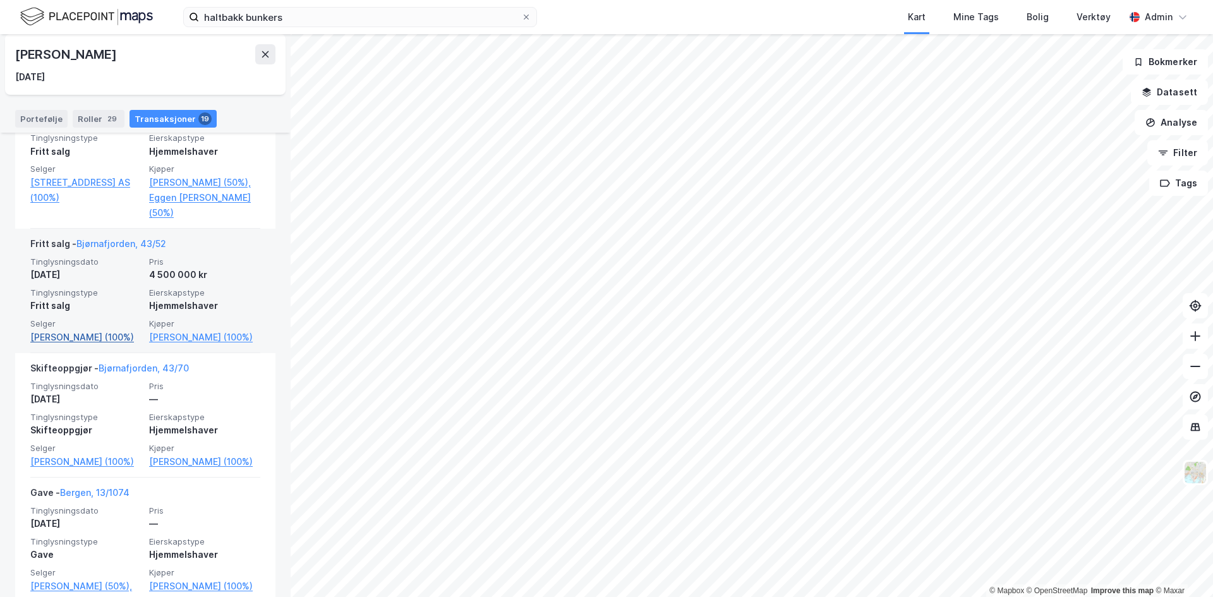
scroll to position [1940, 0]
click at [126, 239] on link "Bjørnafjorden, 43/52" at bounding box center [121, 242] width 90 height 11
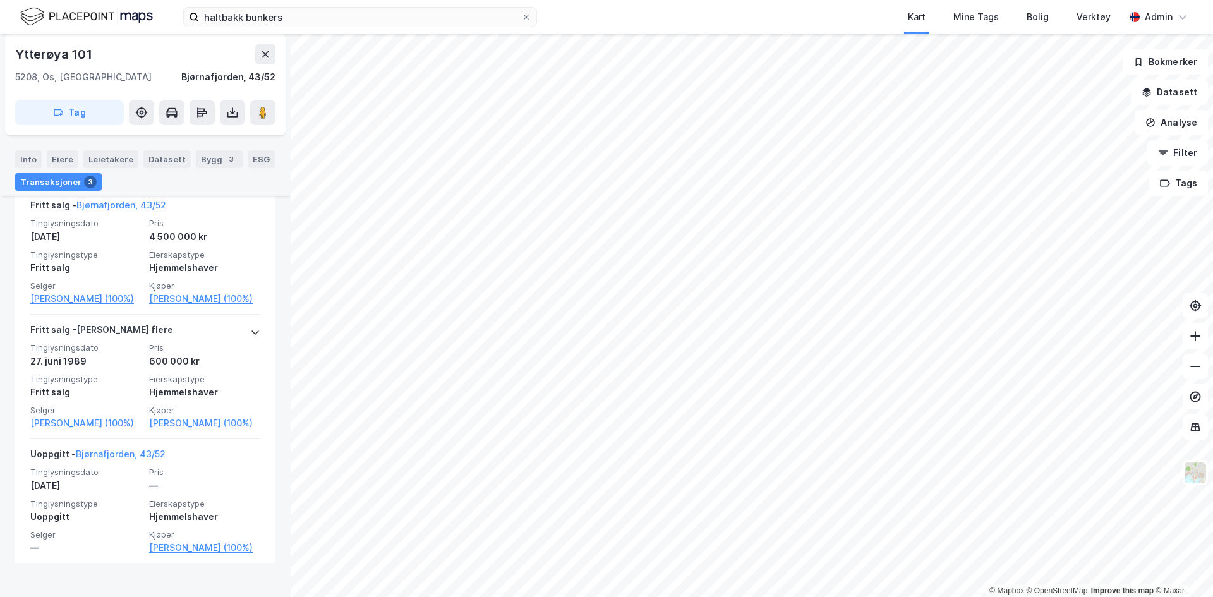
scroll to position [366, 0]
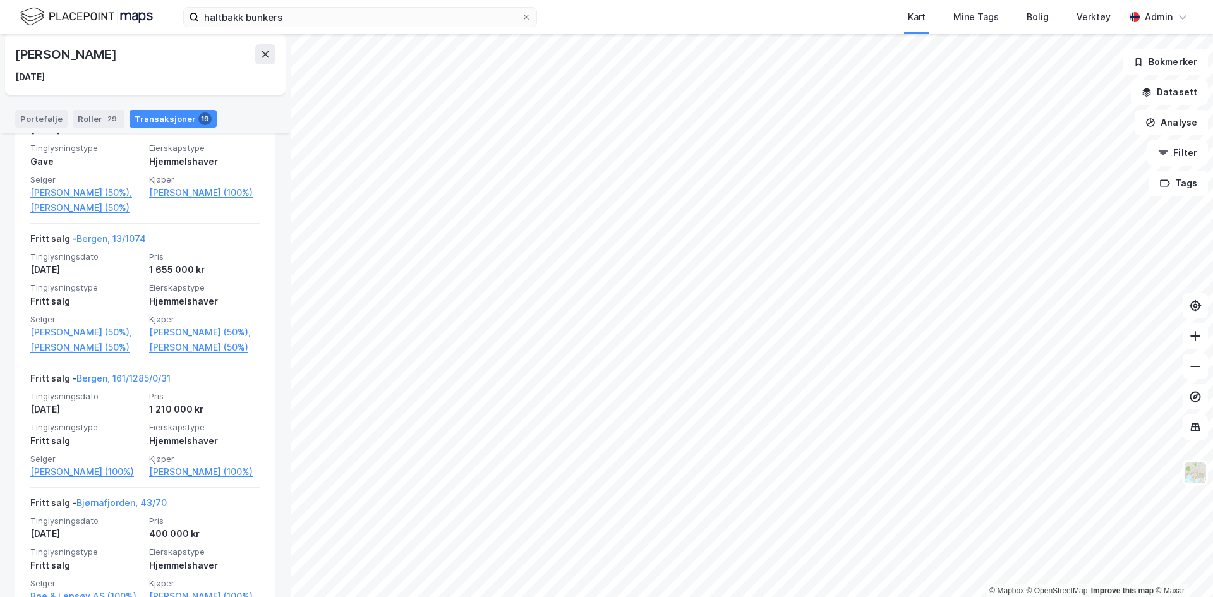
scroll to position [2333, 0]
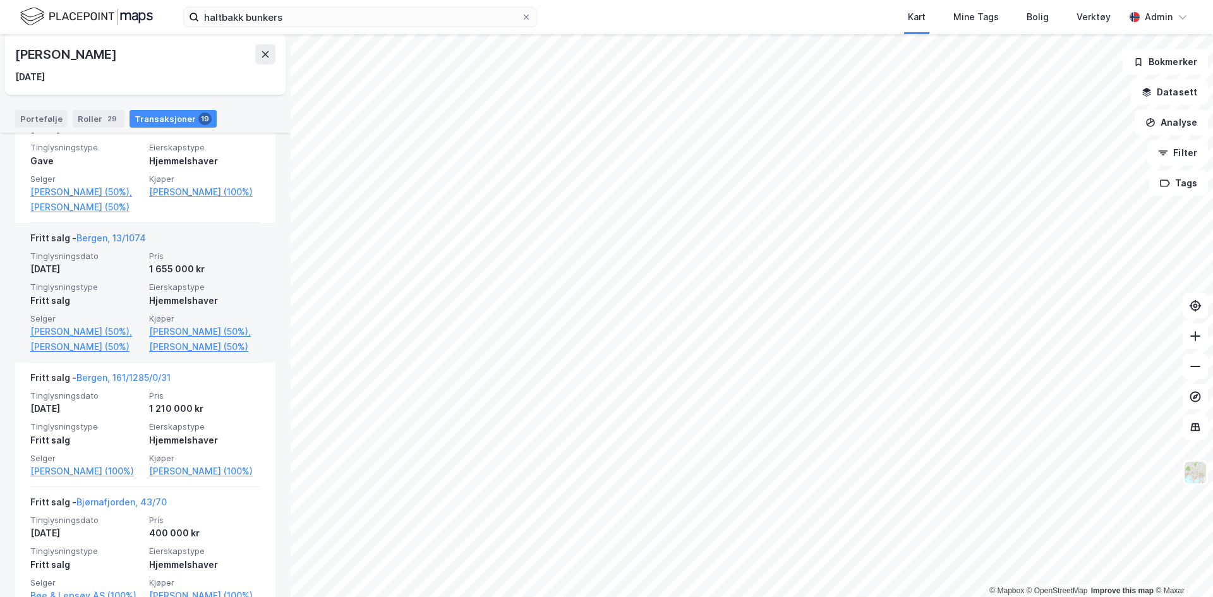
click at [170, 308] on div "Hjemmelshaver" at bounding box center [204, 300] width 111 height 15
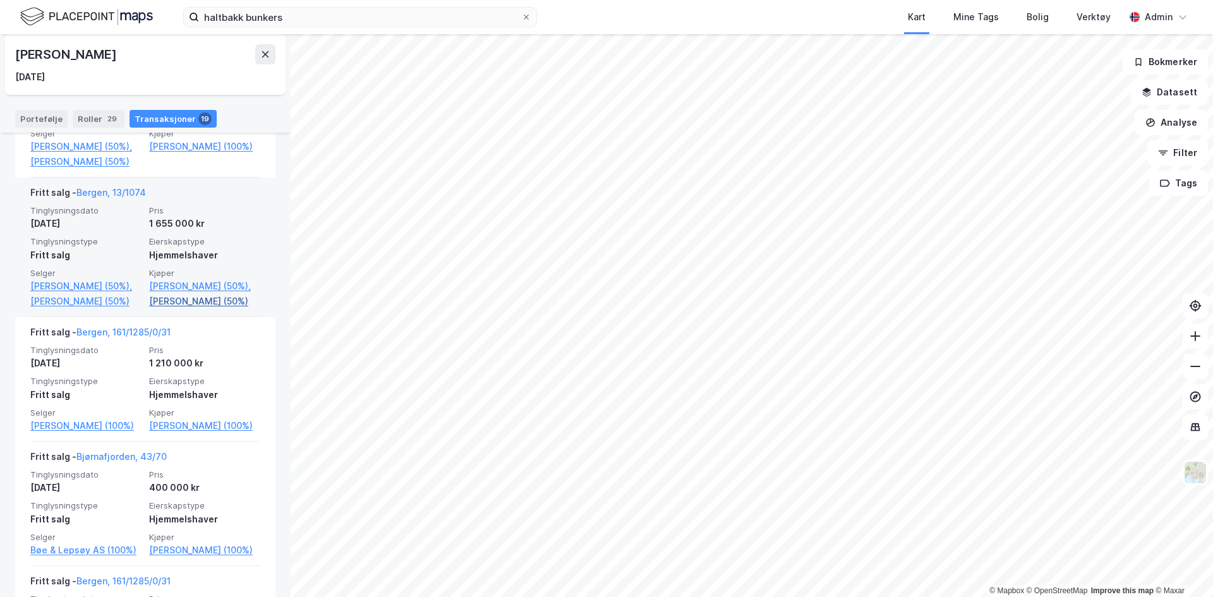
scroll to position [2373, 0]
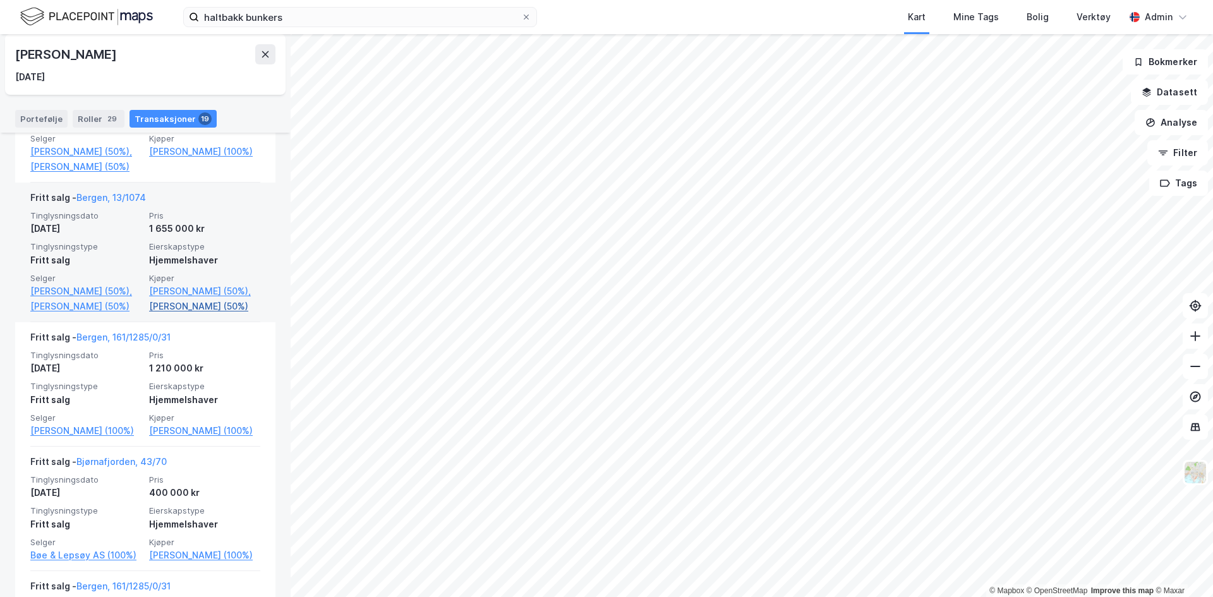
click at [166, 314] on link "[PERSON_NAME] (50%)" at bounding box center [204, 306] width 111 height 15
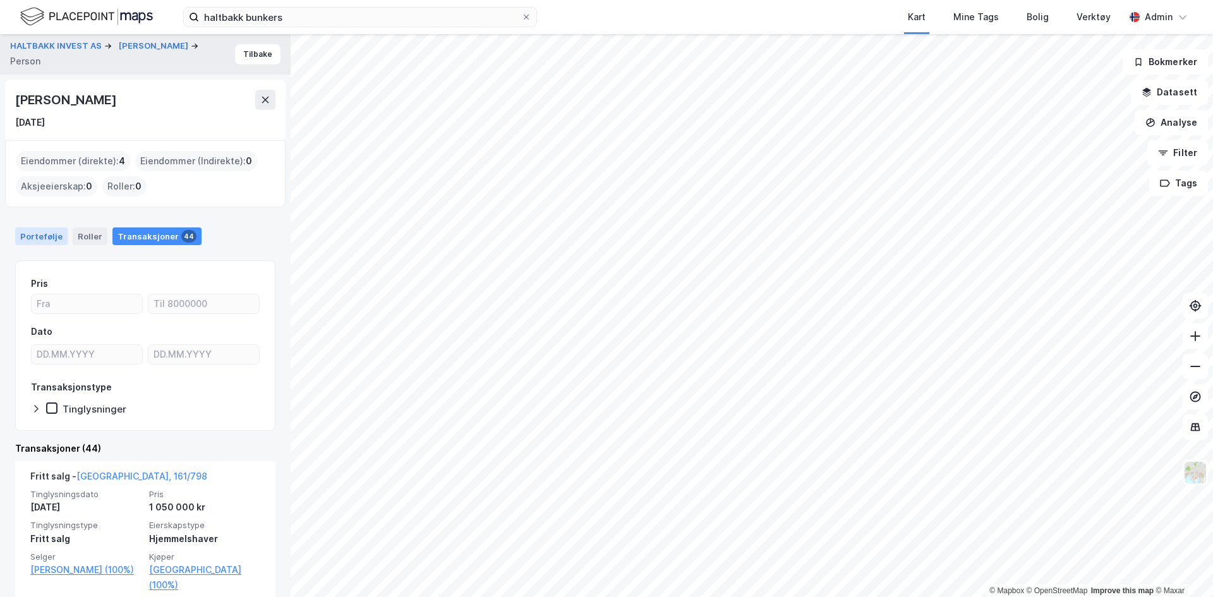
click at [45, 238] on div "Portefølje" at bounding box center [41, 236] width 52 height 18
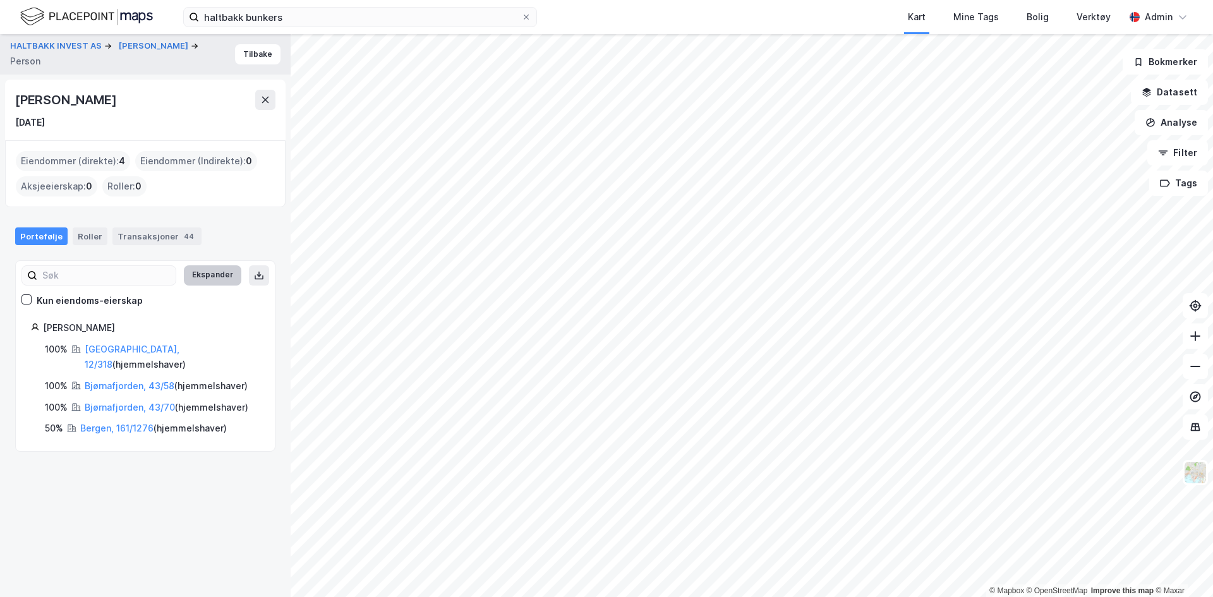
click at [204, 276] on button "Ekspander" at bounding box center [212, 275] width 57 height 20
click at [204, 276] on button "Minimer" at bounding box center [217, 275] width 47 height 20
click at [123, 350] on link "[GEOGRAPHIC_DATA], 12/318" at bounding box center [132, 357] width 95 height 26
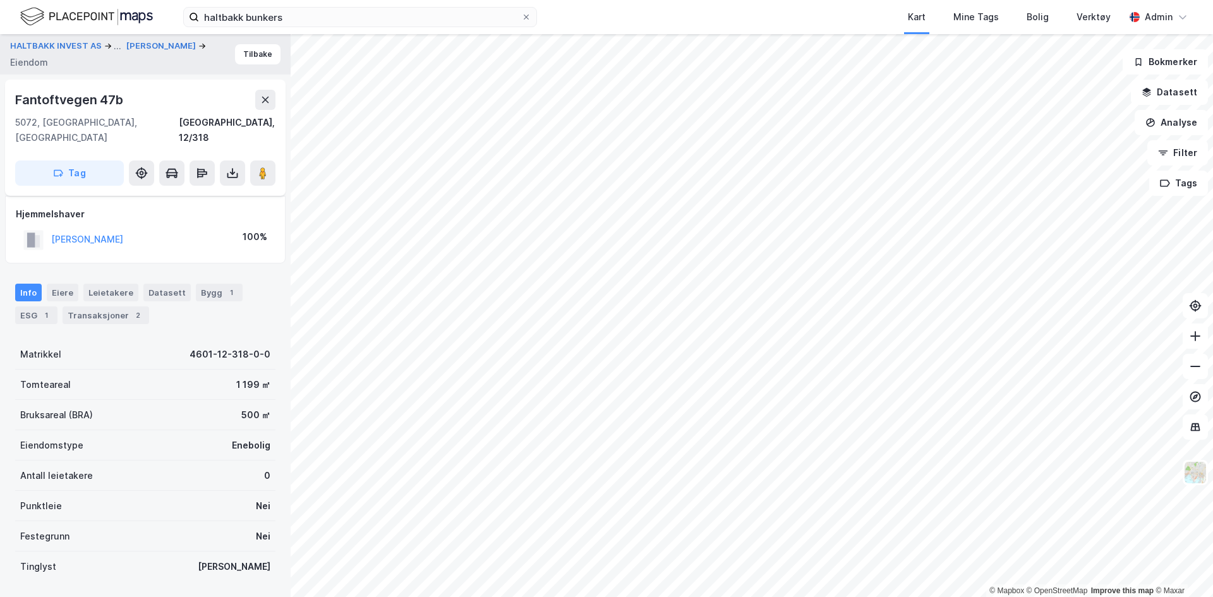
scroll to position [66, 0]
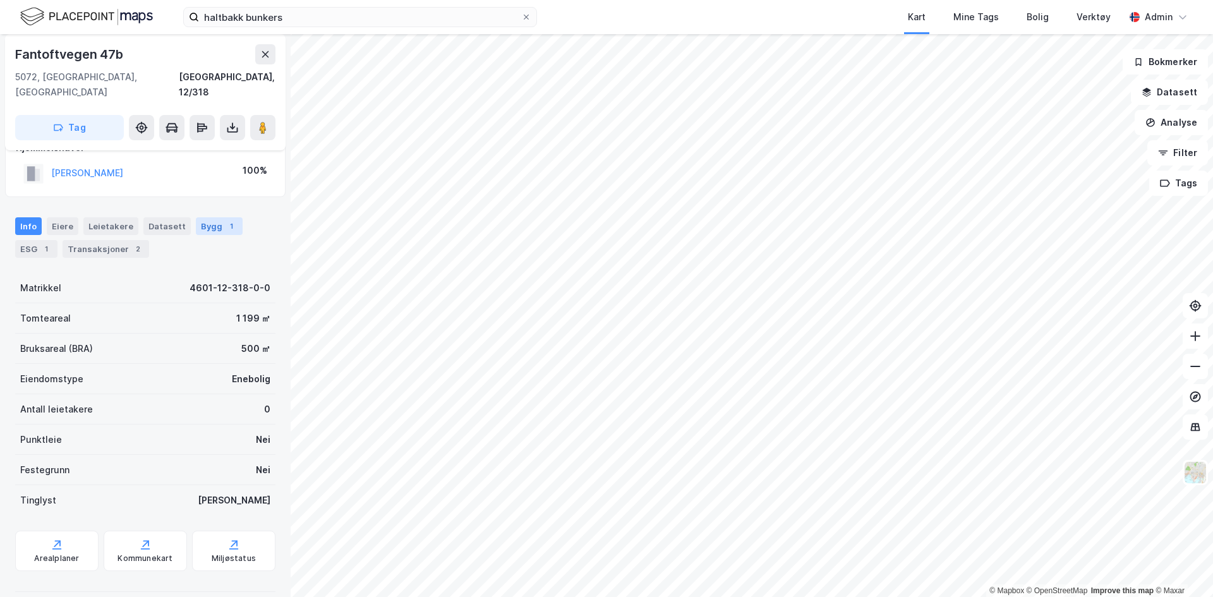
click at [204, 217] on div "Bygg 1" at bounding box center [219, 226] width 47 height 18
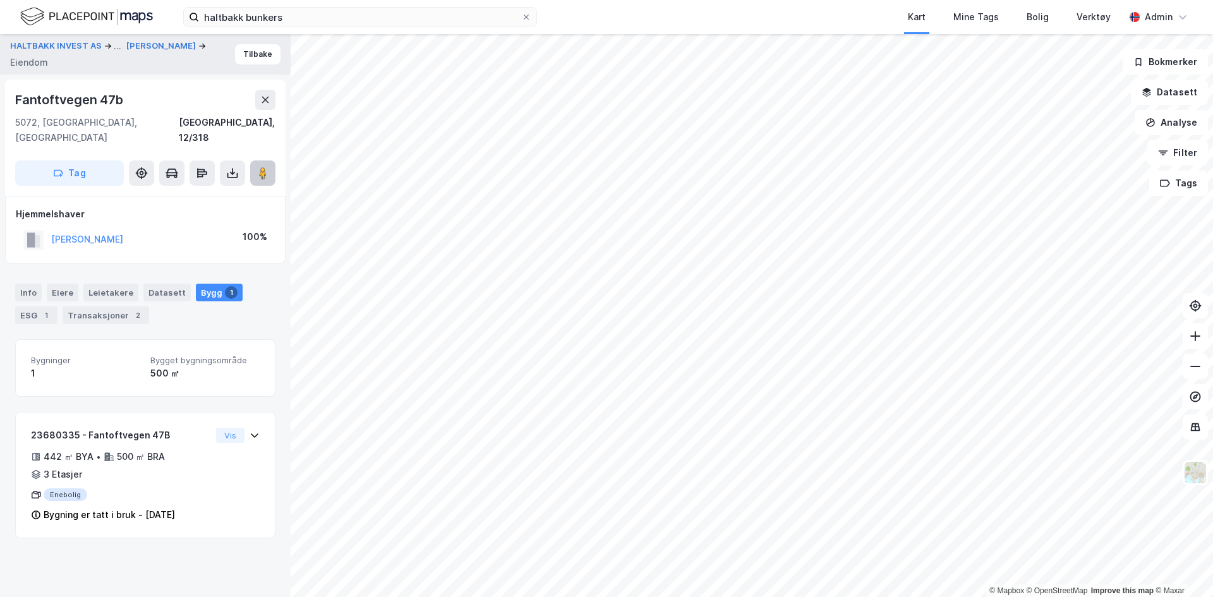
click at [266, 167] on image at bounding box center [263, 173] width 8 height 13
click at [148, 44] on button "[PERSON_NAME]" at bounding box center [162, 46] width 72 height 13
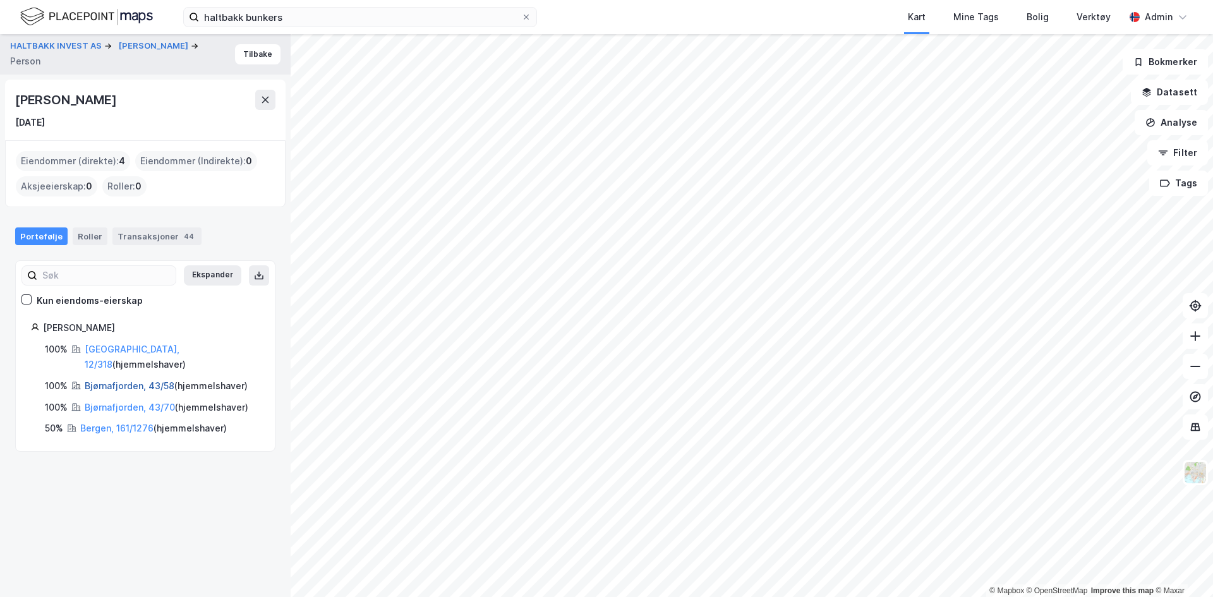
click at [112, 380] on link "Bjørnafjorden, 43/58" at bounding box center [130, 385] width 90 height 11
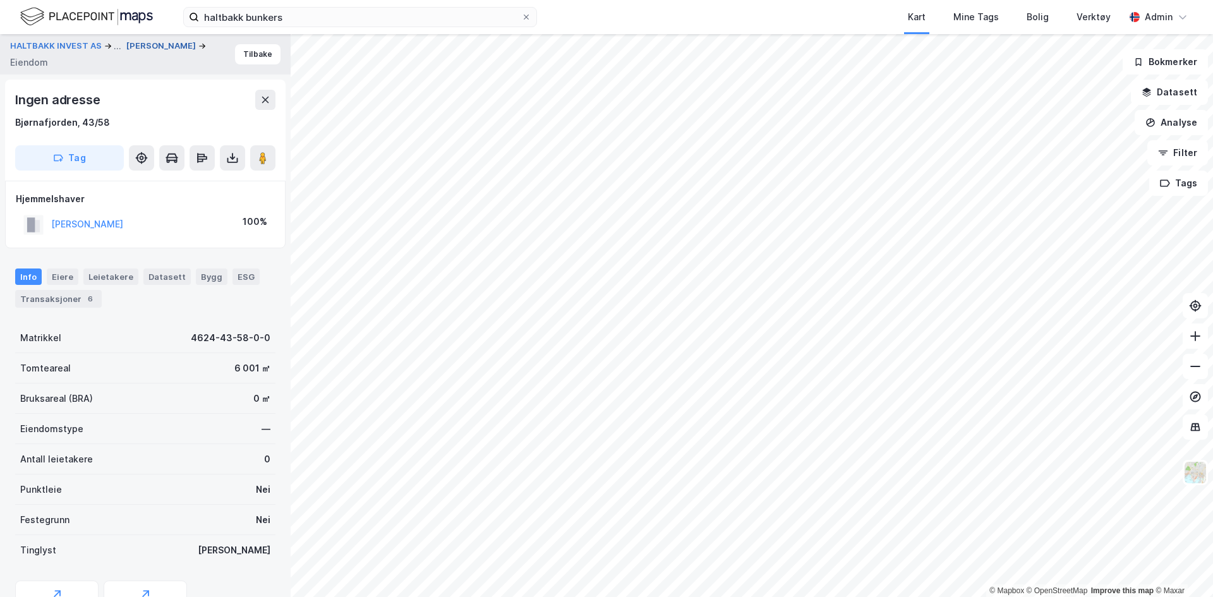
click at [155, 47] on button "[PERSON_NAME]" at bounding box center [162, 46] width 72 height 13
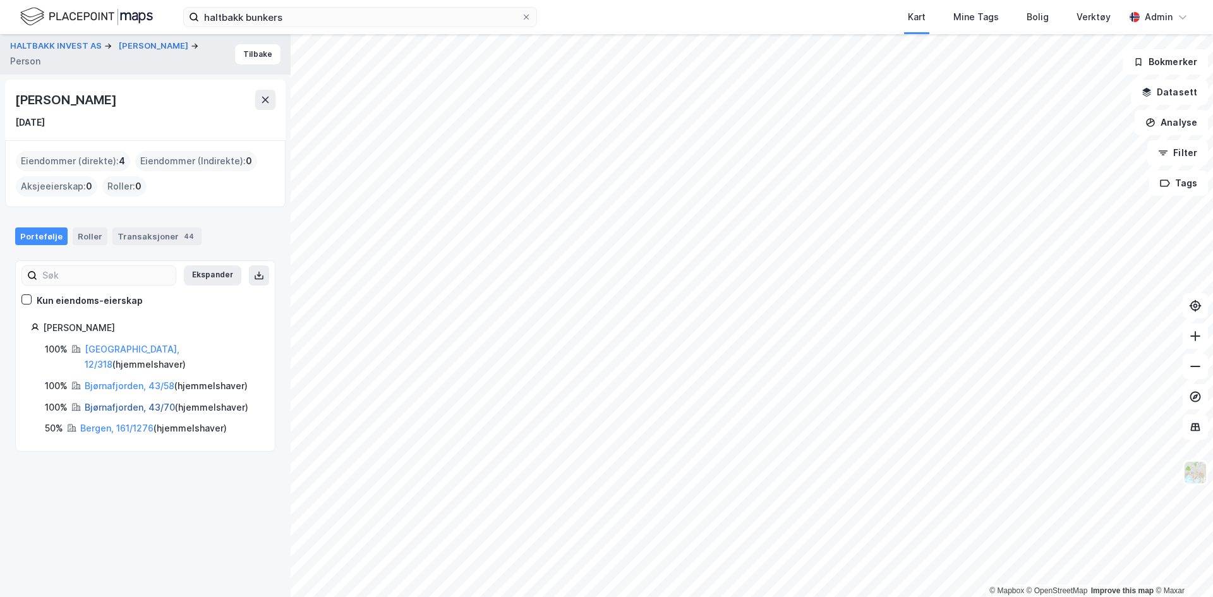
click at [114, 402] on link "Bjørnafjorden, 43/70" at bounding box center [130, 407] width 90 height 11
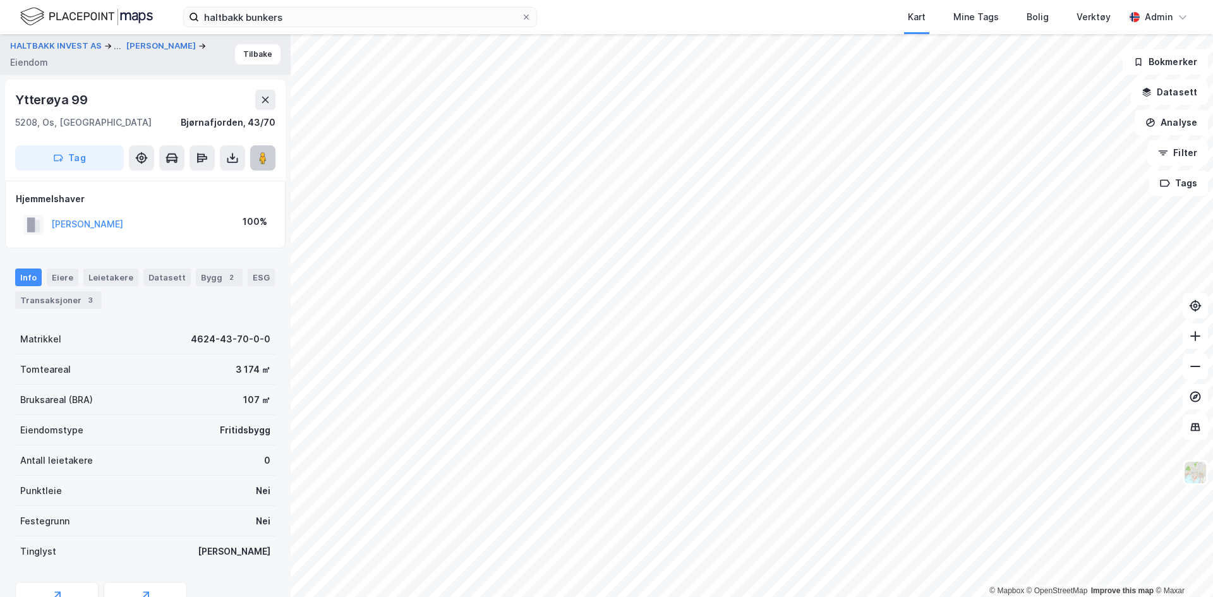
click at [270, 164] on button at bounding box center [262, 157] width 25 height 25
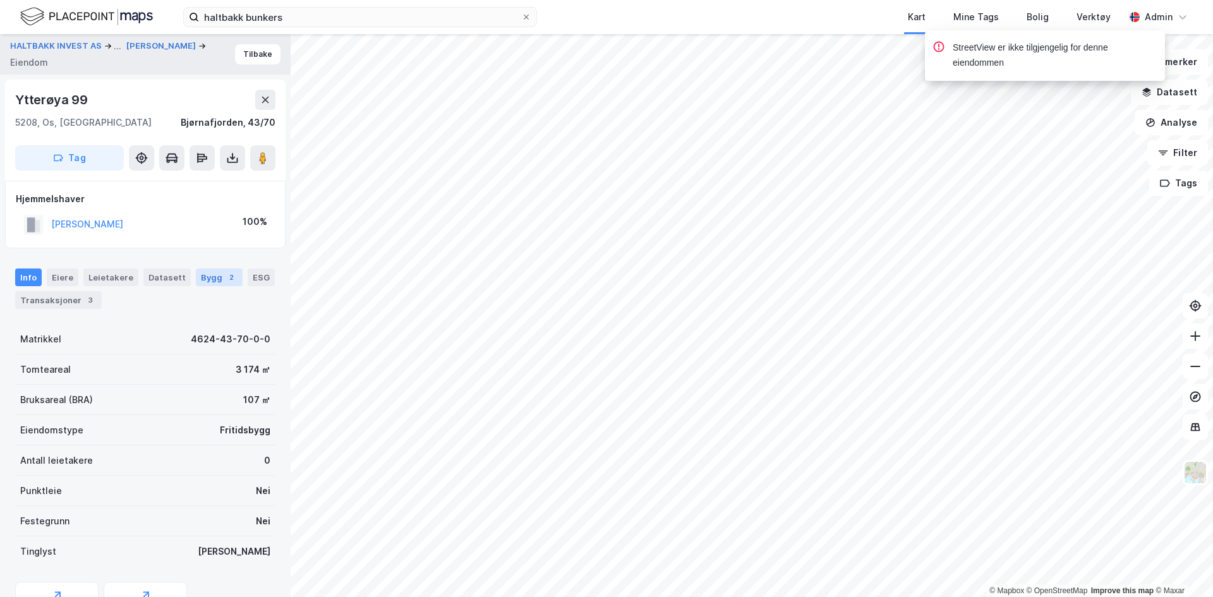
click at [225, 280] on div "2" at bounding box center [231, 277] width 13 height 13
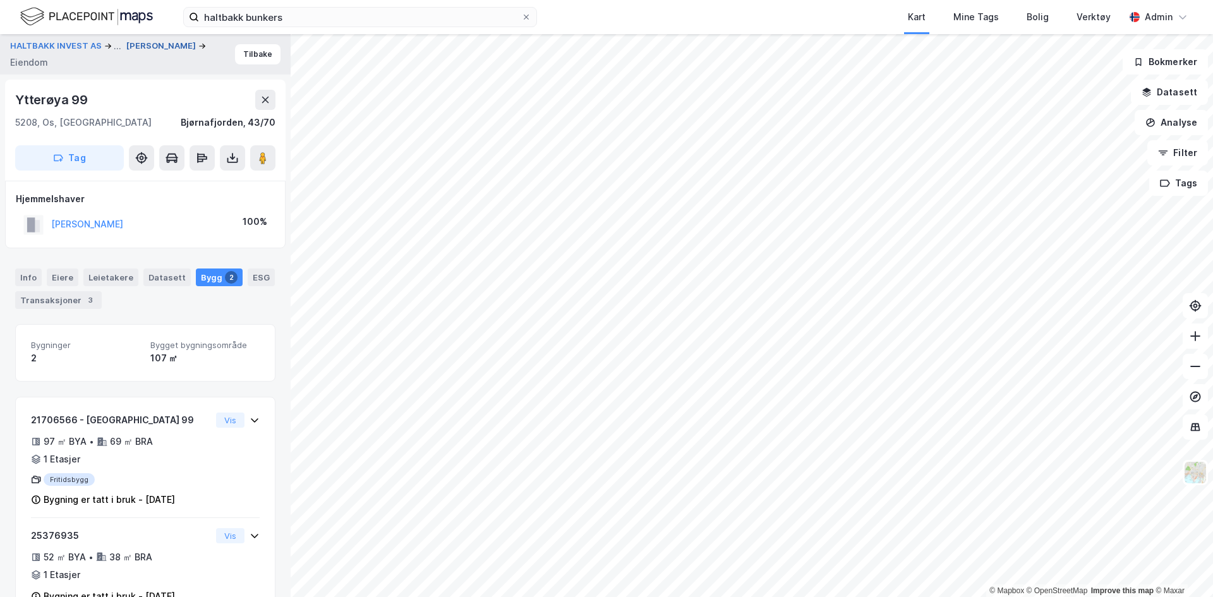
click at [142, 46] on button "[PERSON_NAME]" at bounding box center [162, 46] width 72 height 13
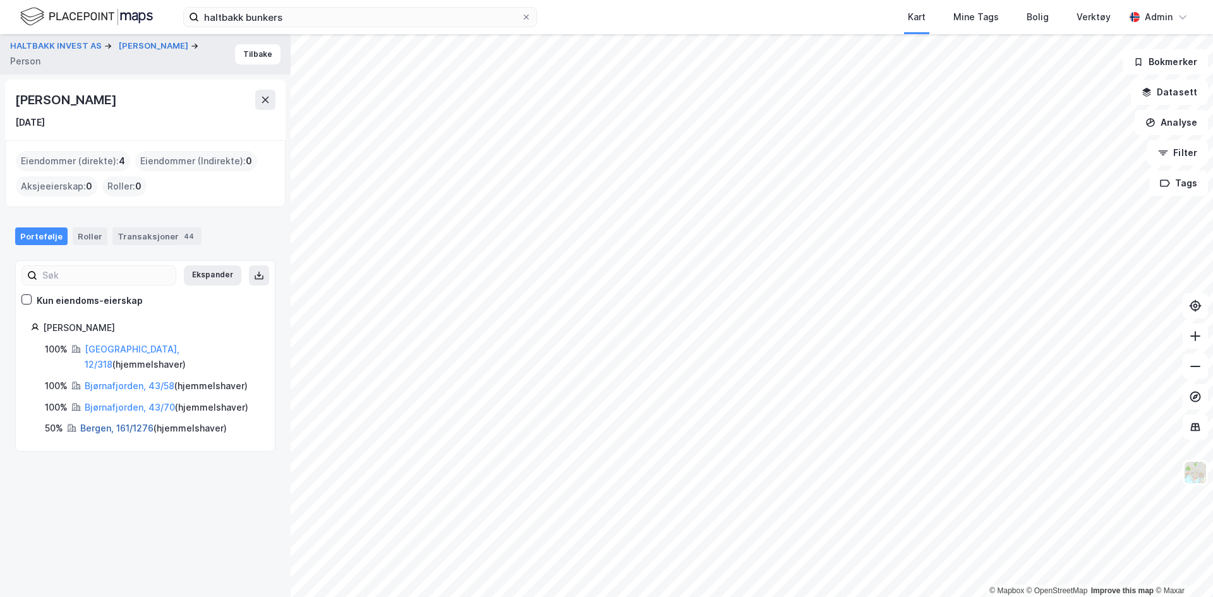
click at [103, 423] on link "Bergen, 161/1276" at bounding box center [116, 428] width 73 height 11
